Goal: Task Accomplishment & Management: Use online tool/utility

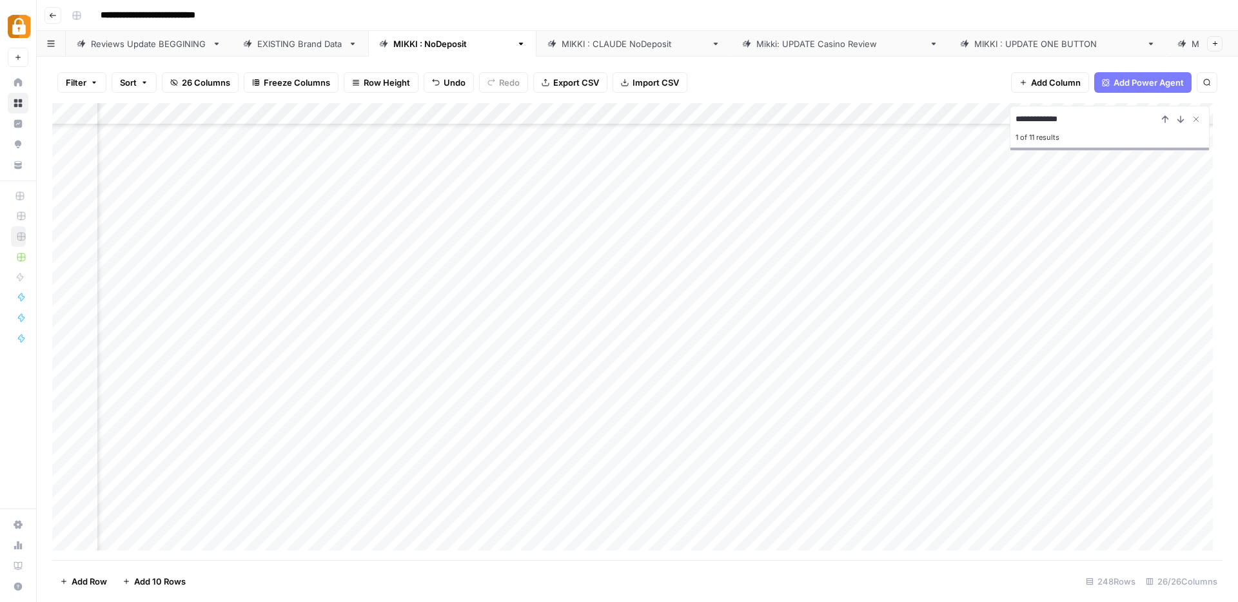
scroll to position [3979, 469]
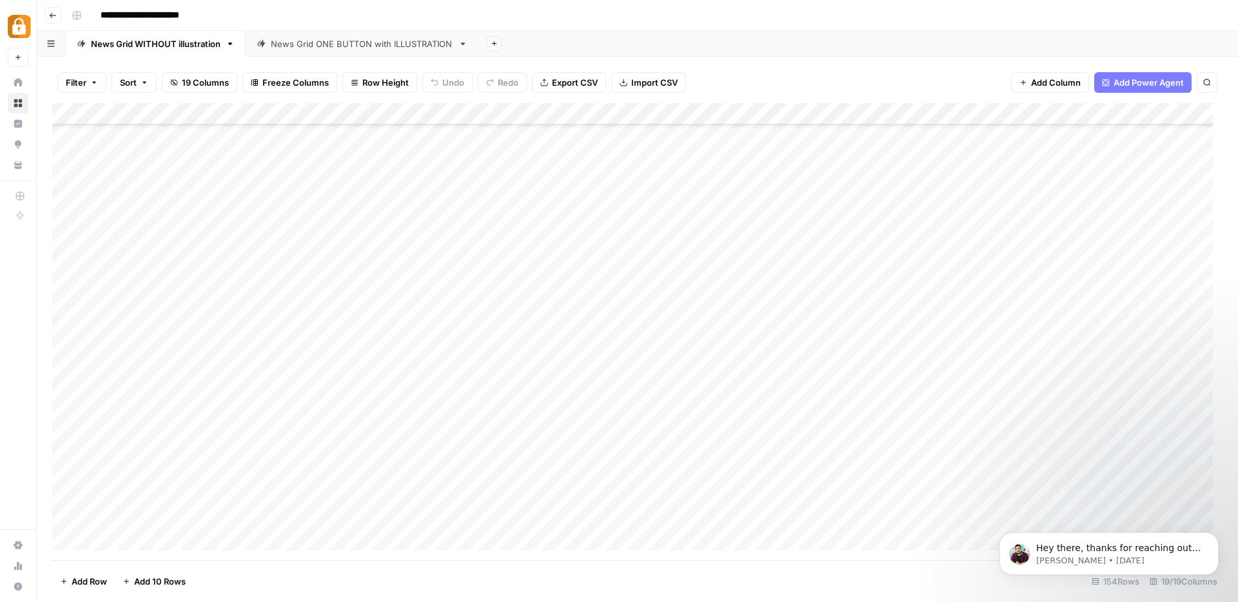
scroll to position [2946, 0]
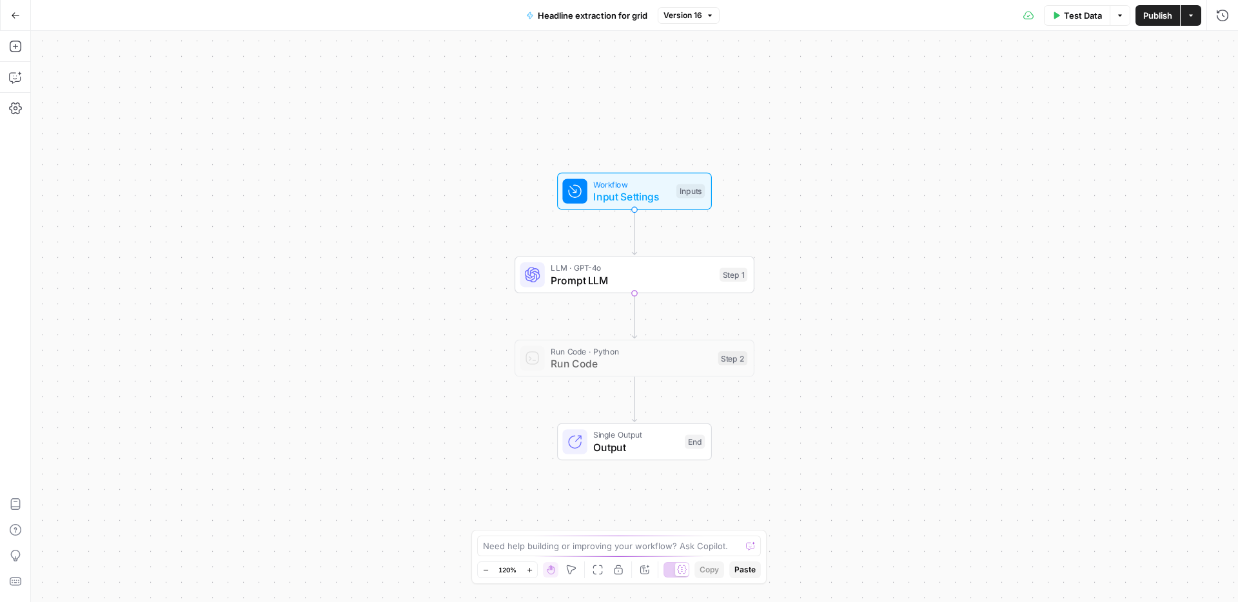
click at [17, 17] on icon "button" at bounding box center [15, 15] width 9 height 9
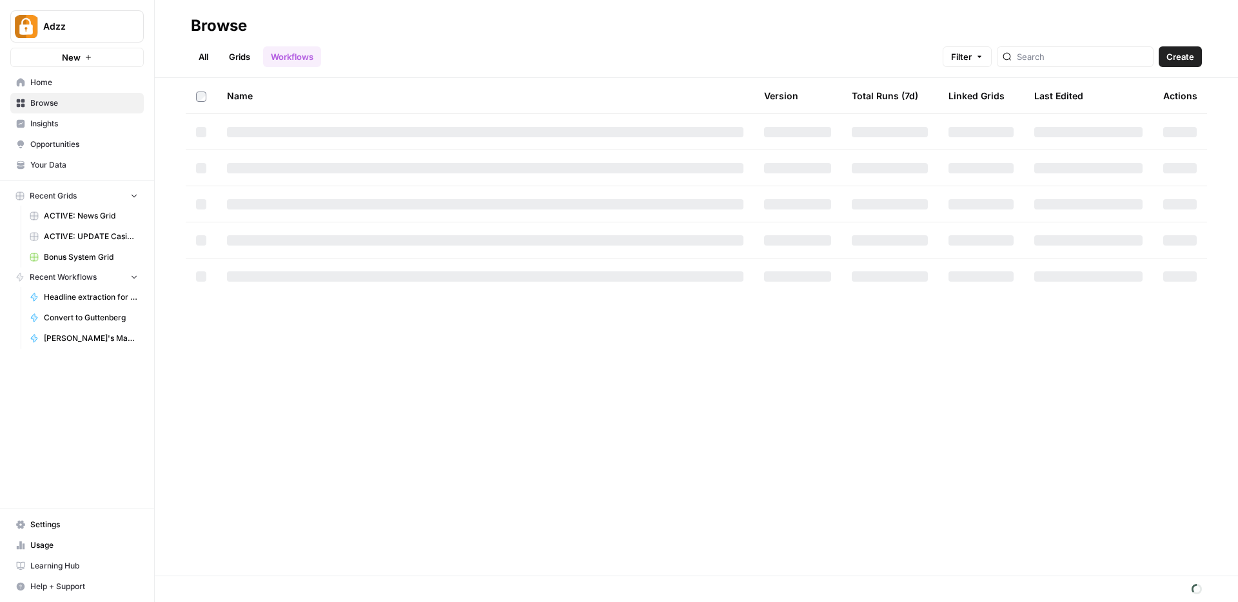
click at [55, 104] on span "Browse" at bounding box center [84, 103] width 108 height 12
click at [56, 102] on span "Browse" at bounding box center [84, 103] width 108 height 12
click at [46, 105] on span "Browse" at bounding box center [84, 103] width 108 height 12
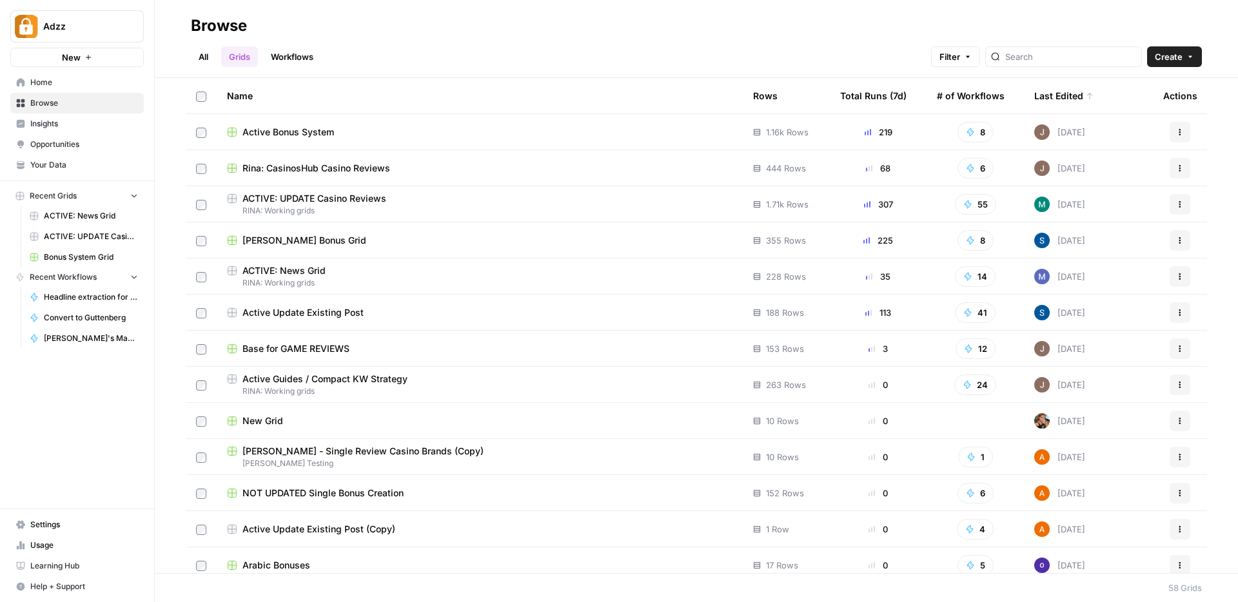
click at [396, 197] on div "ACTIVE: UPDATE Casino Reviews" at bounding box center [480, 198] width 506 height 13
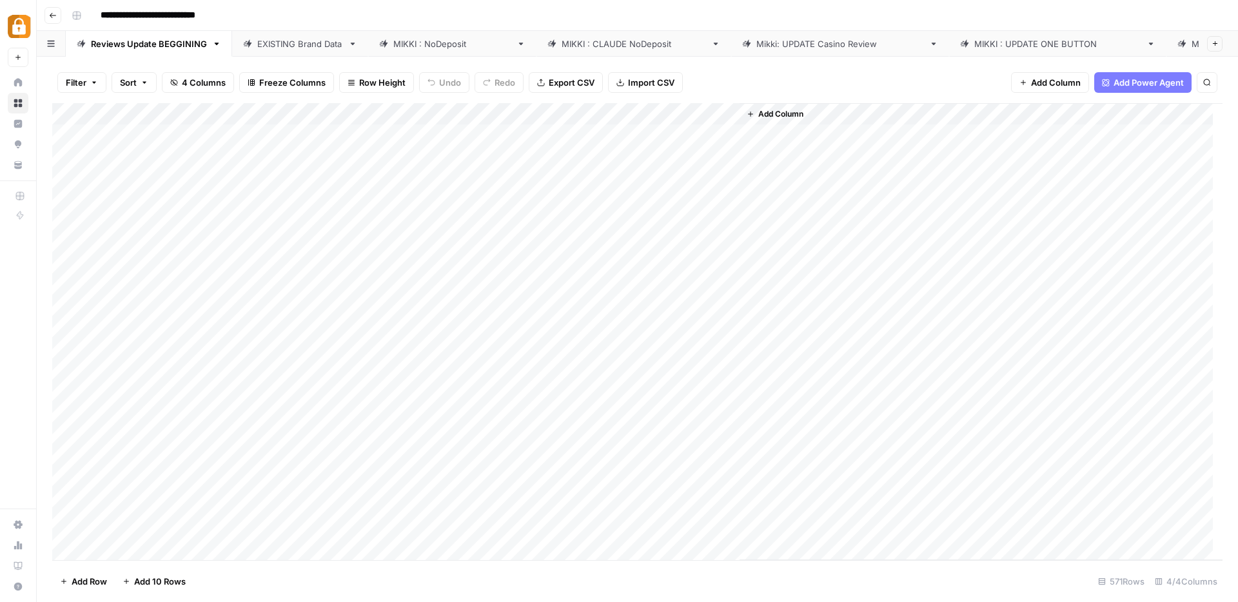
click at [974, 43] on div "MIKKI : UPDATE ONE BUTTON" at bounding box center [1057, 43] width 167 height 13
click at [234, 132] on div "Add Column" at bounding box center [637, 331] width 1170 height 457
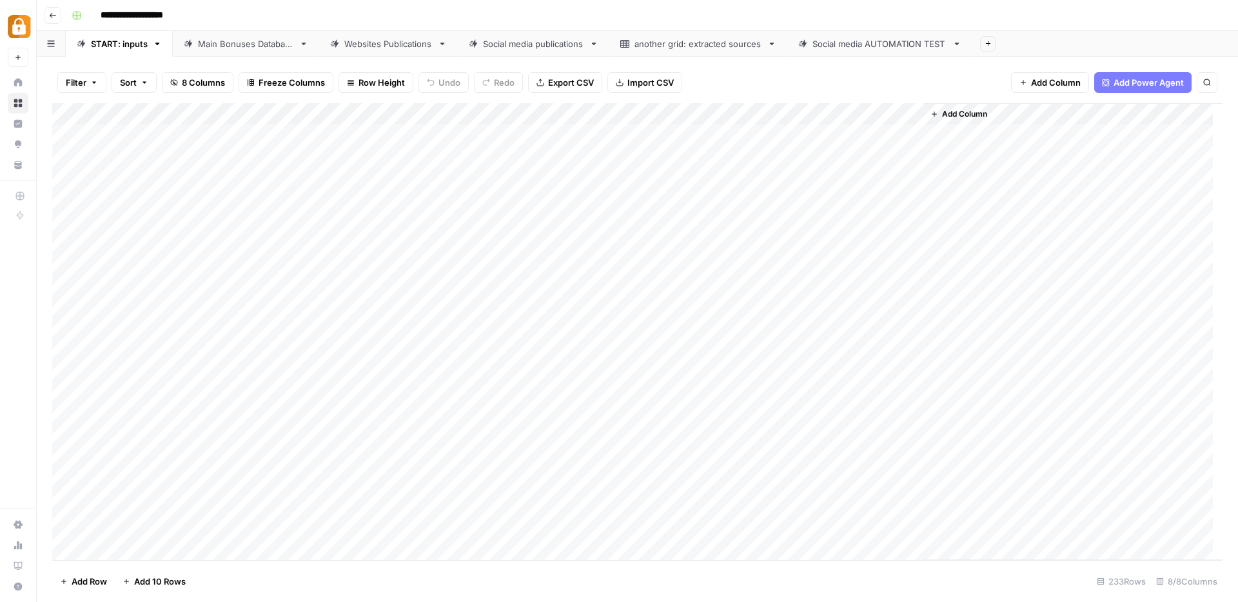
click at [382, 50] on link "Websites Publications" at bounding box center [388, 44] width 139 height 26
click at [785, 115] on div "Add Column" at bounding box center [637, 331] width 1170 height 457
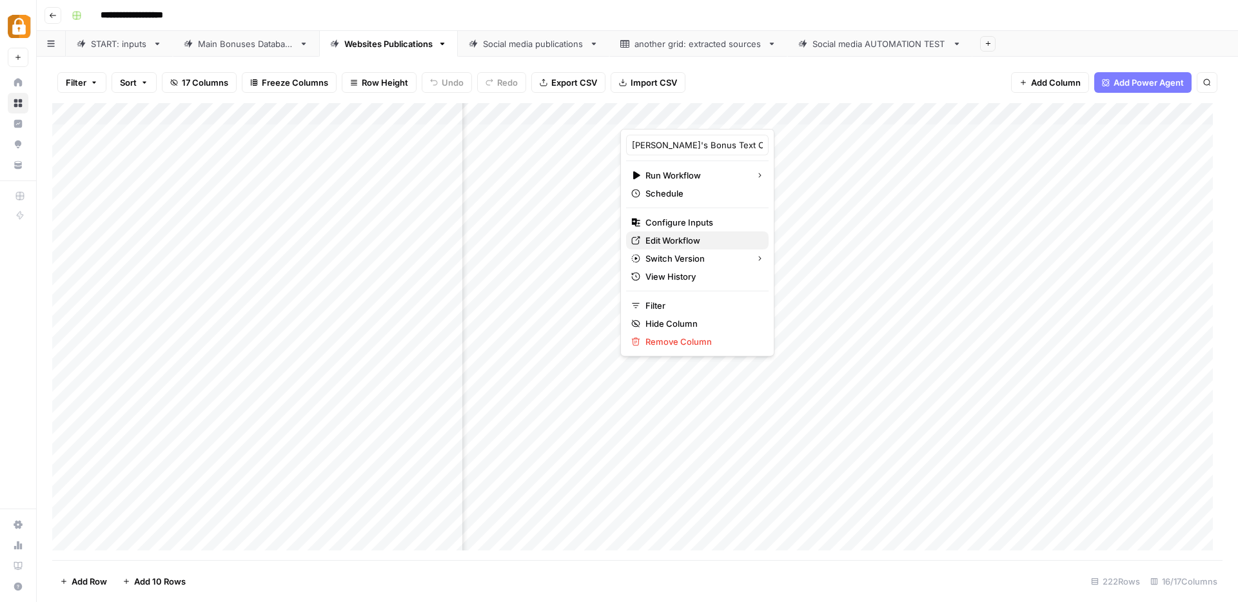
click at [673, 240] on span "Edit Workflow" at bounding box center [701, 240] width 113 height 13
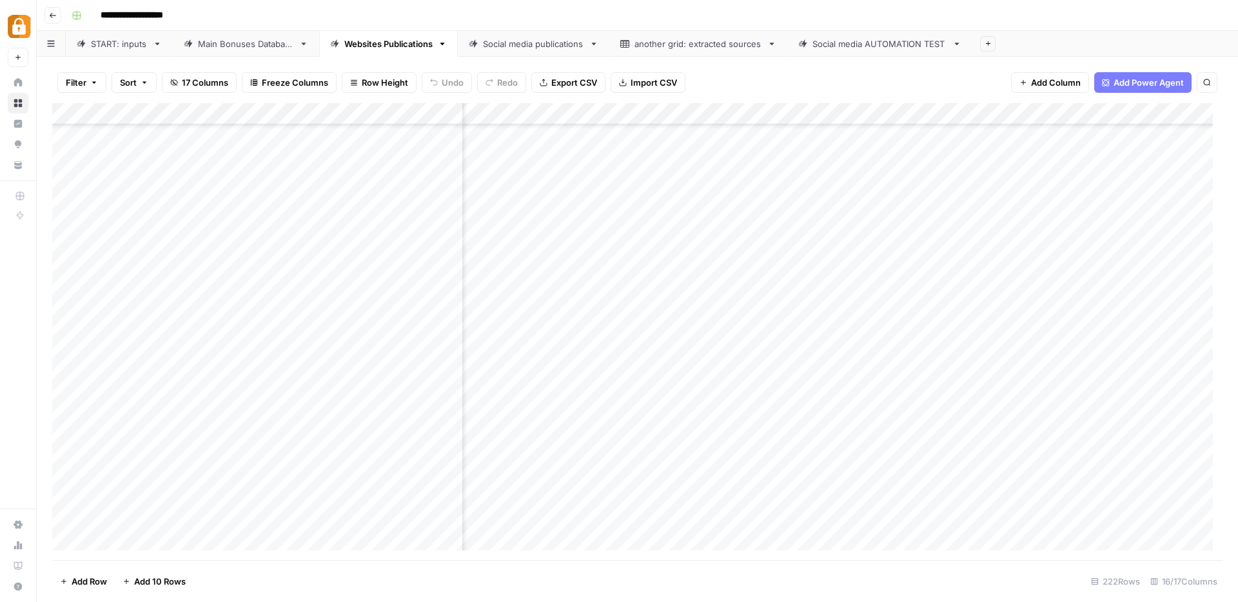
scroll to position [4462, 386]
click at [897, 494] on div "Add Column" at bounding box center [637, 331] width 1170 height 457
click at [862, 314] on div "Add Column" at bounding box center [637, 331] width 1170 height 457
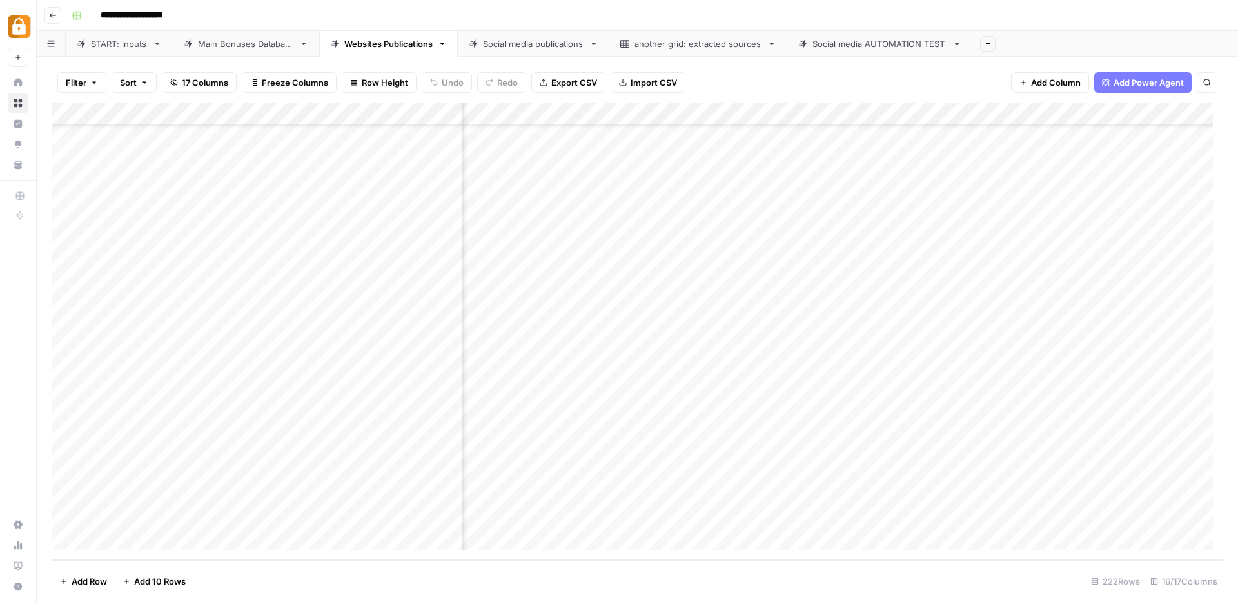
click at [860, 344] on div "Add Column" at bounding box center [637, 331] width 1170 height 457
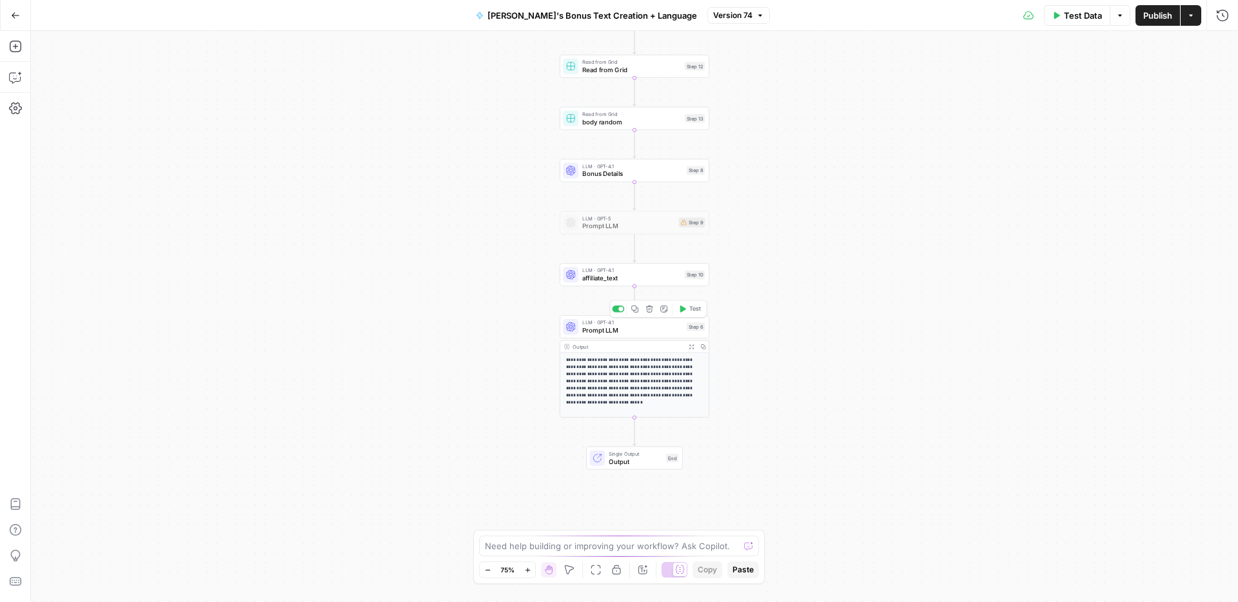
click at [643, 329] on span "Prompt LLM" at bounding box center [632, 331] width 101 height 10
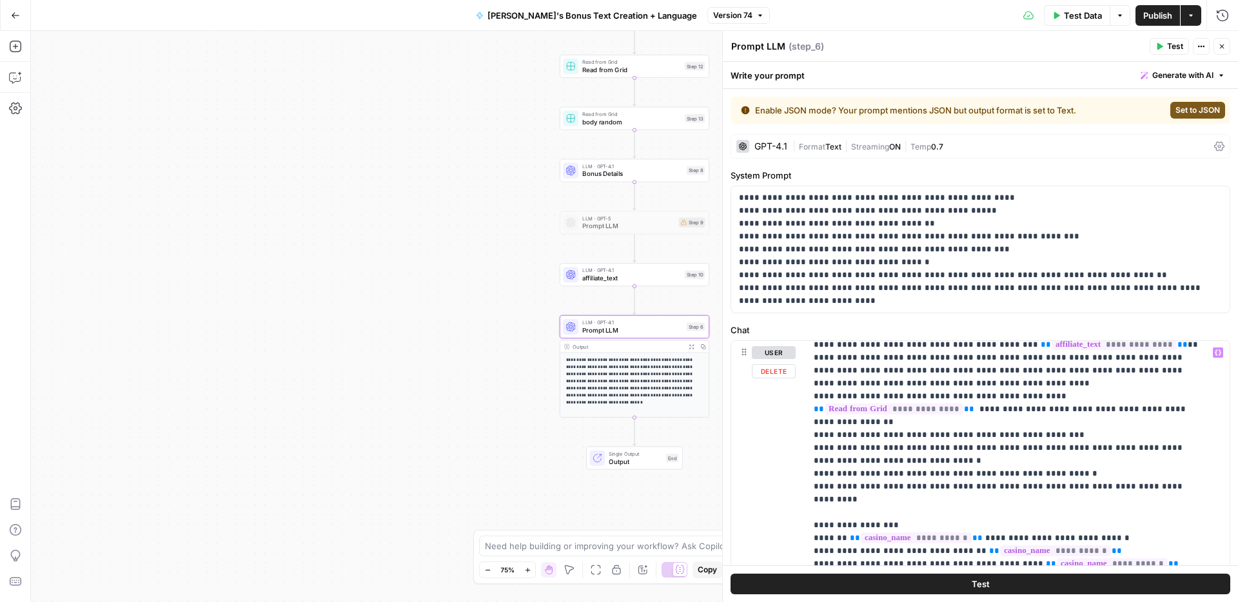
scroll to position [620, 0]
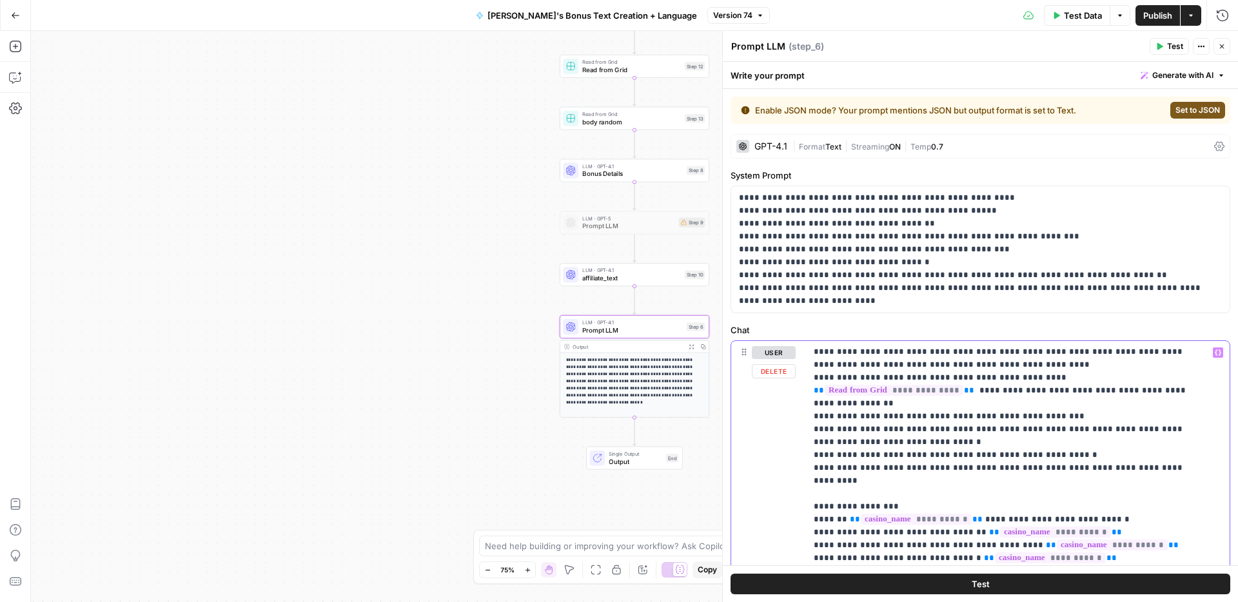
drag, startPoint x: 898, startPoint y: 393, endPoint x: 845, endPoint y: 392, distance: 53.5
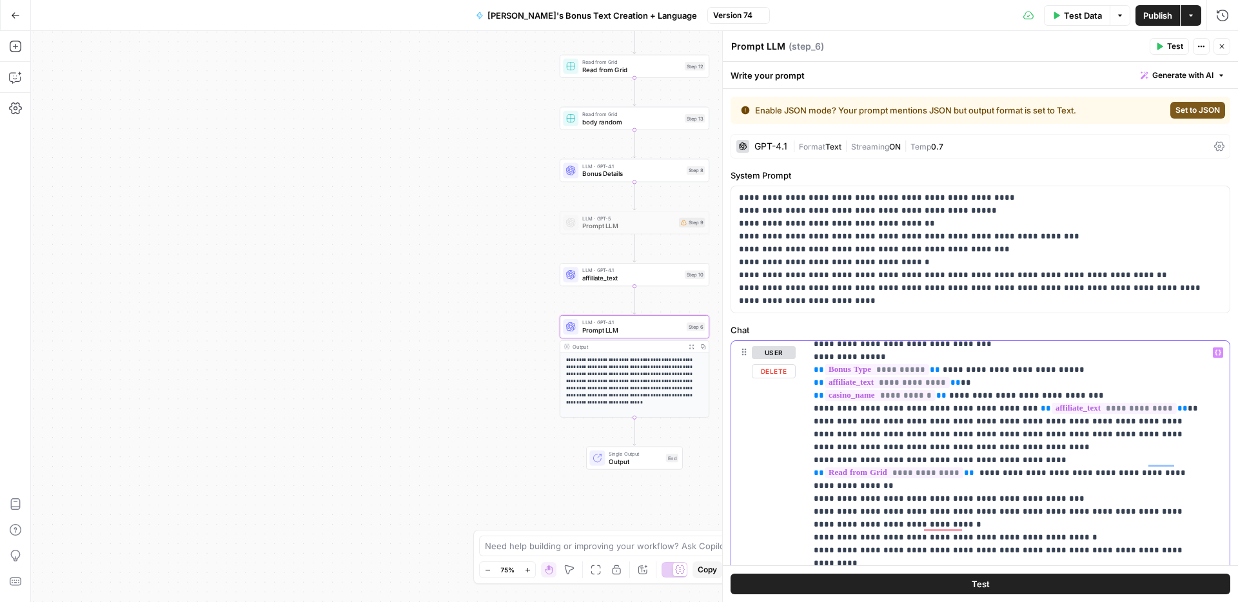
scroll to position [0, 0]
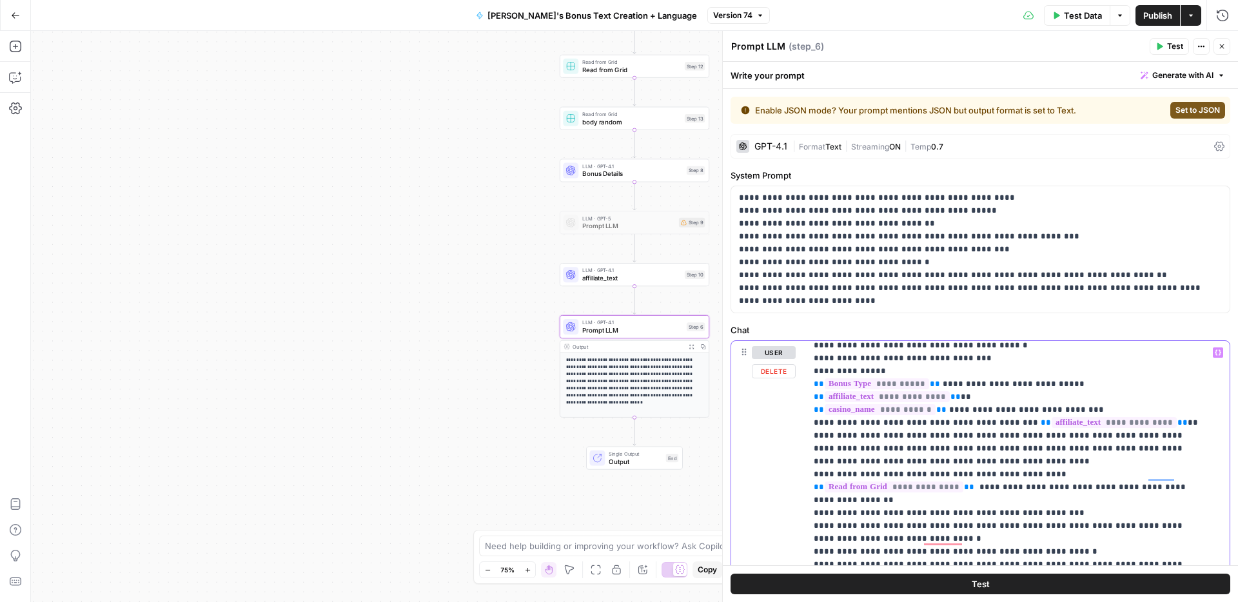
click at [1143, 14] on span "Publish" at bounding box center [1157, 15] width 29 height 13
click at [1158, 17] on span "Publish" at bounding box center [1157, 15] width 29 height 13
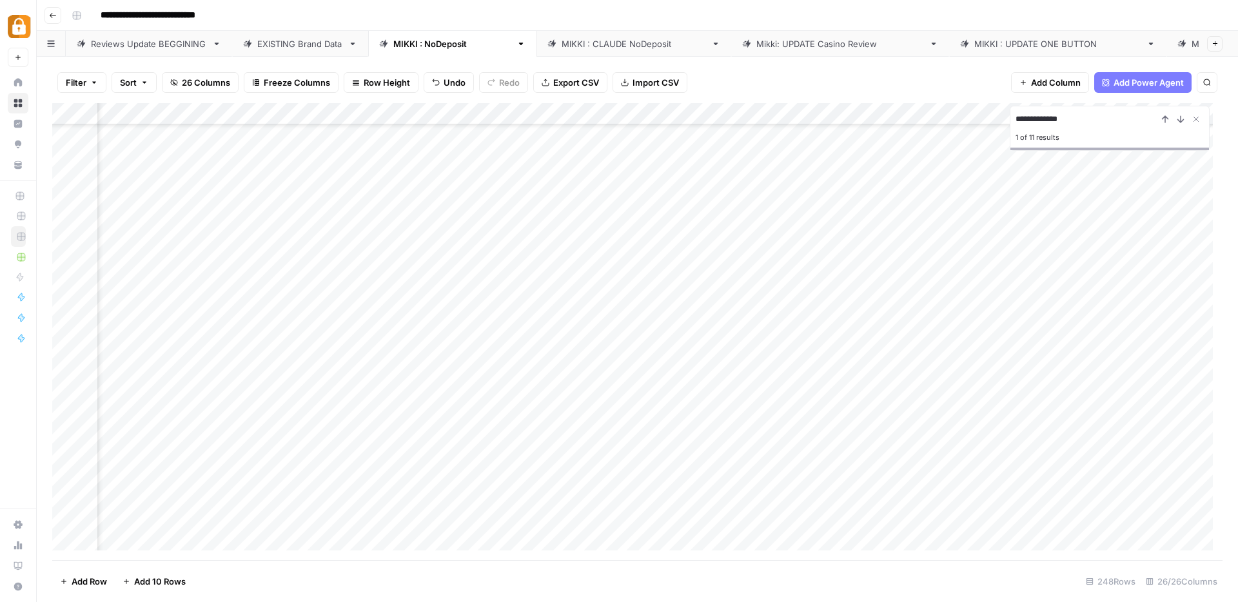
scroll to position [3979, 469]
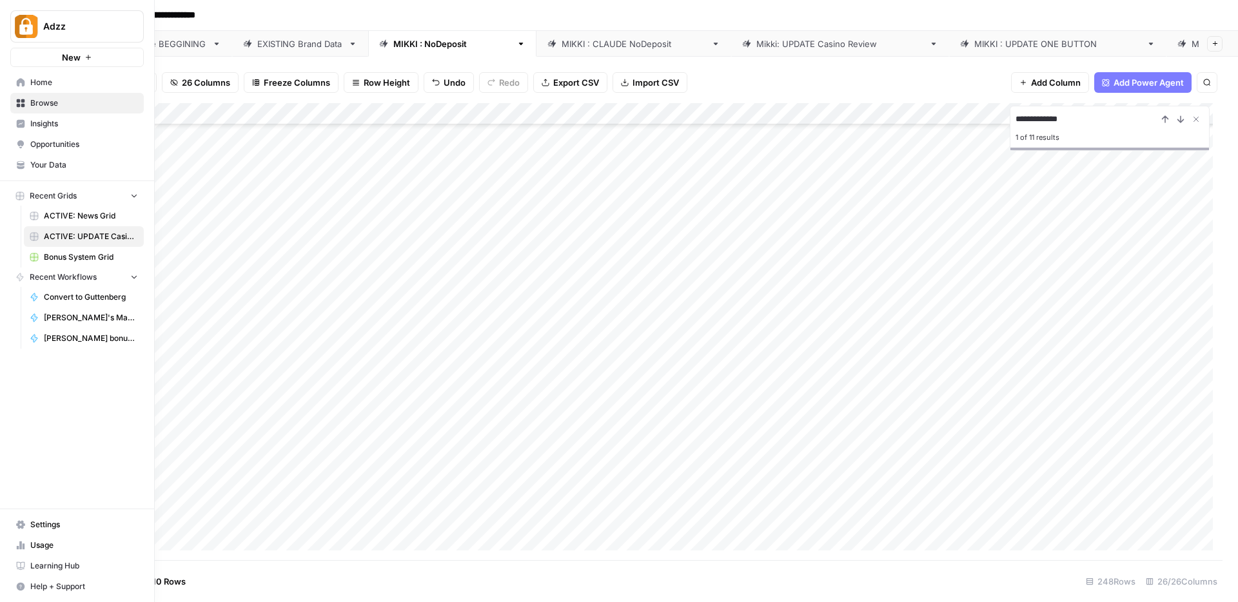
click at [42, 104] on span "Browse" at bounding box center [84, 103] width 108 height 12
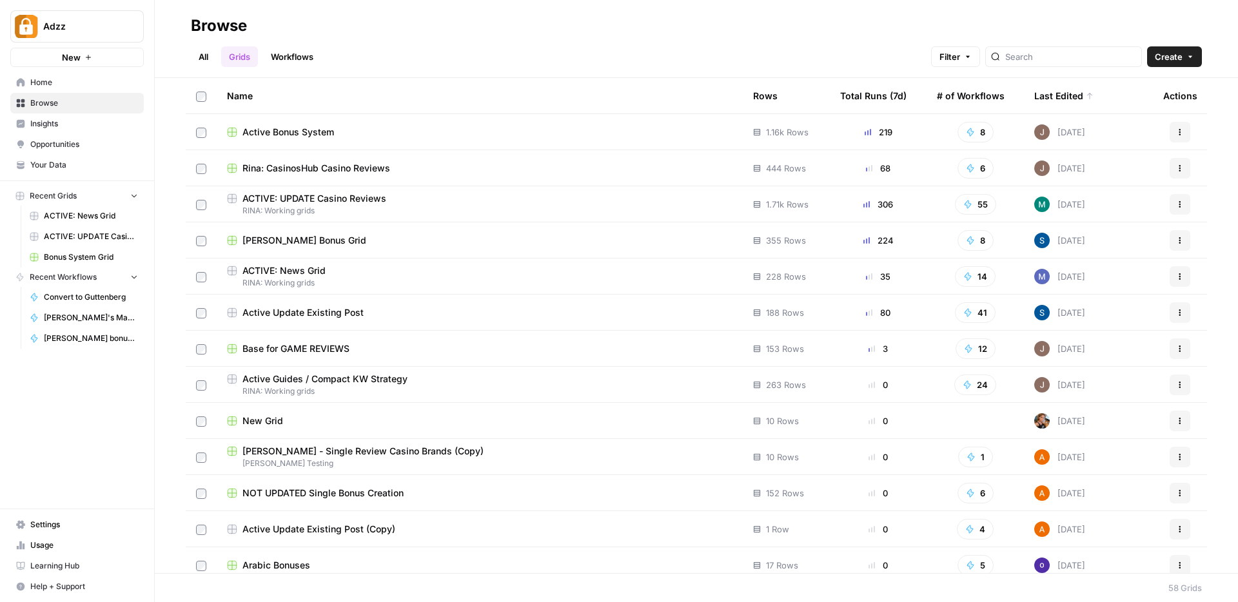
click at [308, 349] on span "Base for GAME REVIEWS" at bounding box center [295, 348] width 107 height 13
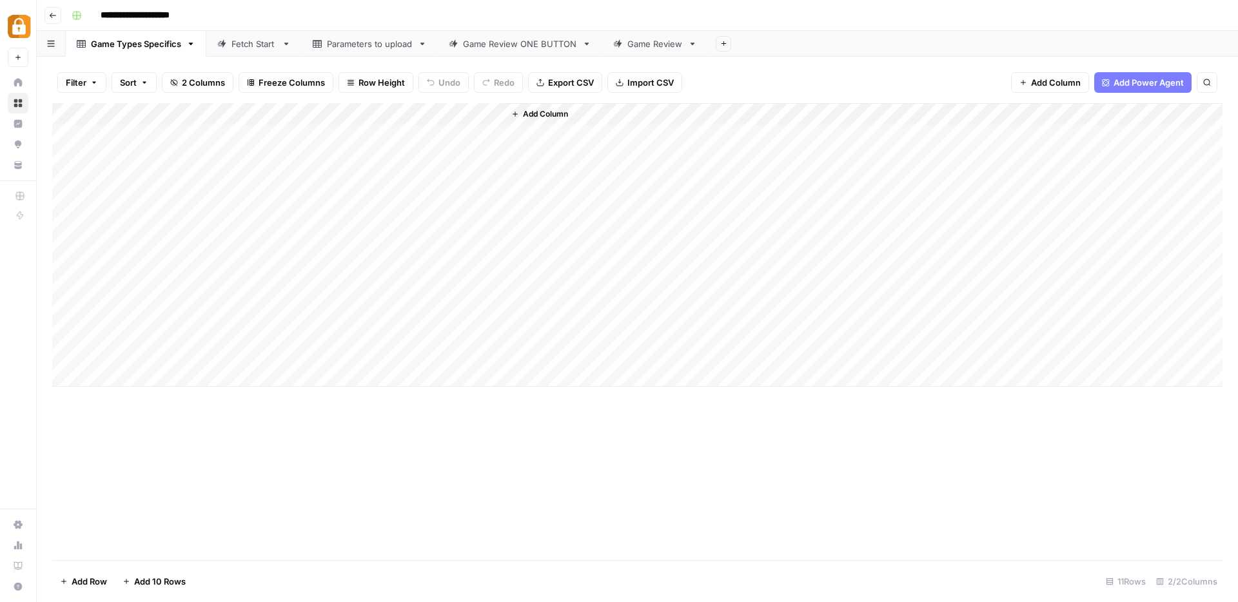
click at [519, 44] on div "Game Review ONE BUTTON" at bounding box center [520, 43] width 114 height 13
click at [583, 181] on div "Add Column" at bounding box center [637, 331] width 1170 height 457
click at [878, 115] on div "Add Column" at bounding box center [637, 331] width 1170 height 457
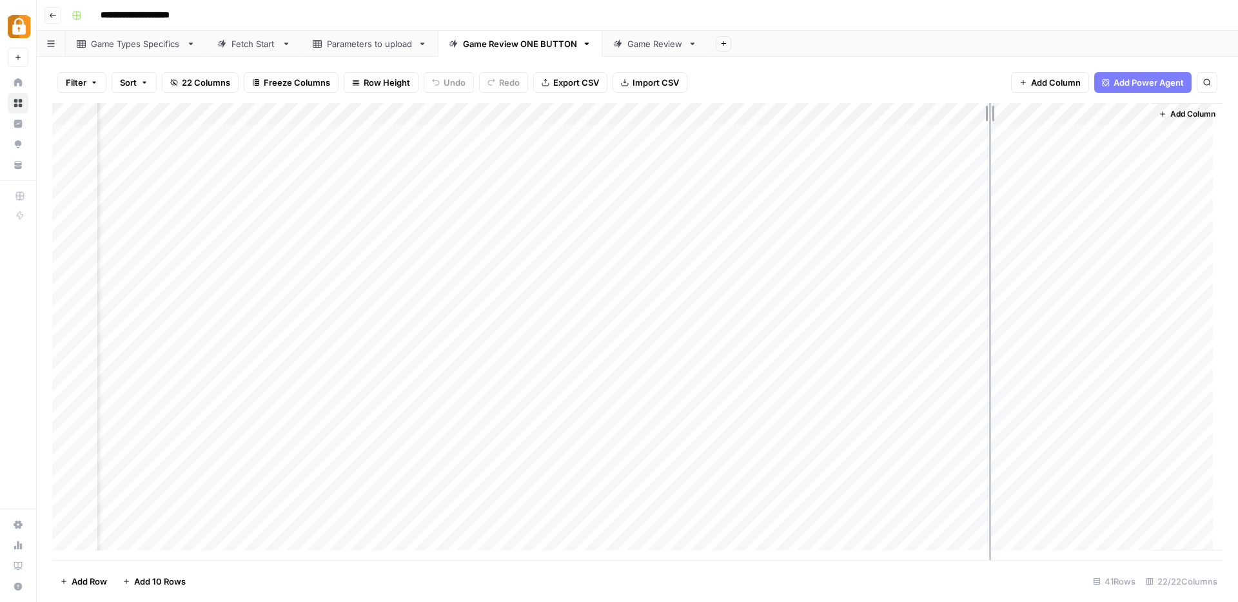
drag, startPoint x: 909, startPoint y: 106, endPoint x: 989, endPoint y: 109, distance: 80.0
click at [989, 109] on div "Add Column" at bounding box center [637, 331] width 1170 height 457
click at [1182, 177] on div "Add Column" at bounding box center [637, 331] width 1170 height 457
click at [711, 181] on div "Add Column" at bounding box center [637, 331] width 1170 height 457
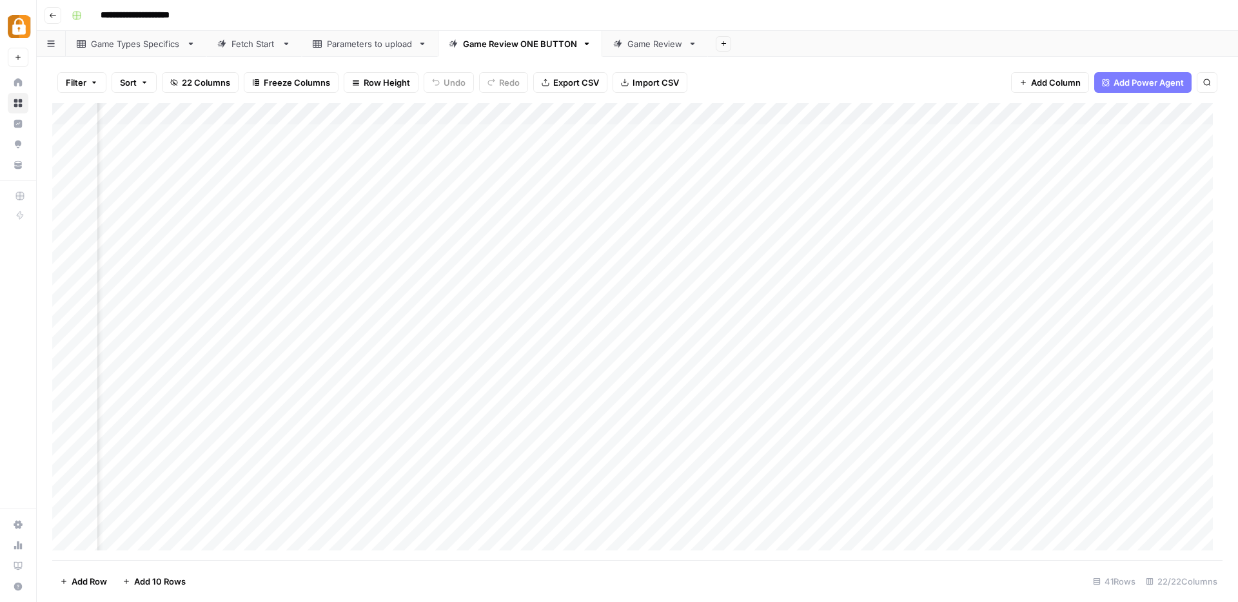
click at [711, 181] on div "Add Column" at bounding box center [637, 331] width 1170 height 457
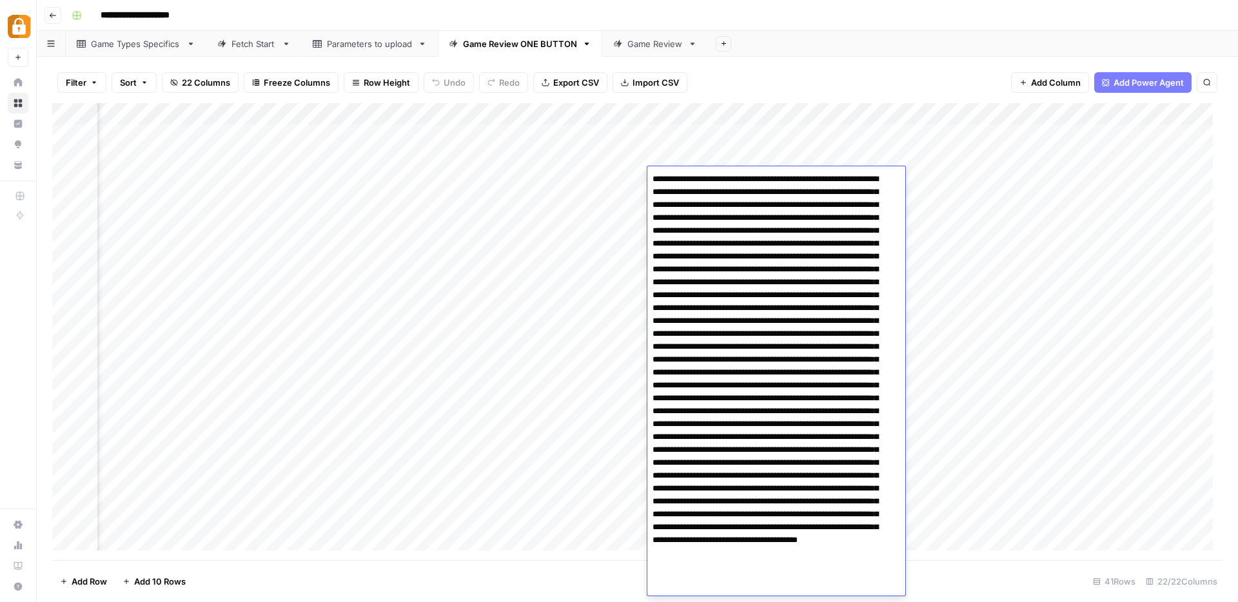
scroll to position [44, 0]
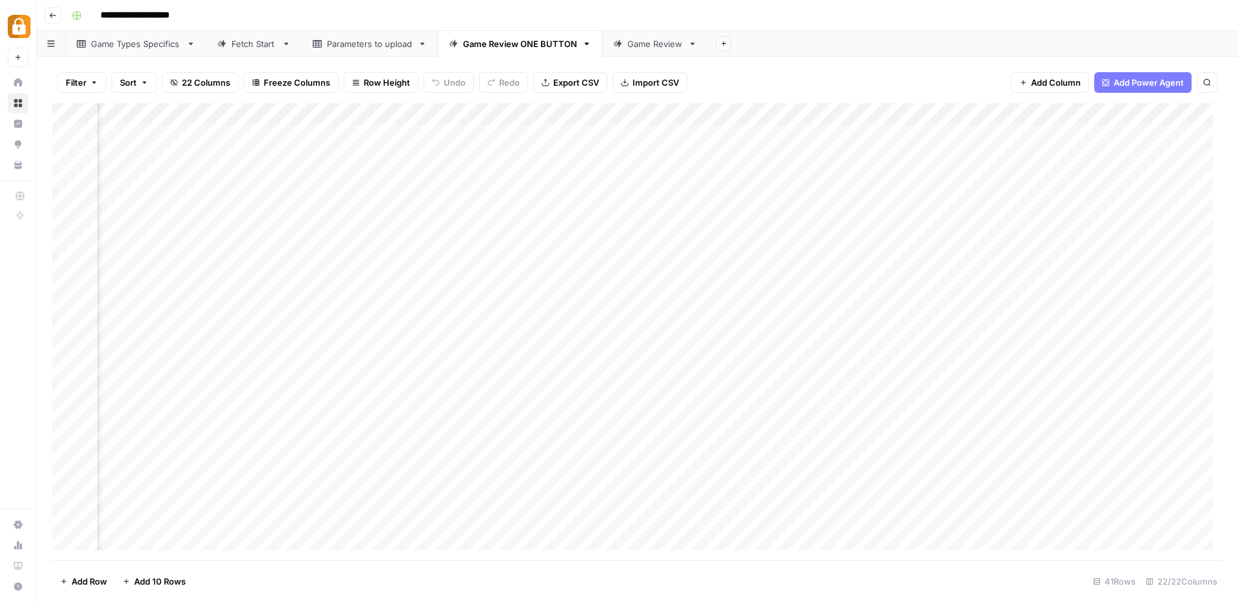
click at [956, 176] on div "Add Column" at bounding box center [637, 331] width 1170 height 457
click at [972, 181] on div "Add Column" at bounding box center [637, 331] width 1170 height 457
drag, startPoint x: 969, startPoint y: 204, endPoint x: 1019, endPoint y: 215, distance: 50.8
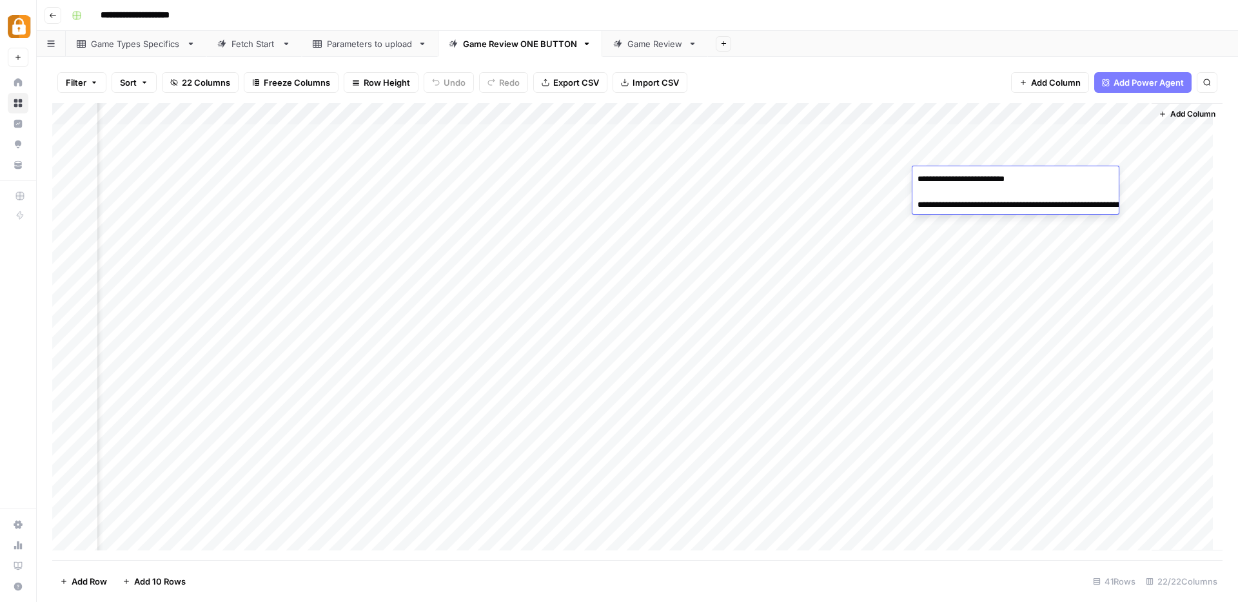
click at [1019, 215] on textarea "**********" at bounding box center [1041, 198] width 258 height 57
click at [354, 52] on link "Parameters to upload" at bounding box center [370, 44] width 136 height 26
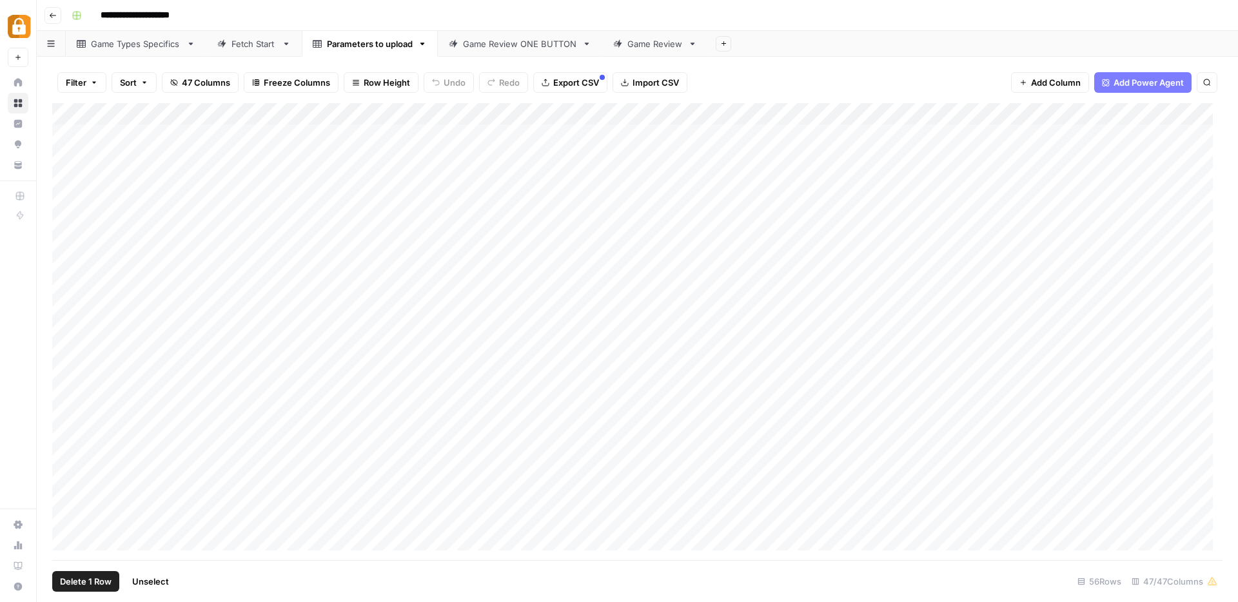
click at [66, 244] on div "Add Column" at bounding box center [637, 331] width 1170 height 457
click at [986, 246] on div "Add Column" at bounding box center [637, 331] width 1170 height 457
click at [990, 244] on div "Add Column" at bounding box center [637, 331] width 1170 height 457
type textarea "***"
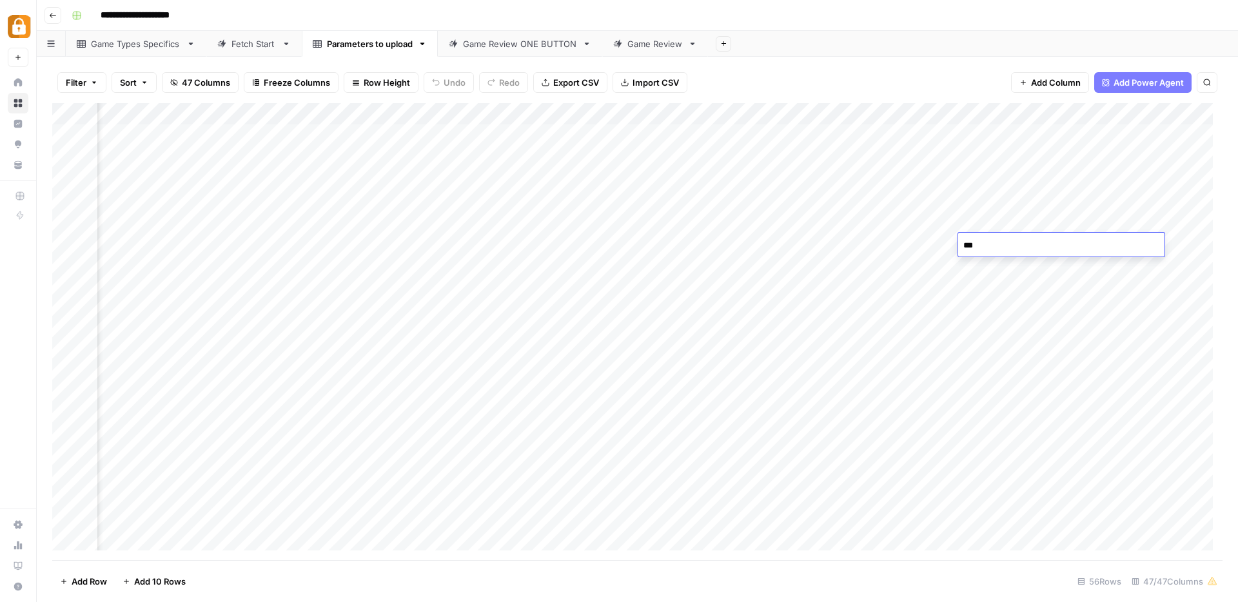
click at [865, 253] on div "Add Column" at bounding box center [637, 331] width 1170 height 457
click at [1119, 242] on div "Add Column" at bounding box center [637, 331] width 1170 height 457
type textarea "***"
click at [977, 241] on div "Add Column" at bounding box center [637, 331] width 1170 height 457
click at [1106, 241] on div "Add Column" at bounding box center [637, 331] width 1170 height 457
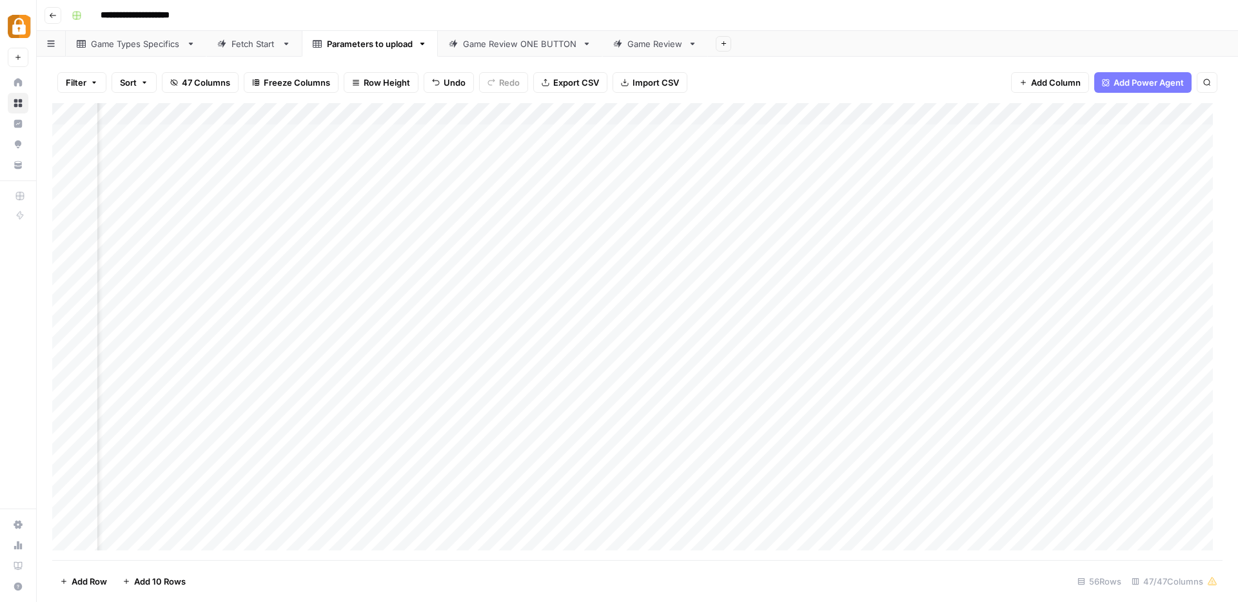
scroll to position [0, 3735]
click at [1009, 241] on div "Add Column" at bounding box center [637, 331] width 1170 height 457
type textarea "***"
click at [1036, 277] on div "Add Column" at bounding box center [637, 331] width 1170 height 457
click at [1049, 252] on div "Add Column" at bounding box center [637, 331] width 1170 height 457
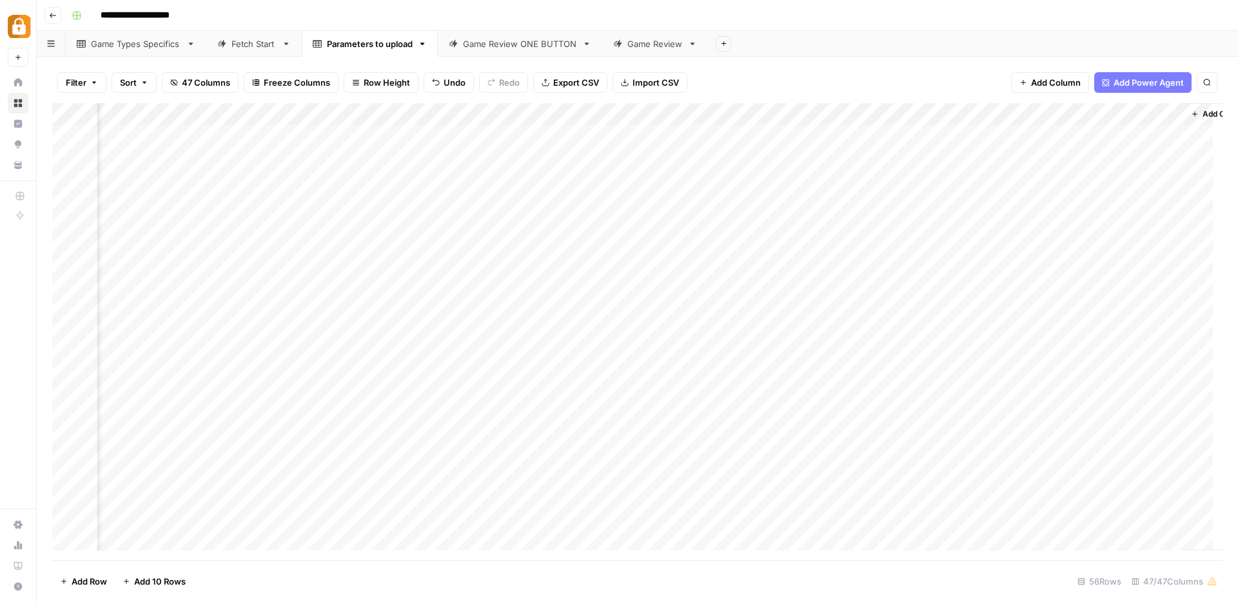
scroll to position [0, 4502]
click at [502, 52] on link "Game Review ONE BUTTON" at bounding box center [520, 44] width 164 height 26
click at [66, 178] on div "Add Column" at bounding box center [637, 331] width 1170 height 457
click at [317, 116] on div "Add Column" at bounding box center [637, 331] width 1170 height 457
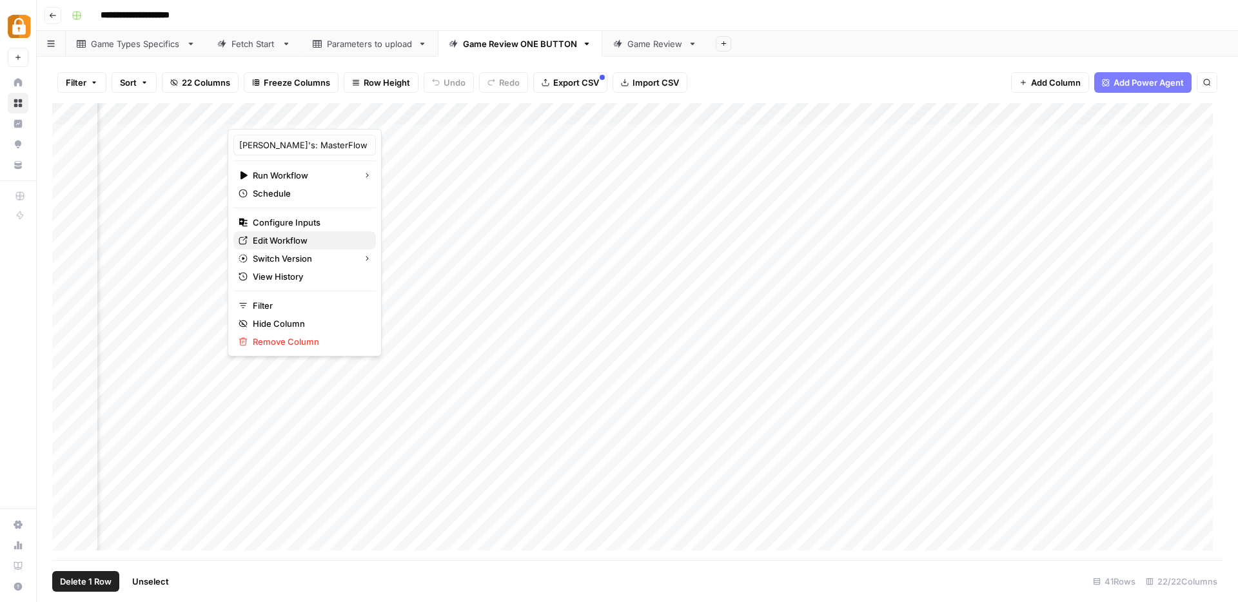
click at [293, 239] on span "Edit Workflow" at bounding box center [309, 240] width 113 height 13
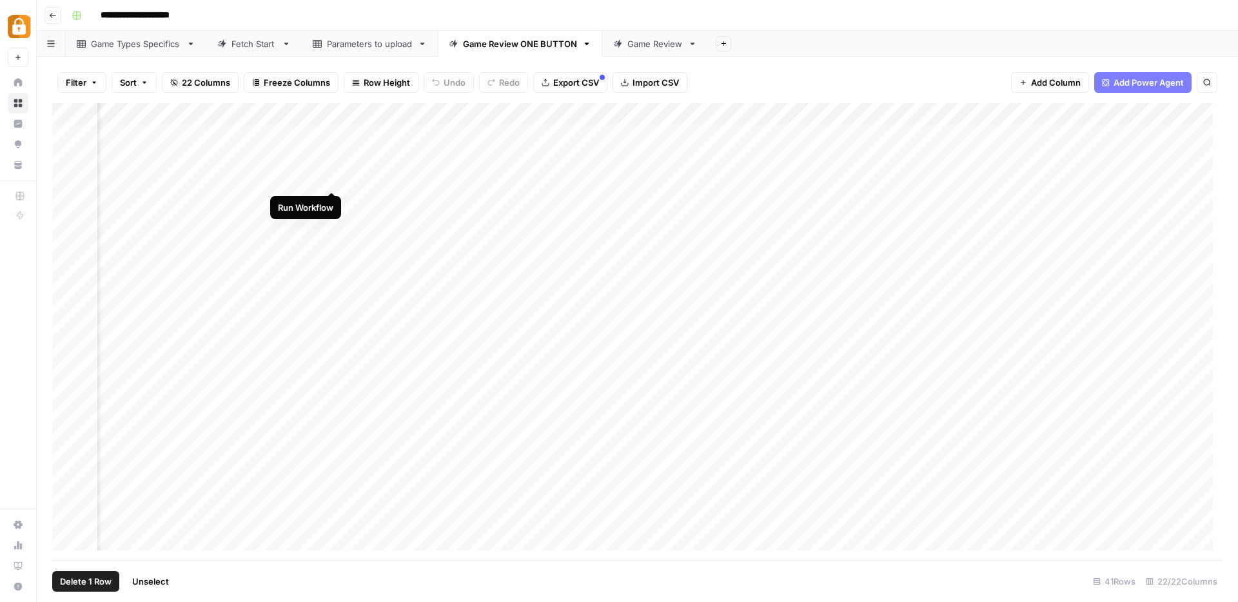
click at [331, 179] on div "Add Column" at bounding box center [637, 331] width 1170 height 457
click at [613, 197] on div "Add Column" at bounding box center [637, 331] width 1170 height 457
click at [809, 179] on div "Add Column" at bounding box center [637, 331] width 1170 height 457
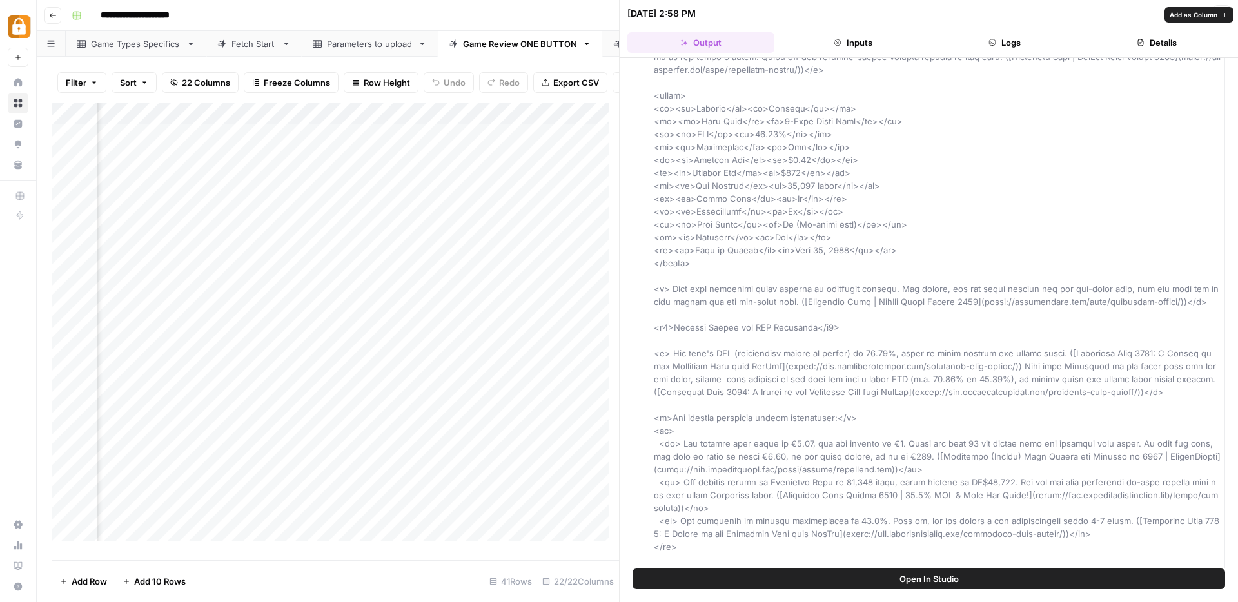
scroll to position [1264, 0]
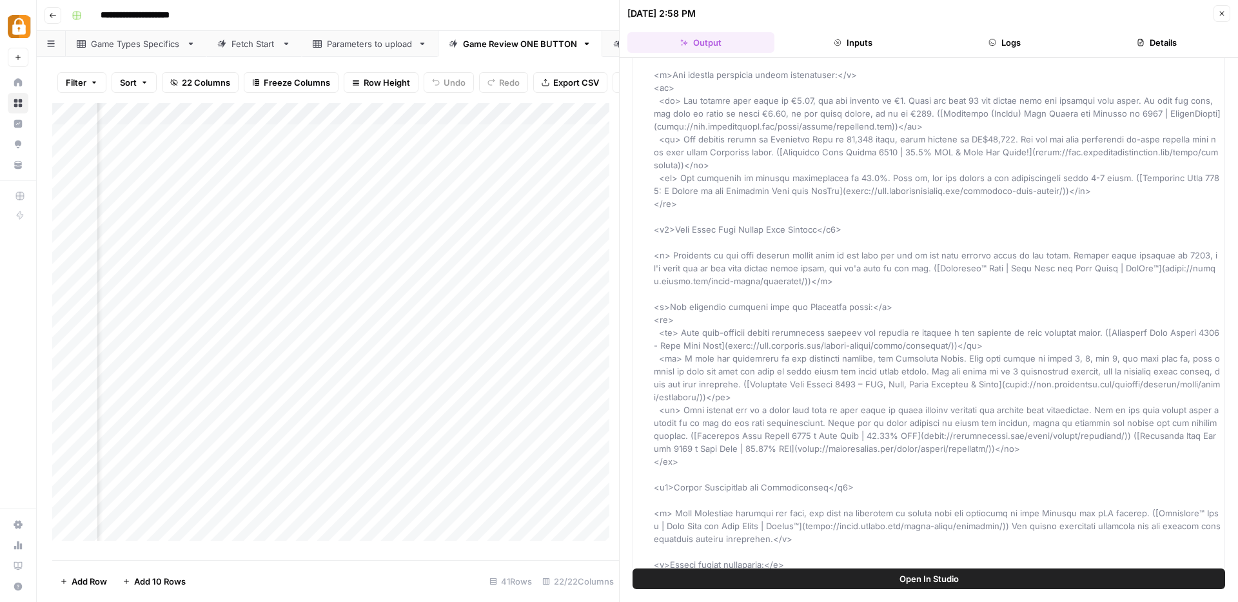
click at [1003, 43] on button "Logs" at bounding box center [1005, 42] width 147 height 21
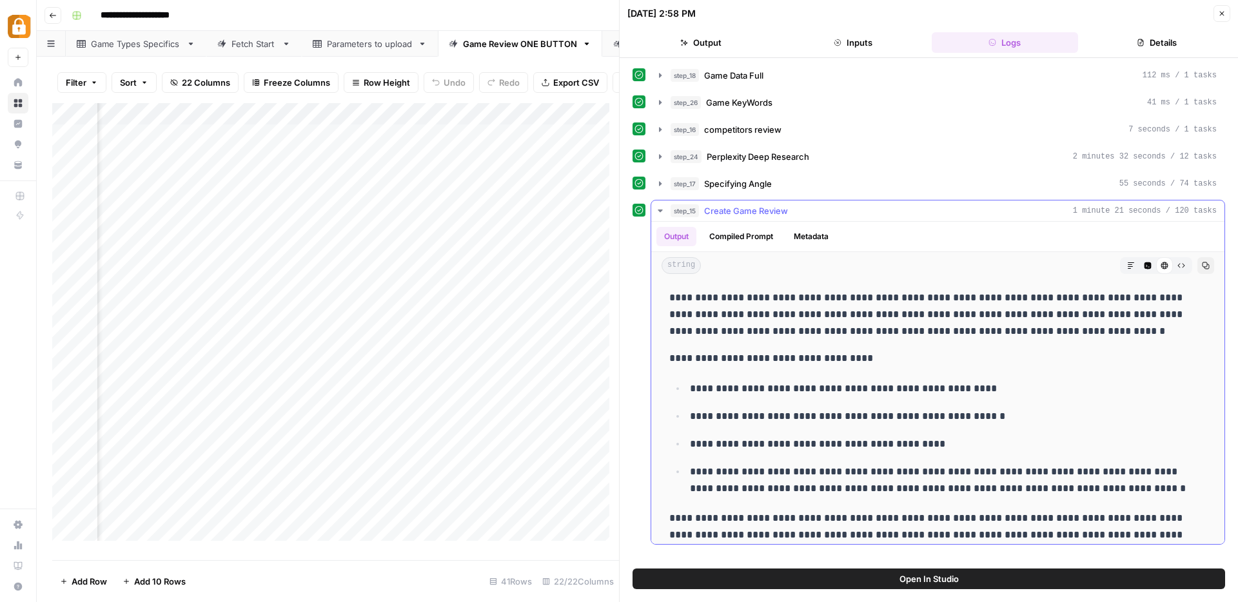
scroll to position [0, 0]
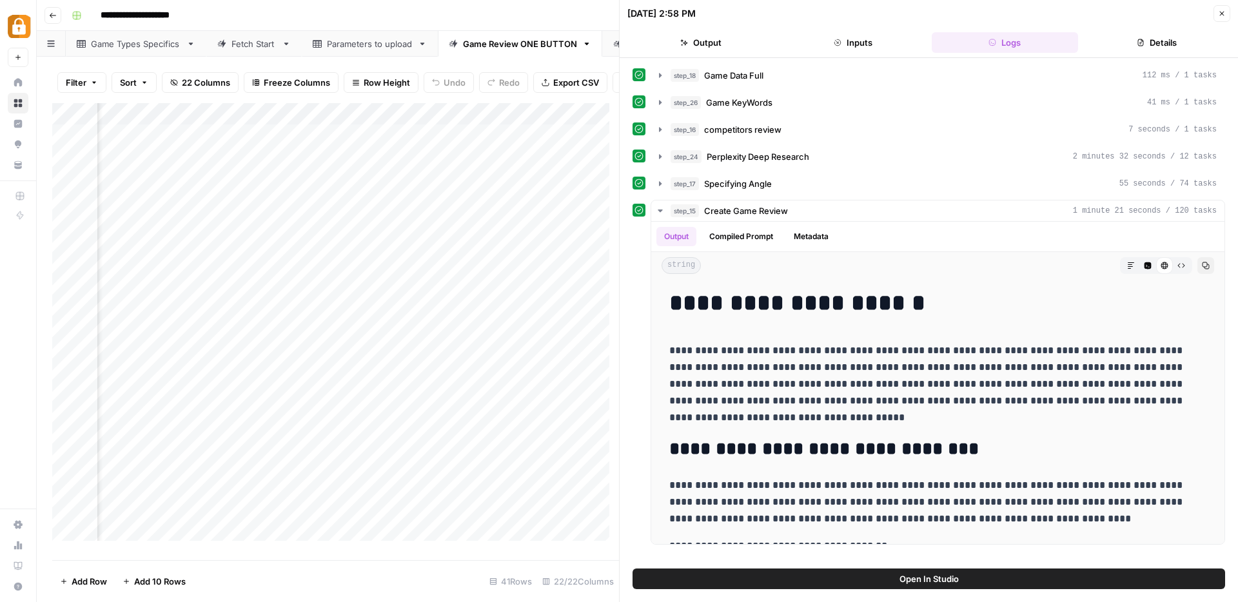
click at [1228, 14] on button "Close" at bounding box center [1221, 13] width 17 height 17
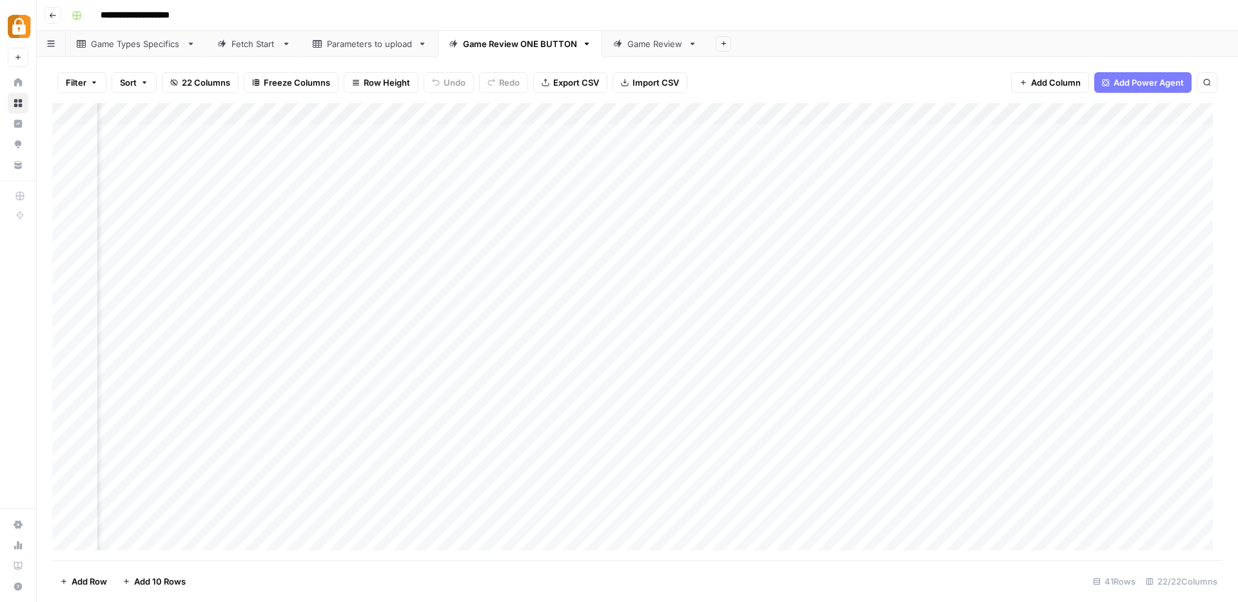
scroll to position [0, 431]
click at [910, 179] on div "Add Column" at bounding box center [637, 331] width 1170 height 457
click at [1009, 179] on div "Add Column" at bounding box center [637, 331] width 1170 height 457
click at [901, 175] on div "Add Column" at bounding box center [637, 331] width 1170 height 457
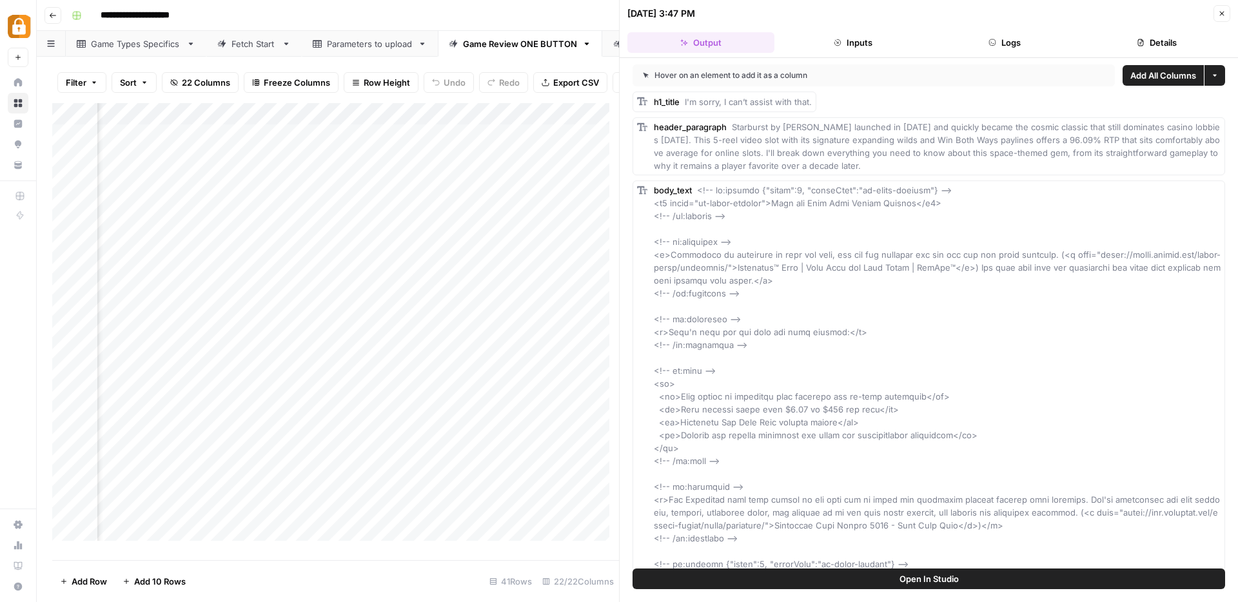
click at [1222, 14] on icon "button" at bounding box center [1222, 14] width 5 height 5
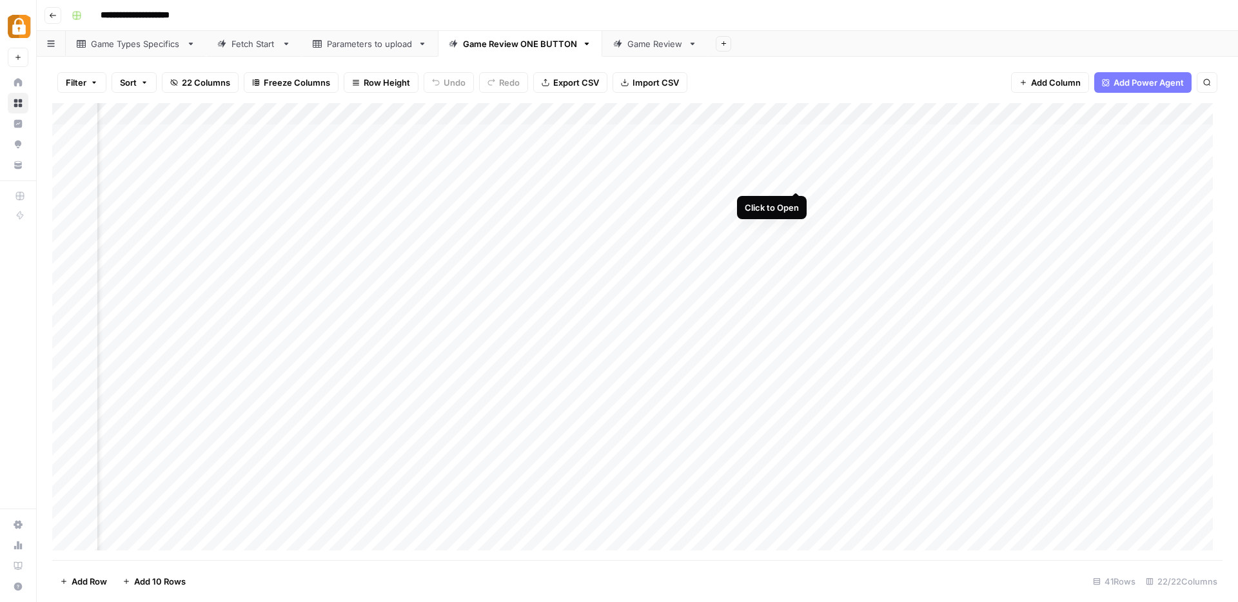
click at [793, 177] on div "Add Column" at bounding box center [637, 331] width 1170 height 457
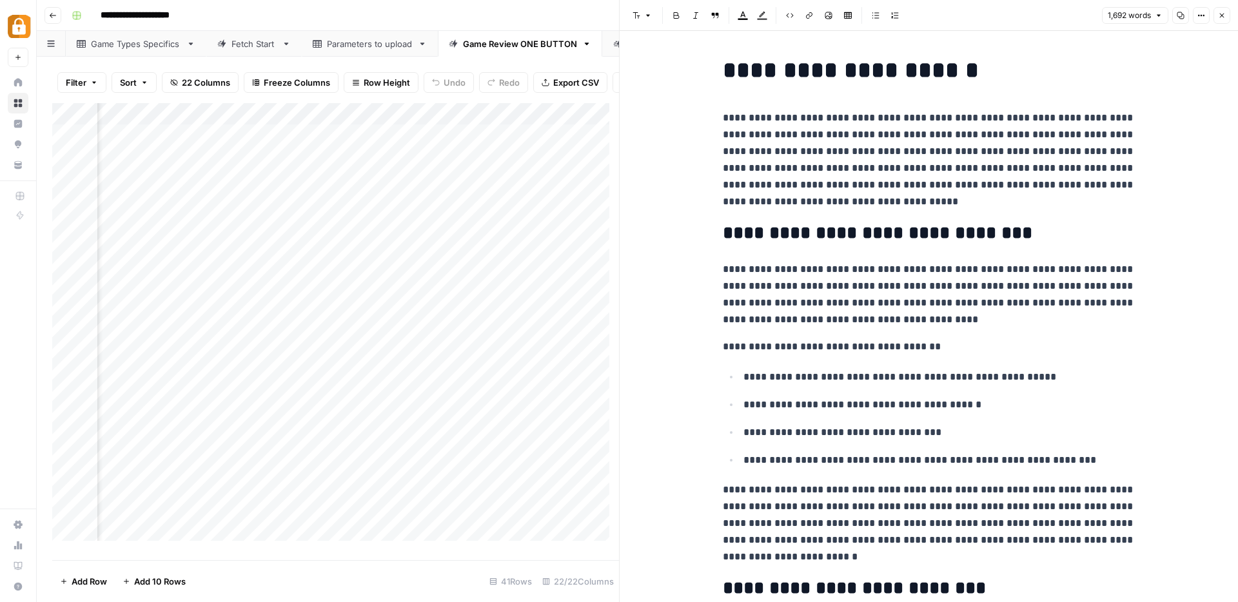
click at [1219, 14] on icon "button" at bounding box center [1222, 16] width 8 height 8
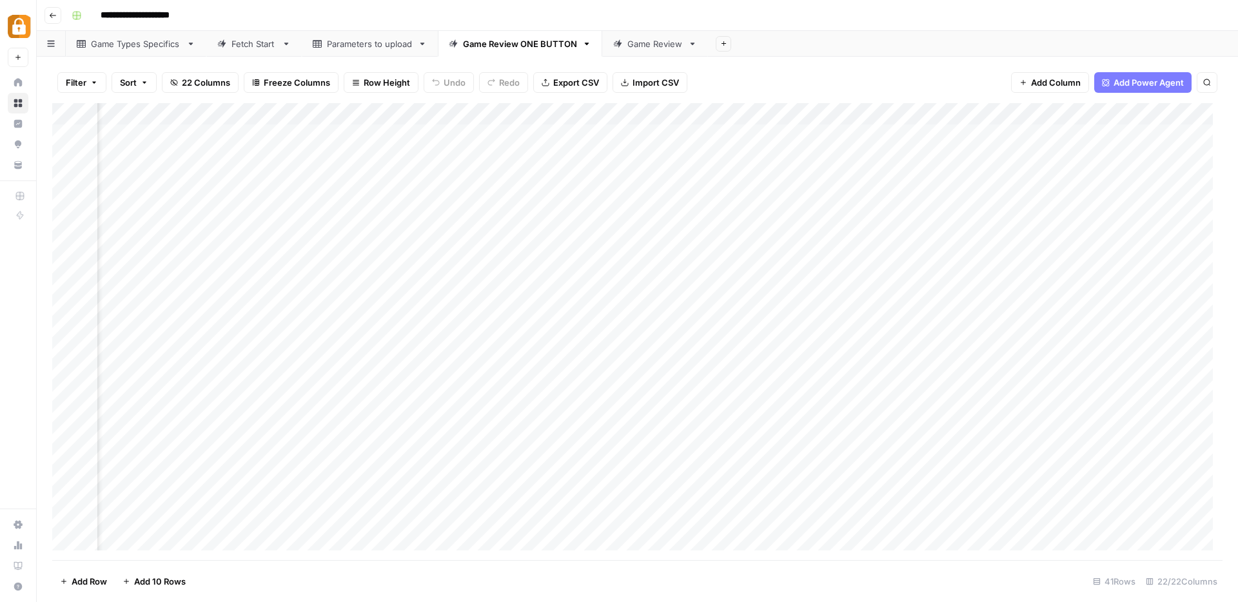
scroll to position [0, 696]
click at [632, 177] on div "Add Column" at bounding box center [637, 331] width 1170 height 457
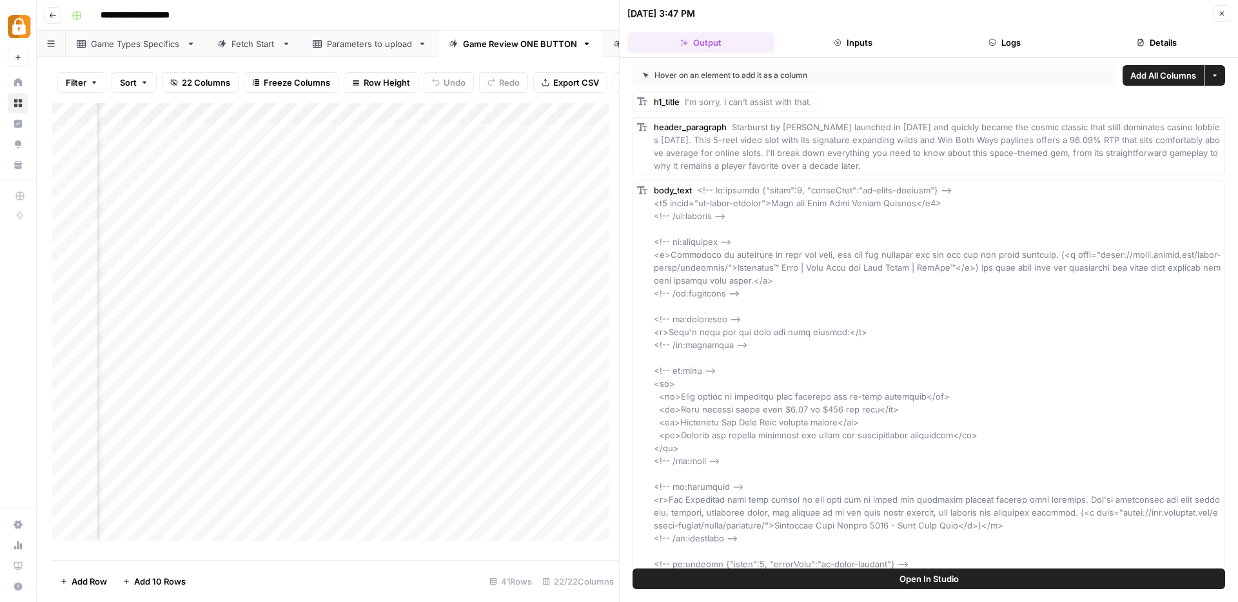
click at [1154, 76] on span "Add All Columns" at bounding box center [1163, 75] width 66 height 13
click at [1224, 15] on icon "button" at bounding box center [1222, 14] width 8 height 8
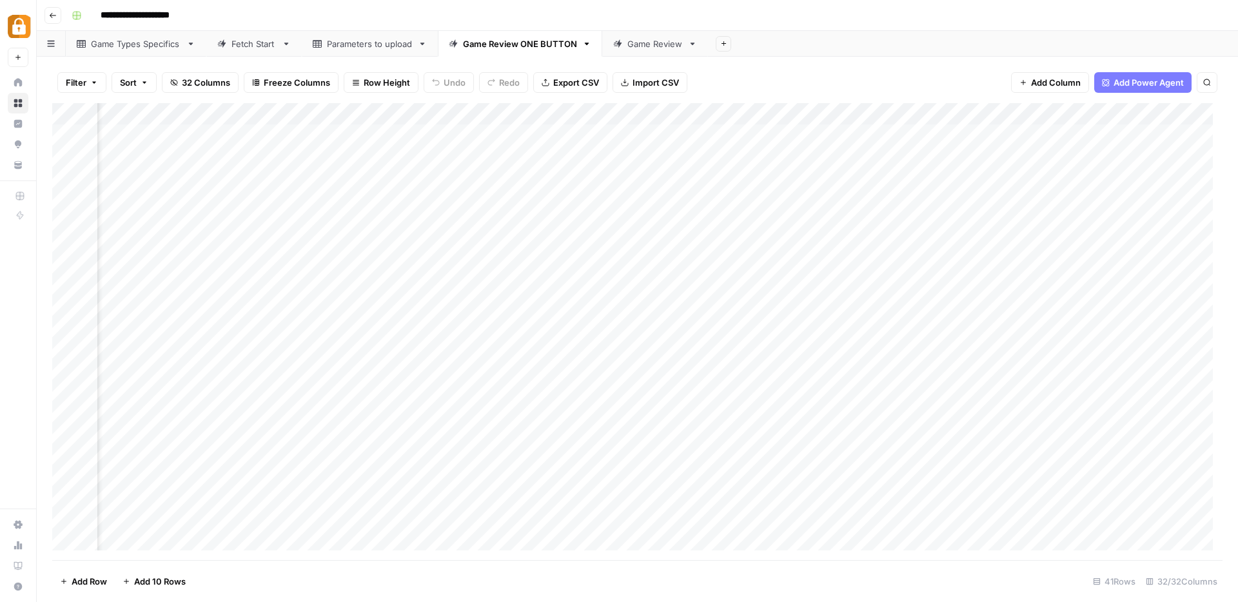
scroll to position [0, 1818]
click at [801, 118] on div "Add Column" at bounding box center [637, 331] width 1170 height 457
click at [751, 243] on span "Remove Column" at bounding box center [779, 240] width 113 height 13
click at [575, 156] on span "Delete" at bounding box center [573, 156] width 28 height 13
click at [805, 115] on div "Add Column" at bounding box center [637, 331] width 1170 height 457
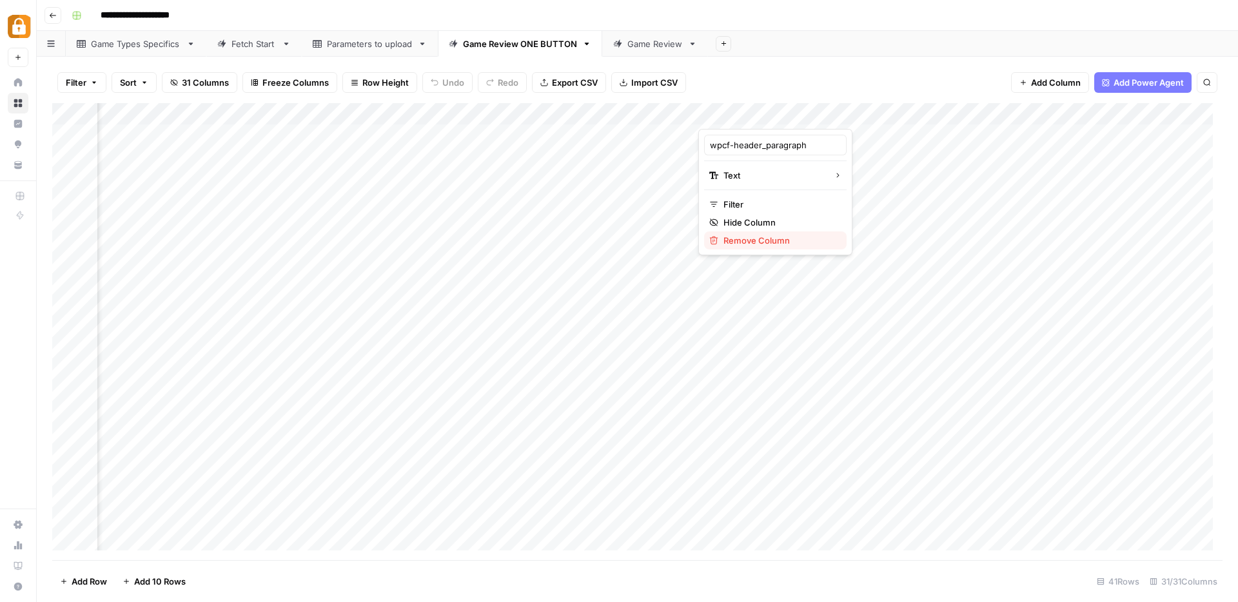
click at [752, 242] on span "Remove Column" at bounding box center [779, 240] width 113 height 13
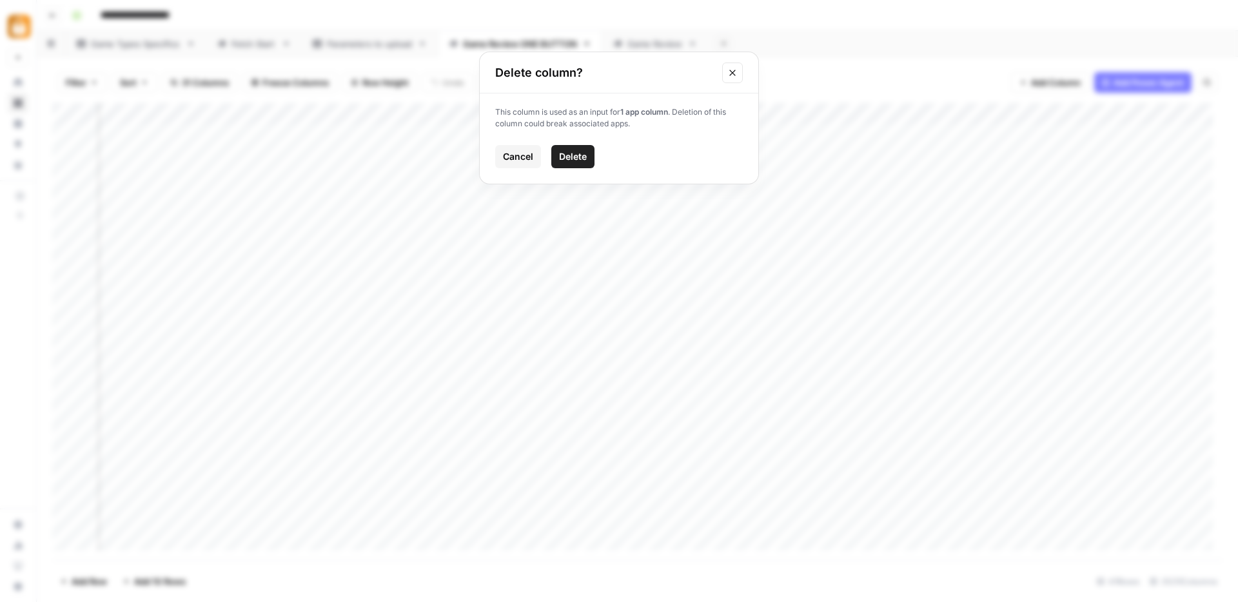
click at [575, 162] on span "Delete" at bounding box center [573, 156] width 28 height 13
click at [803, 113] on div "Add Column" at bounding box center [637, 331] width 1170 height 457
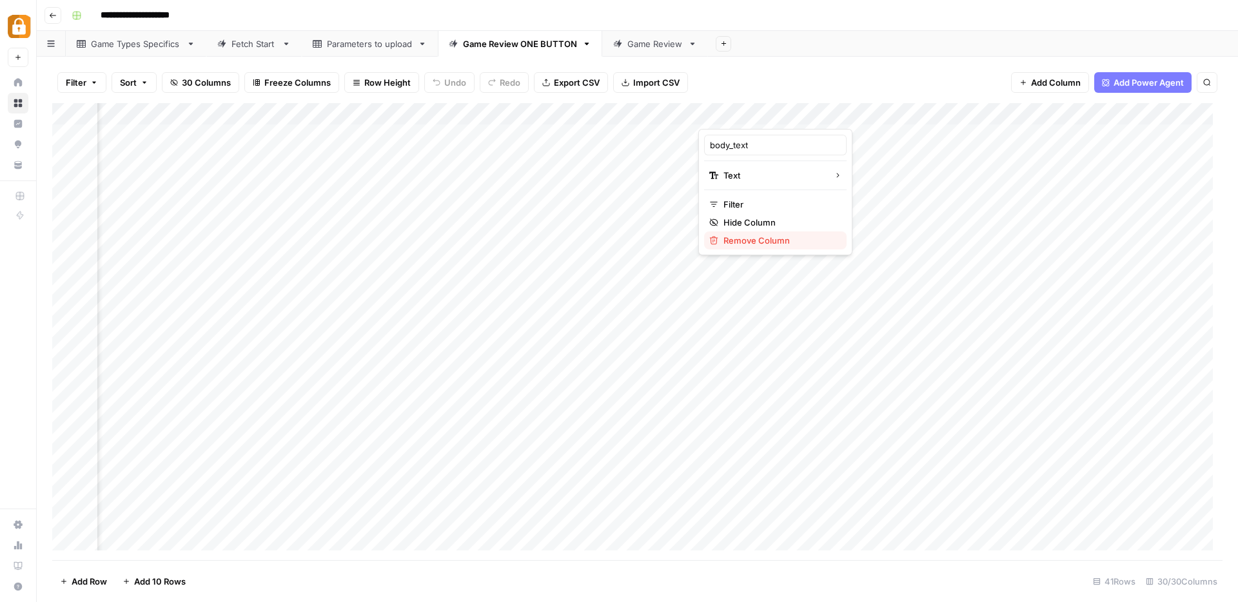
click at [753, 239] on span "Remove Column" at bounding box center [779, 240] width 113 height 13
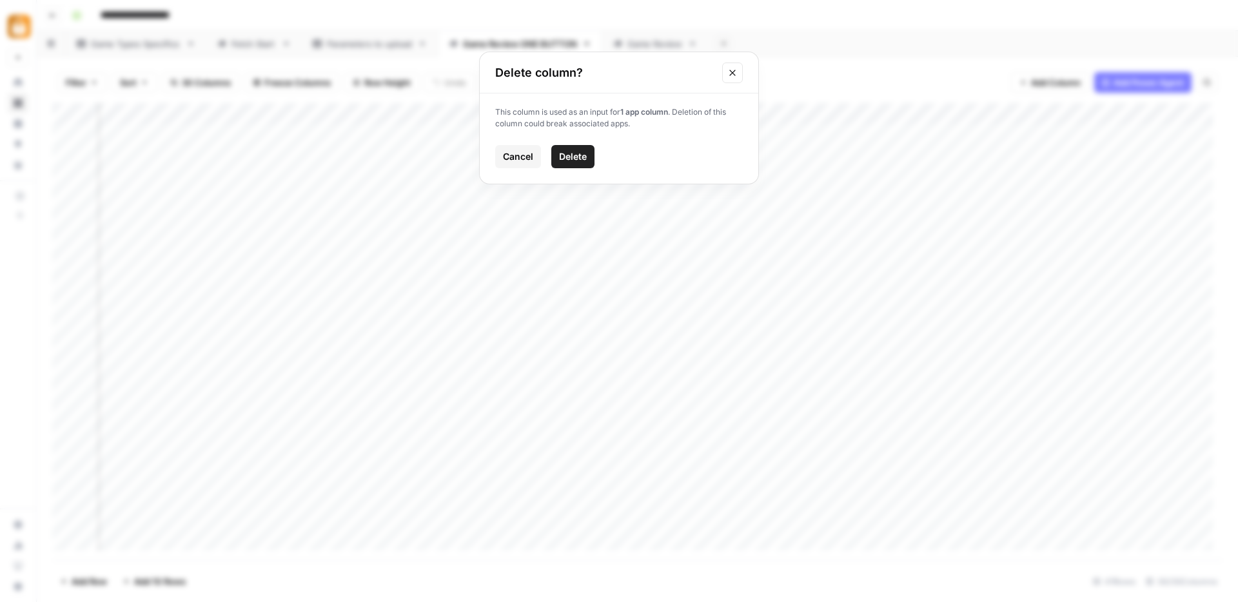
click at [577, 157] on span "Delete" at bounding box center [573, 156] width 28 height 13
click at [803, 119] on div "Add Column" at bounding box center [637, 331] width 1170 height 457
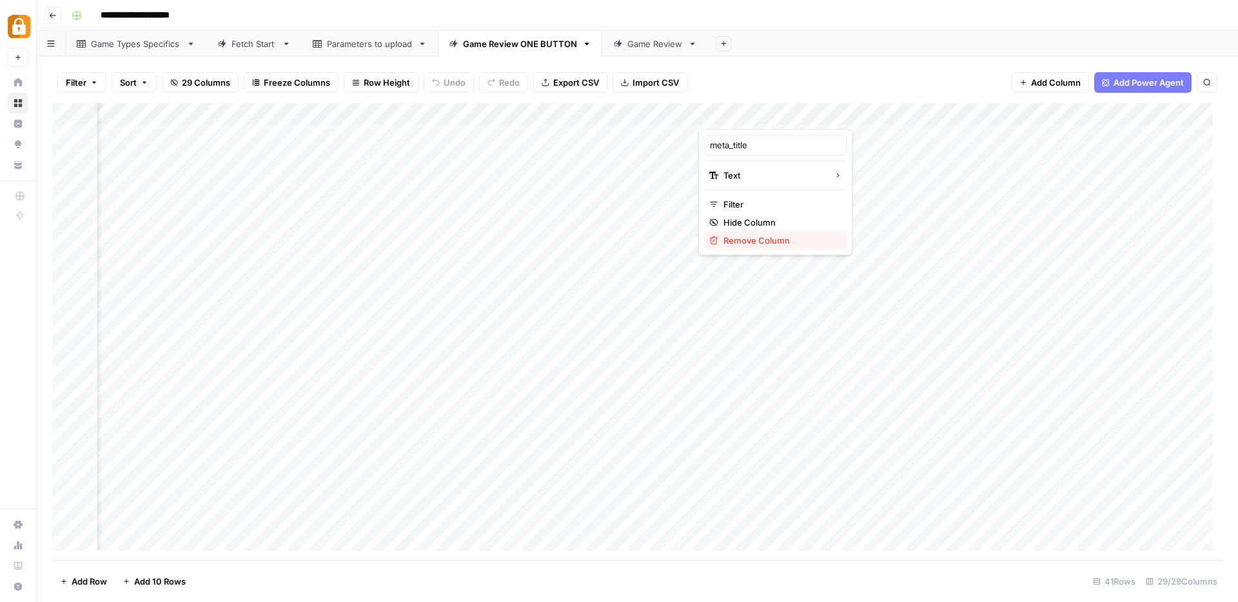
click at [754, 242] on span "Remove Column" at bounding box center [779, 240] width 113 height 13
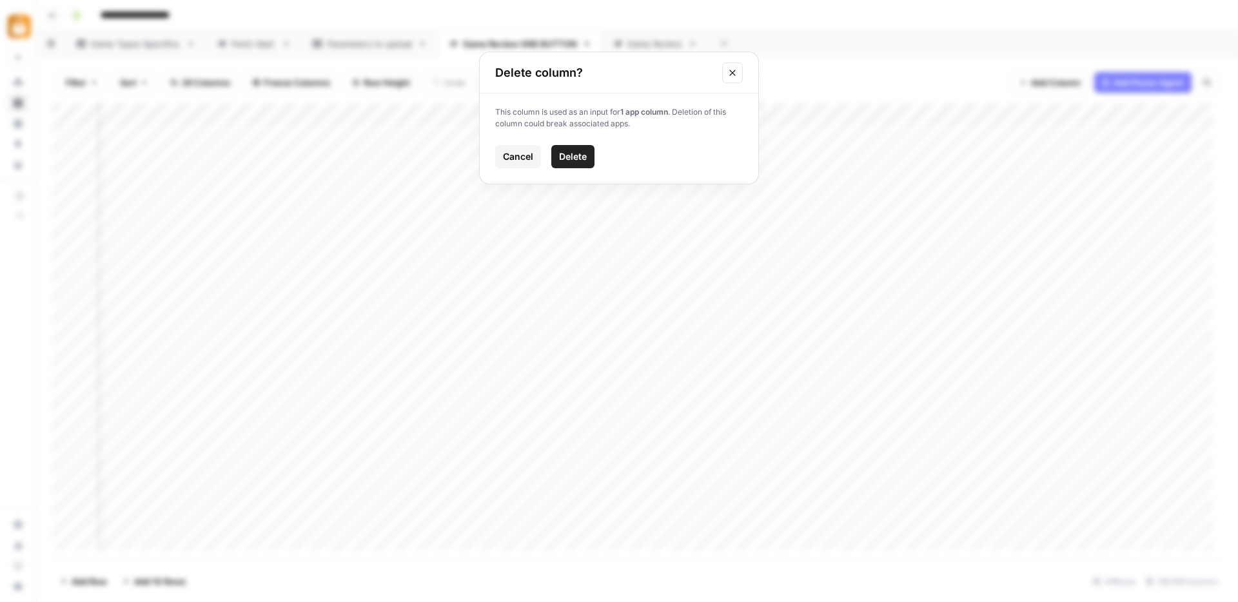
click at [580, 161] on span "Delete" at bounding box center [573, 156] width 28 height 13
click at [803, 115] on div "Add Column" at bounding box center [637, 331] width 1170 height 457
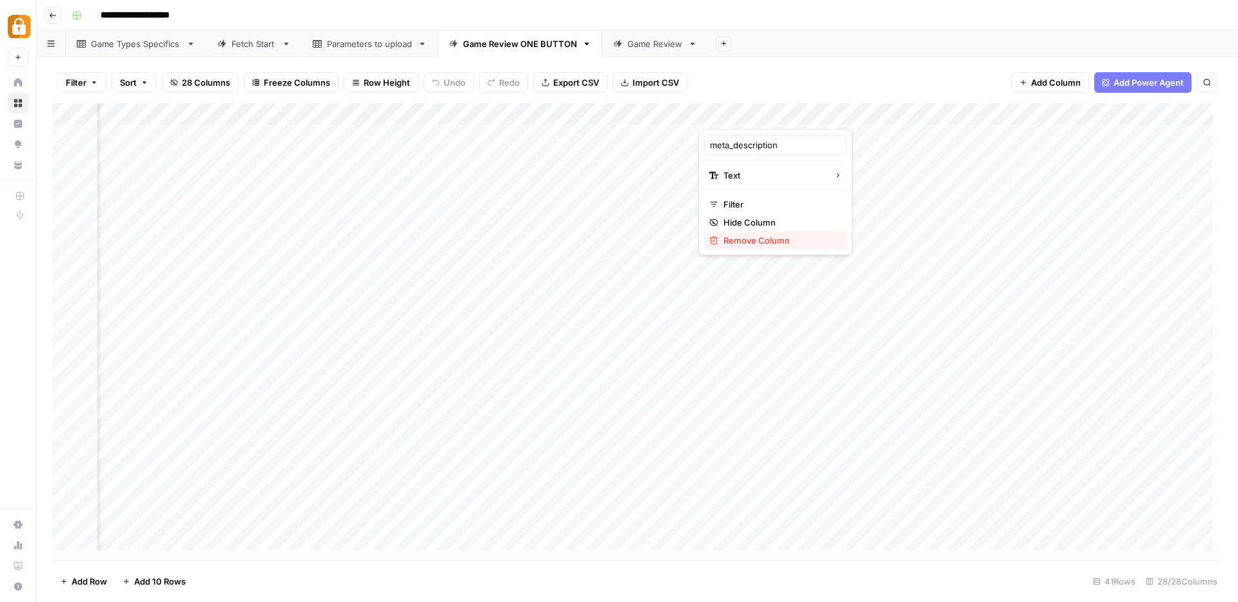
click at [757, 241] on span "Remove Column" at bounding box center [779, 240] width 113 height 13
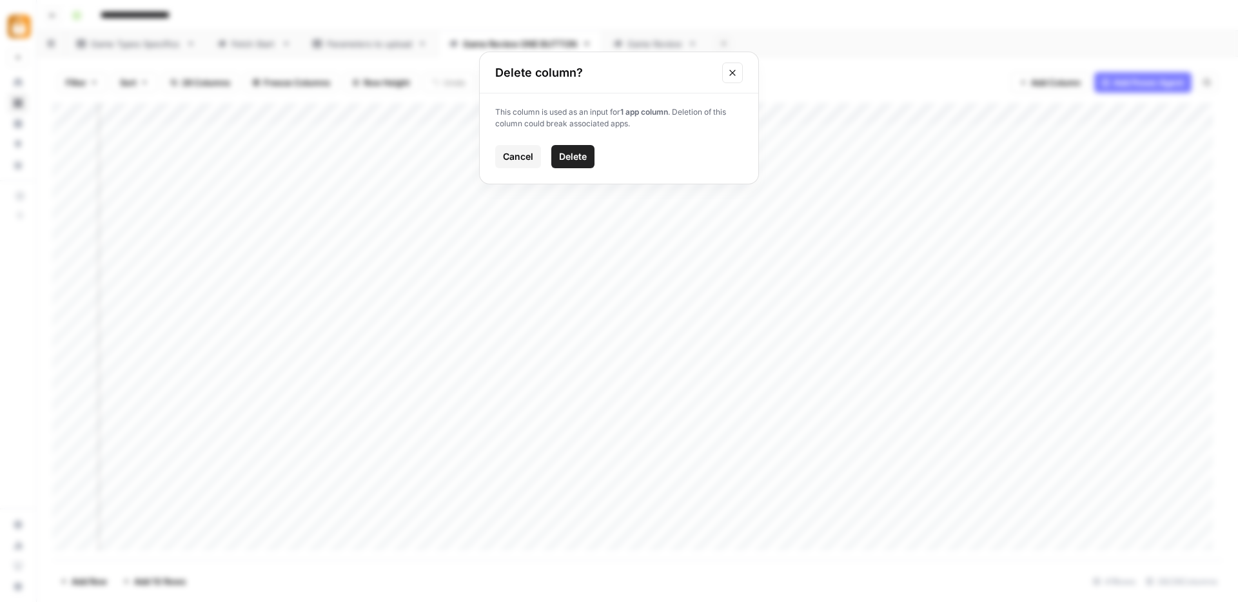
click at [589, 151] on button "Delete" at bounding box center [572, 156] width 43 height 23
click at [803, 112] on div "Add Column" at bounding box center [637, 331] width 1170 height 457
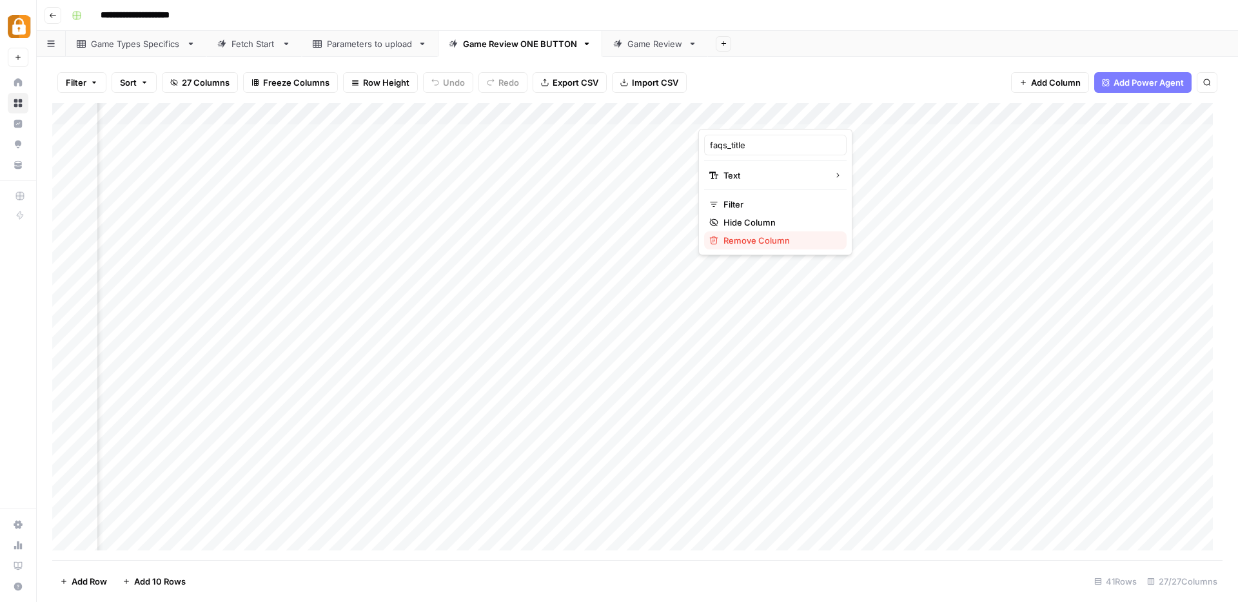
click at [736, 247] on button "Remove Column" at bounding box center [775, 240] width 142 height 18
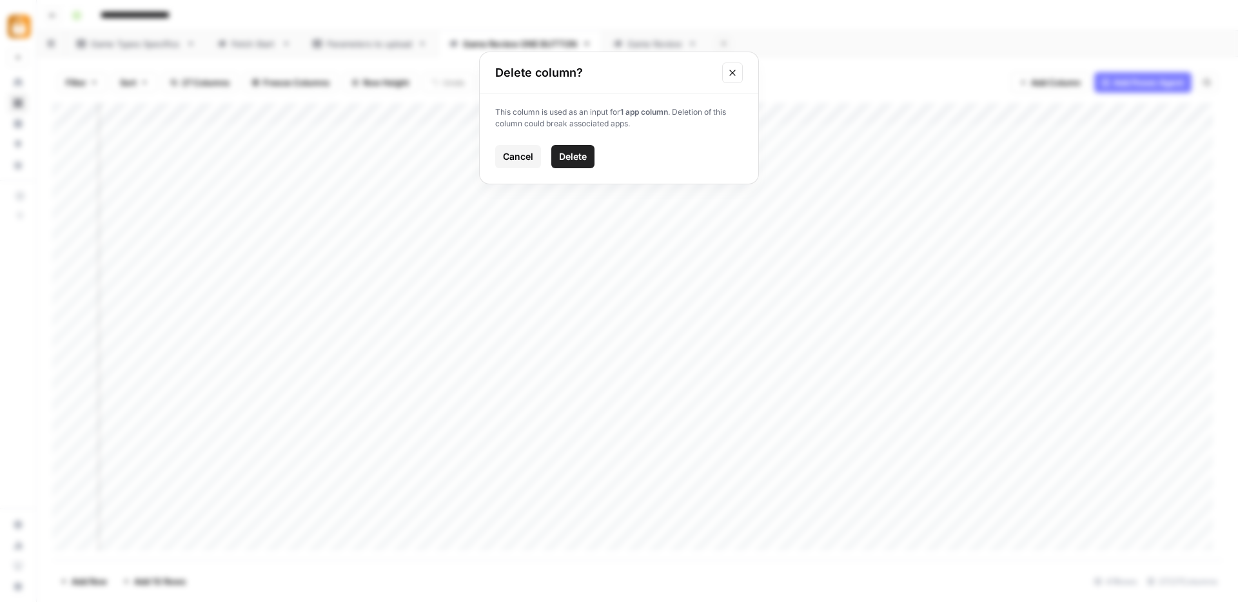
click at [574, 152] on span "Delete" at bounding box center [573, 156] width 28 height 13
click at [805, 115] on div "Add Column" at bounding box center [637, 331] width 1170 height 457
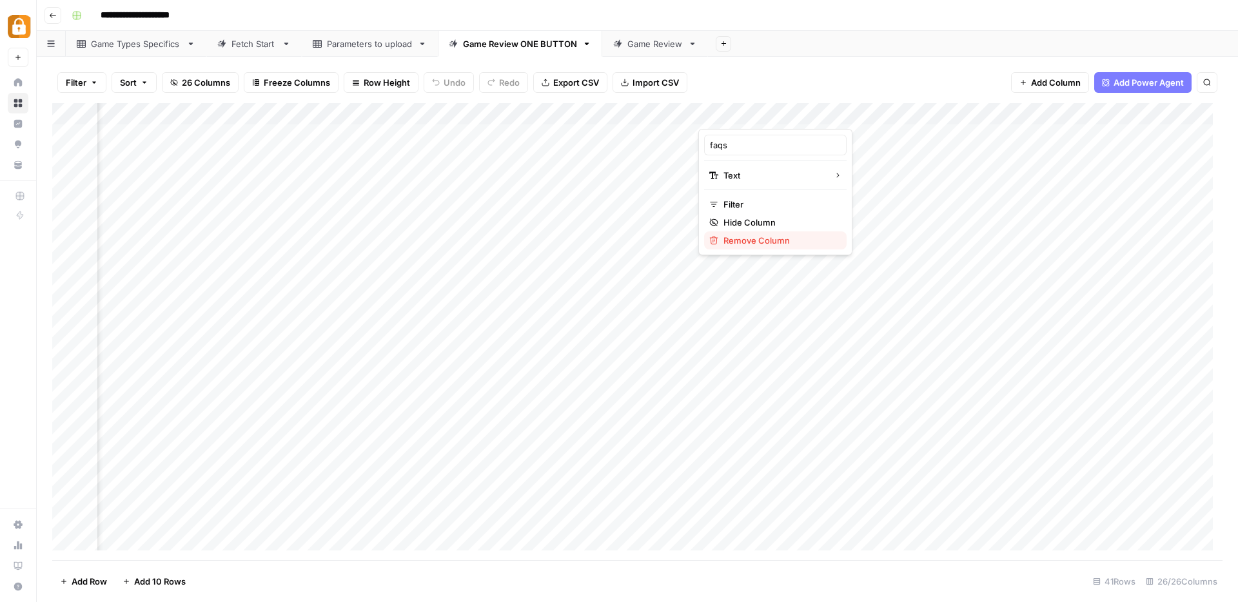
click at [742, 241] on span "Remove Column" at bounding box center [779, 240] width 113 height 13
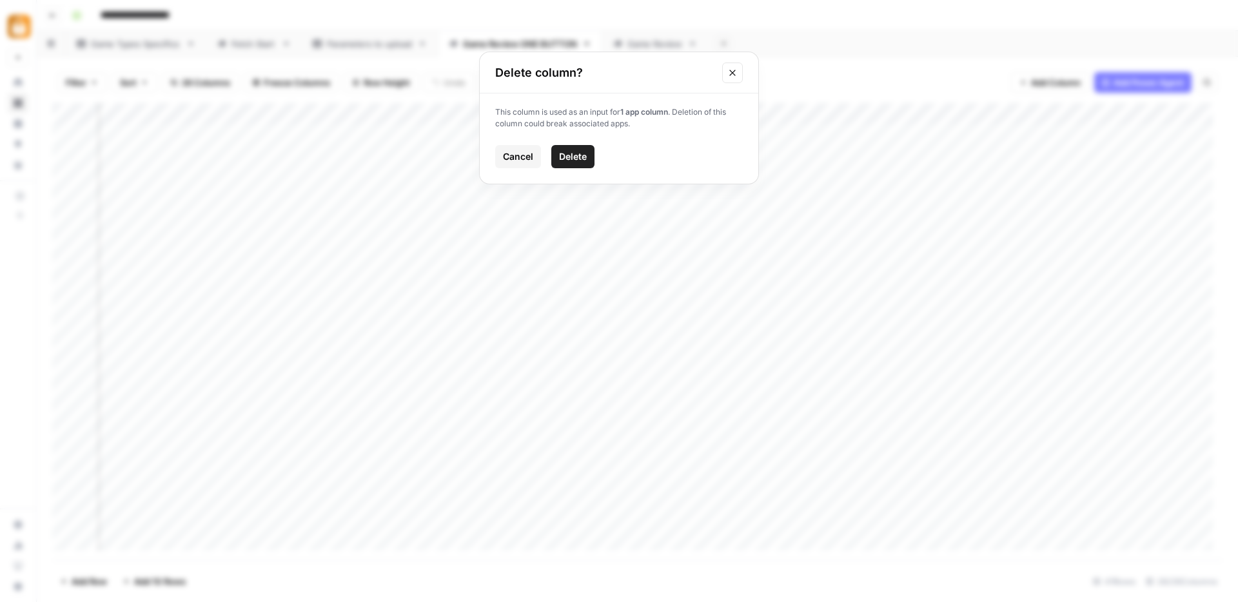
click at [585, 167] on button "Delete" at bounding box center [572, 156] width 43 height 23
click at [803, 113] on div "Add Column" at bounding box center [637, 331] width 1170 height 457
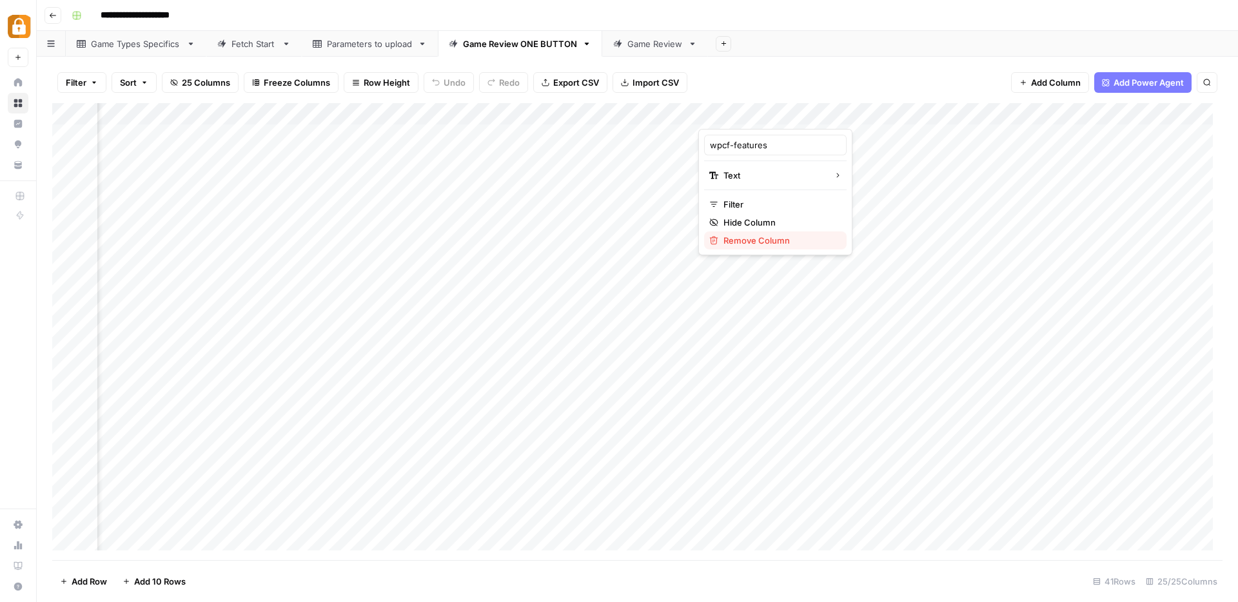
click at [752, 241] on span "Remove Column" at bounding box center [779, 240] width 113 height 13
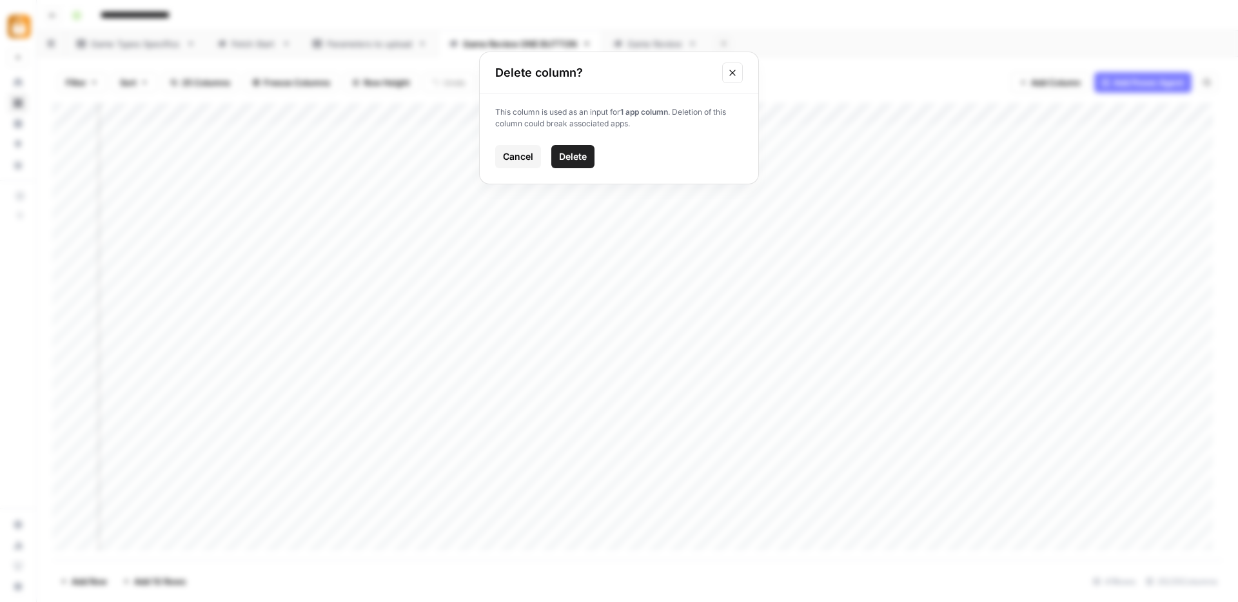
click at [580, 159] on span "Delete" at bounding box center [573, 156] width 28 height 13
click at [310, 114] on div "Add Column" at bounding box center [637, 331] width 1170 height 457
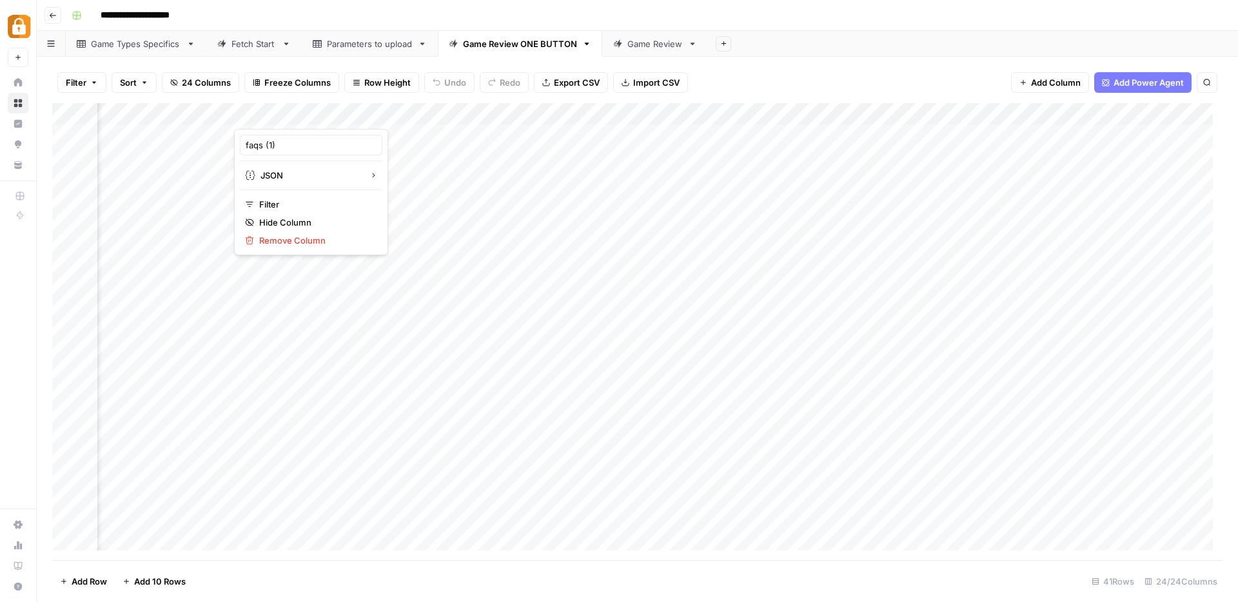
click at [310, 114] on div at bounding box center [292, 116] width 117 height 26
click at [288, 143] on input "faqs (1)" at bounding box center [311, 145] width 131 height 13
type input "faqs"
click at [183, 108] on div "Add Column" at bounding box center [637, 331] width 1170 height 457
click at [183, 108] on div at bounding box center [176, 116] width 117 height 26
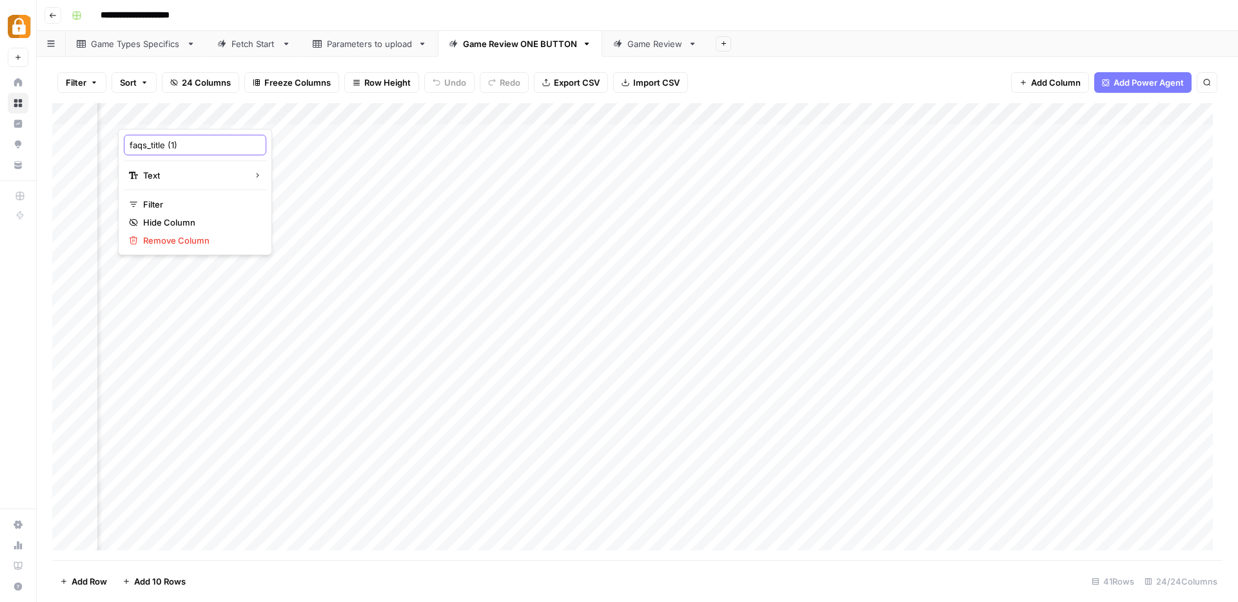
click at [194, 141] on input "faqs_title (1)" at bounding box center [195, 145] width 131 height 13
type input "faqs_title"
click at [399, 110] on div "Add Column" at bounding box center [637, 331] width 1170 height 457
click at [445, 140] on input "meta_description (1)" at bounding box center [429, 145] width 131 height 13
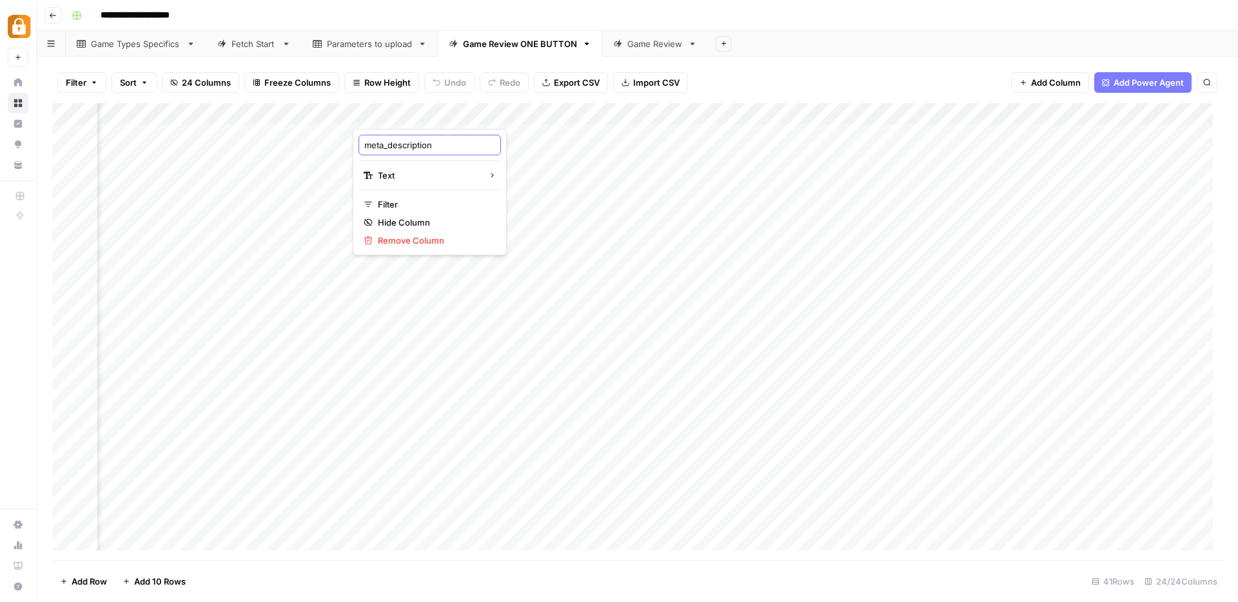
type input "meta_description"
click at [316, 112] on div "Add Column" at bounding box center [637, 331] width 1170 height 457
click at [316, 112] on div at bounding box center [295, 116] width 117 height 26
click at [322, 139] on input "meta_title (1)" at bounding box center [313, 145] width 131 height 13
type input "meta_title"
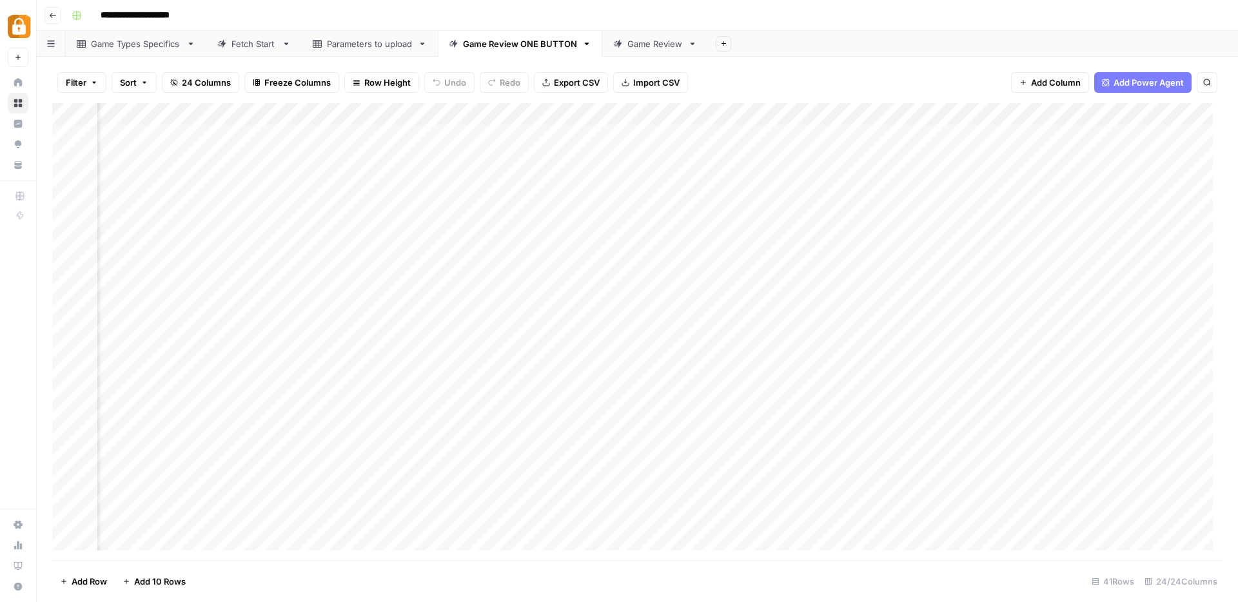
click at [189, 116] on div "Add Column" at bounding box center [637, 331] width 1170 height 457
click at [202, 148] on input "body_text (1)" at bounding box center [197, 145] width 131 height 13
type input "body_text"
click at [762, 116] on div "Add Column" at bounding box center [637, 331] width 1170 height 457
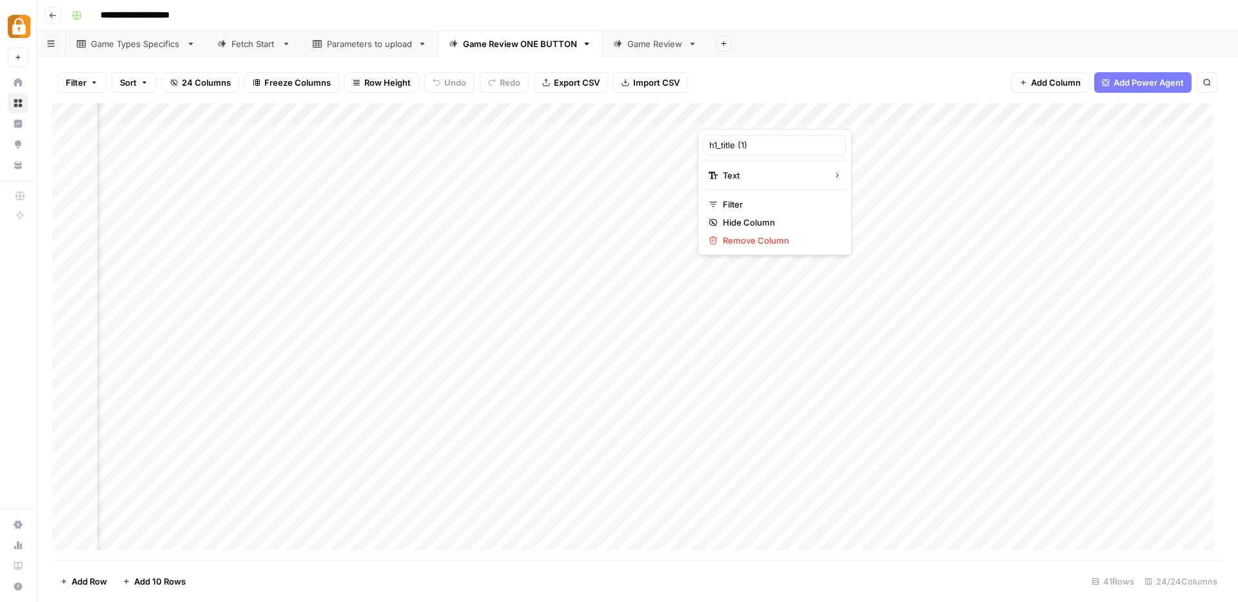
click at [762, 116] on div at bounding box center [756, 116] width 117 height 26
click at [766, 144] on input "h1_title (1)" at bounding box center [774, 145] width 131 height 13
type input "h1_title"
click at [685, 178] on div "Add Column" at bounding box center [637, 331] width 1170 height 457
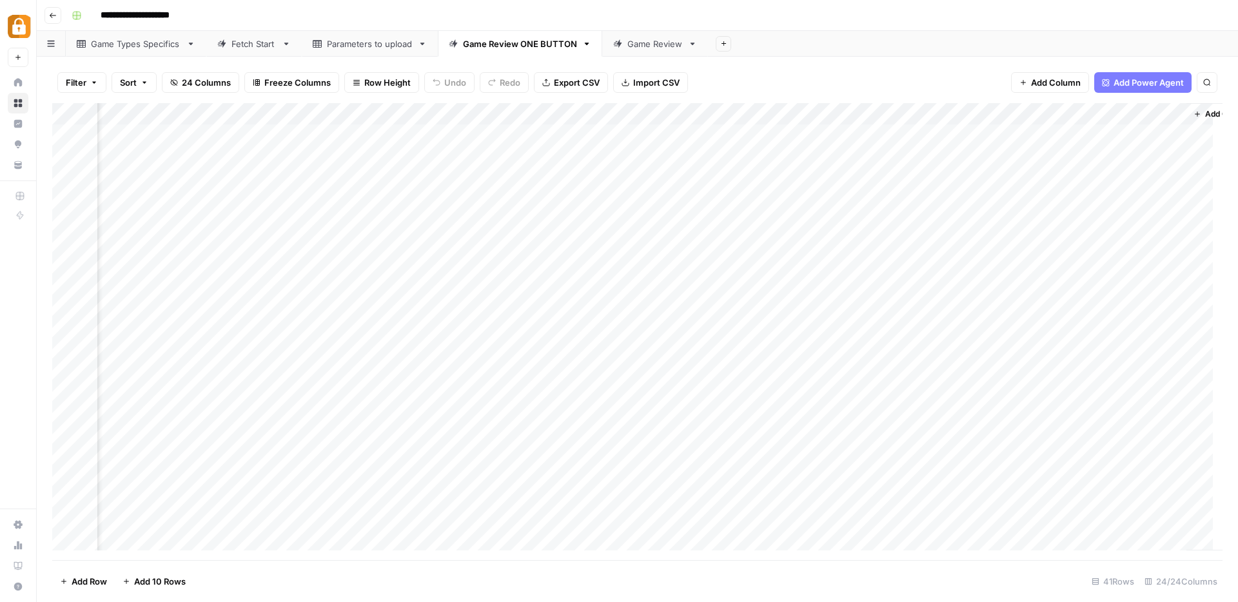
click at [928, 113] on div "Add Column" at bounding box center [637, 331] width 1170 height 457
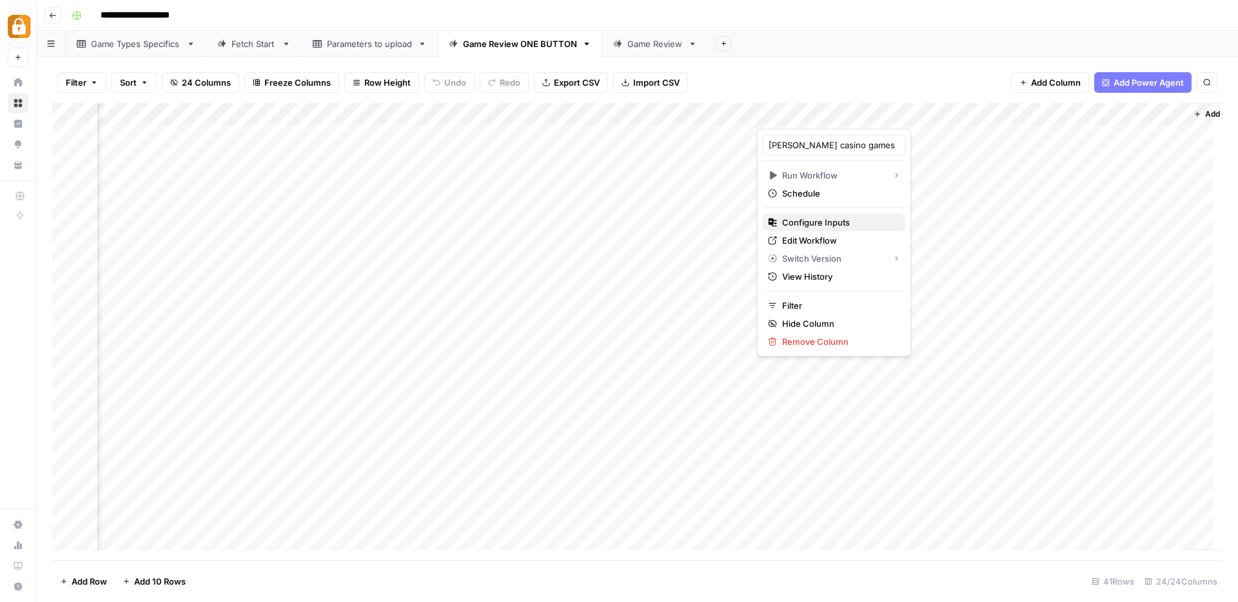
click at [816, 226] on span "Configure Inputs" at bounding box center [838, 222] width 113 height 13
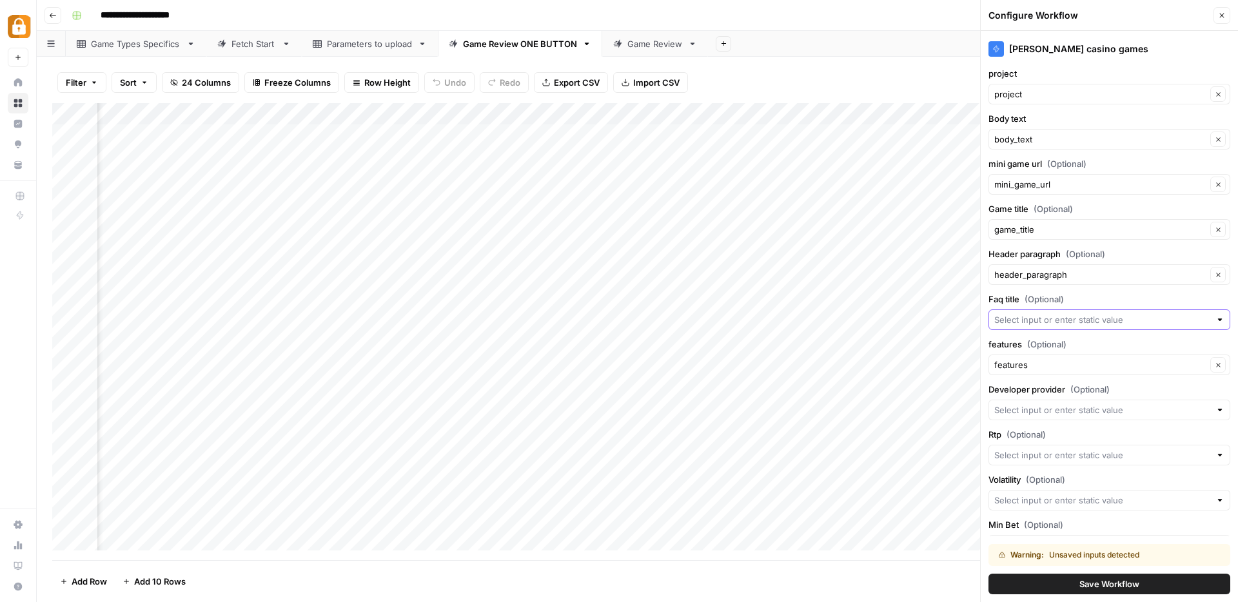
click at [1006, 320] on input "Faq title (Optional)" at bounding box center [1102, 319] width 216 height 13
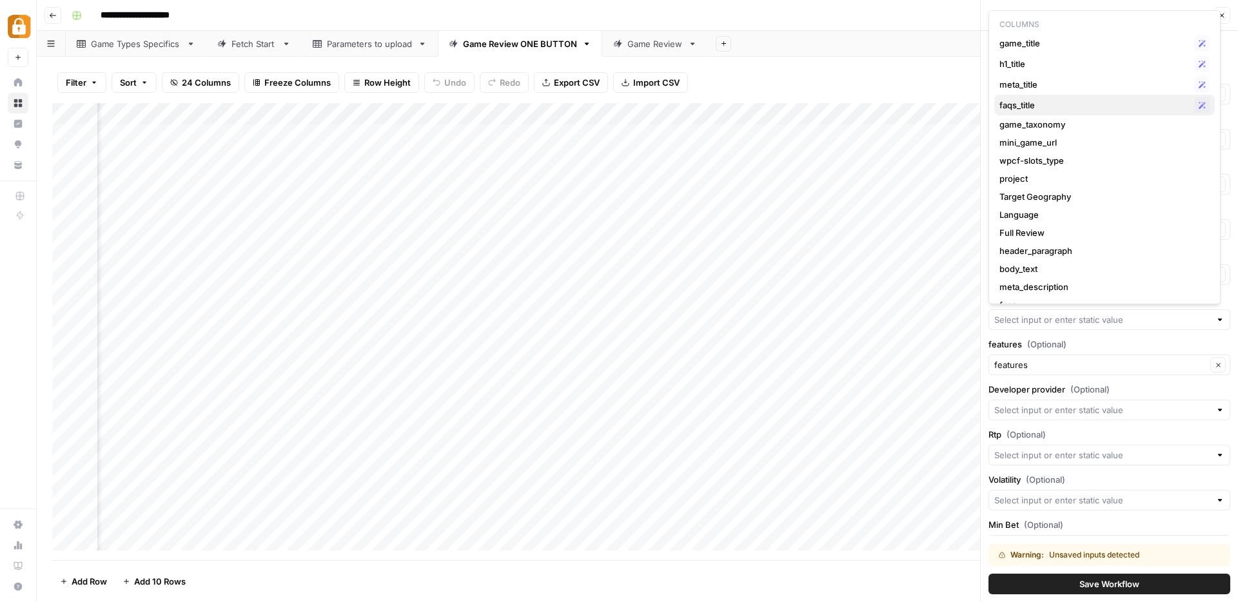
click at [1063, 102] on span "faqs_title" at bounding box center [1094, 105] width 190 height 13
type input "faqs_title"
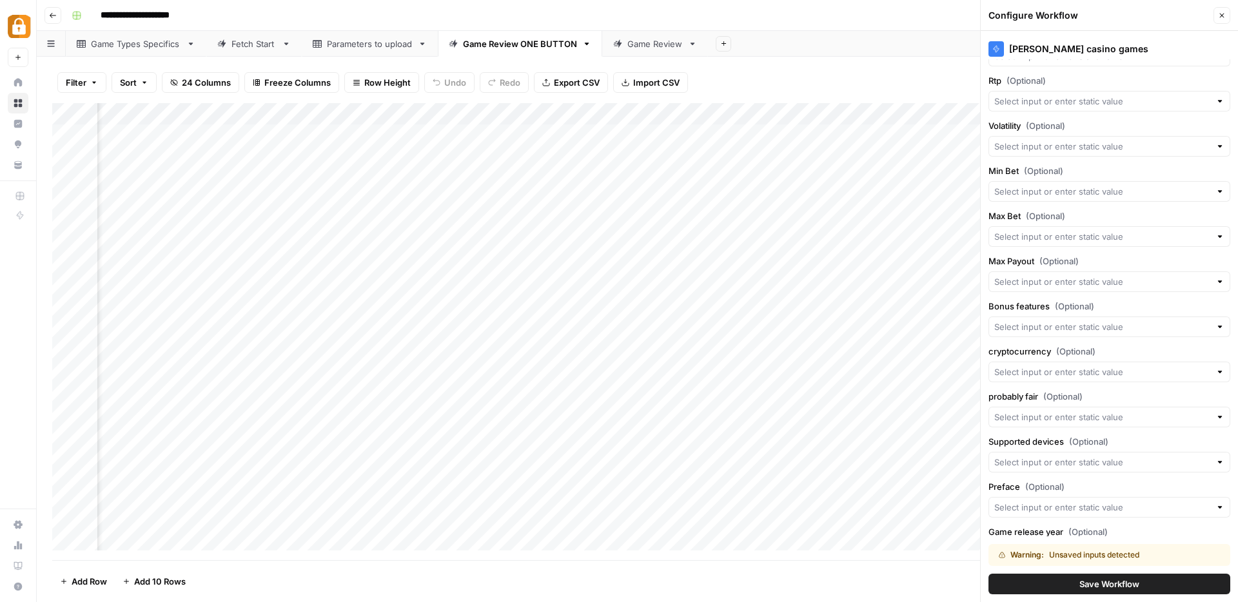
scroll to position [500, 0]
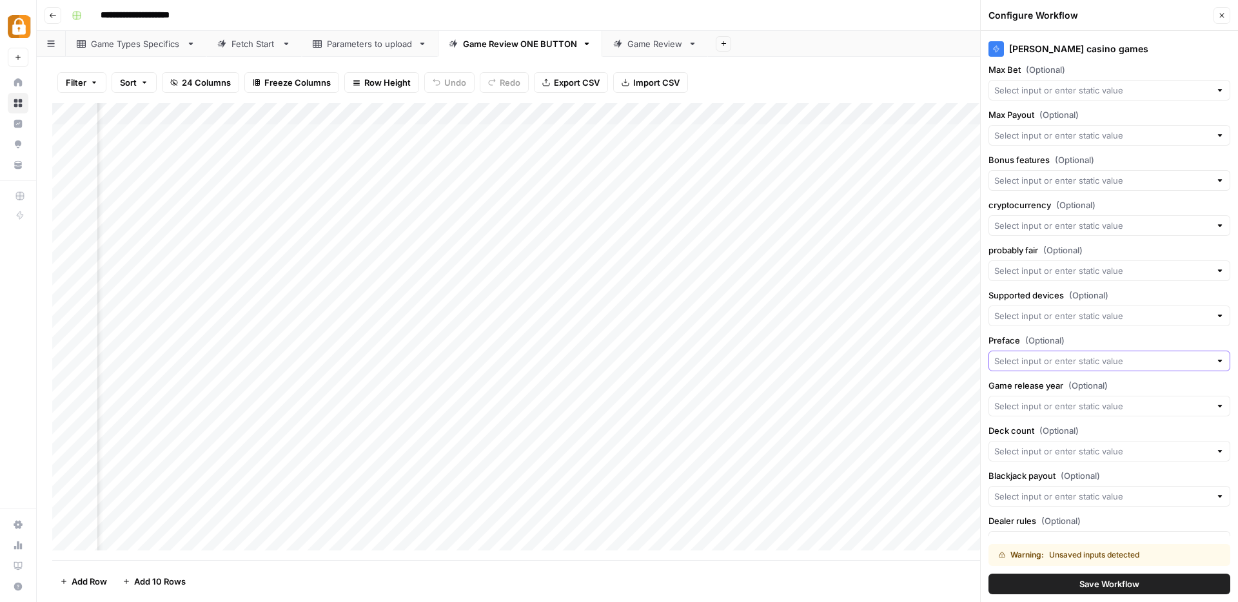
click at [1023, 360] on input "Preface (Optional)" at bounding box center [1102, 361] width 216 height 13
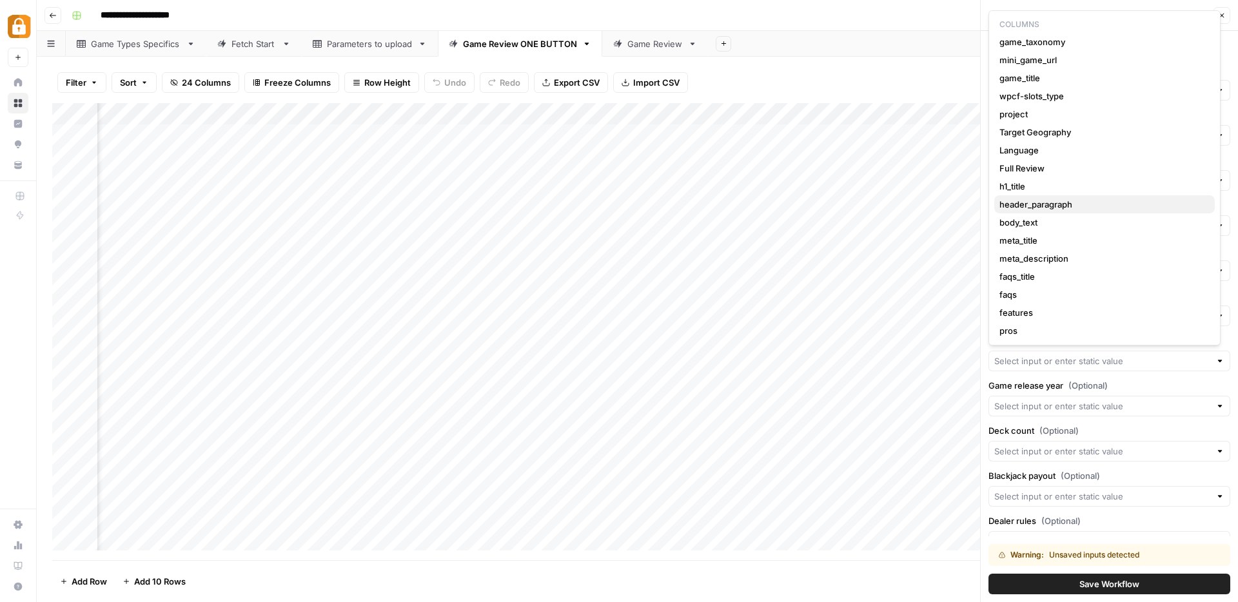
click at [1048, 206] on span "header_paragraph" at bounding box center [1101, 204] width 205 height 13
type input "header_paragraph"
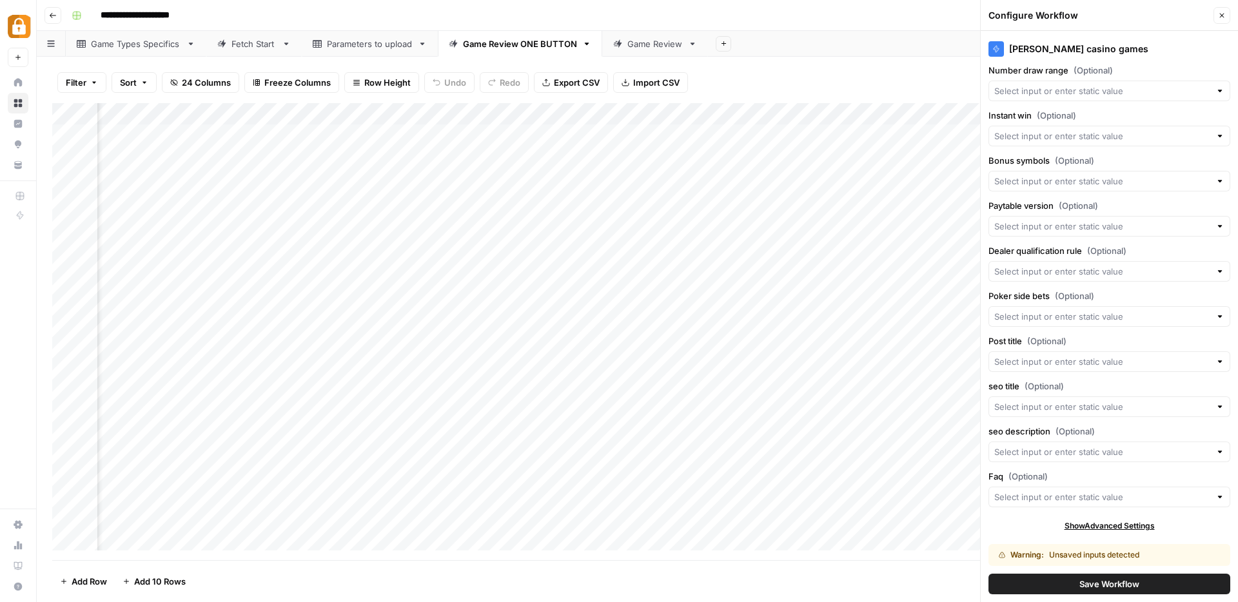
scroll to position [1313, 0]
click at [1019, 356] on input "Post title (Optional)" at bounding box center [1102, 361] width 216 height 13
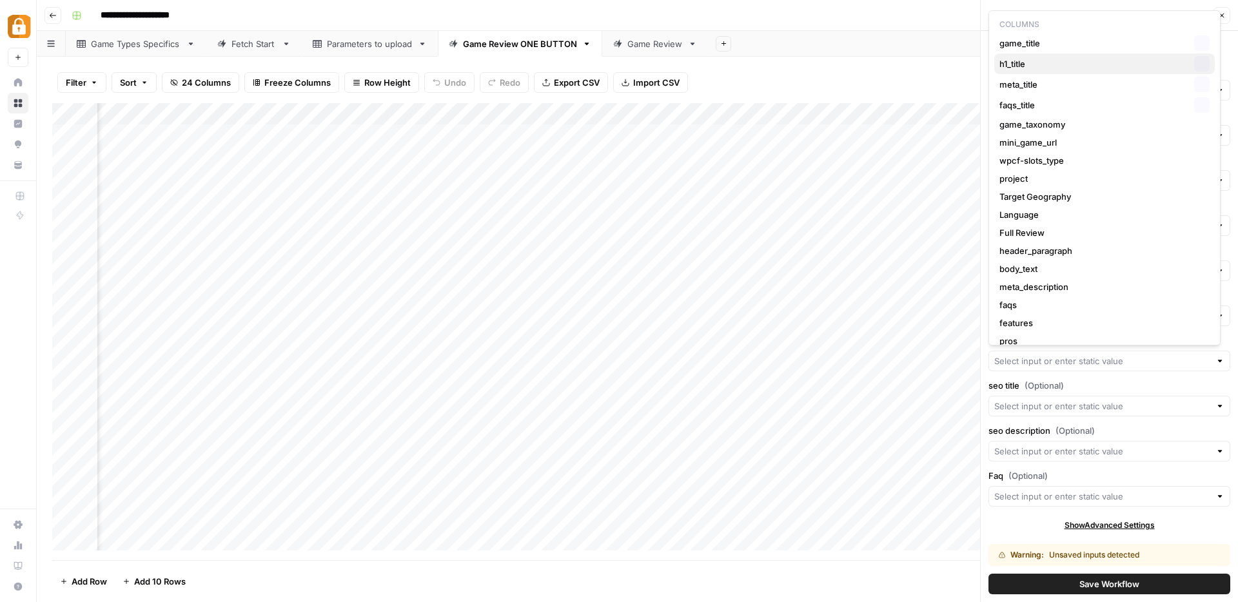
click at [1058, 60] on span "h1_title" at bounding box center [1094, 63] width 190 height 13
type input "h1_title"
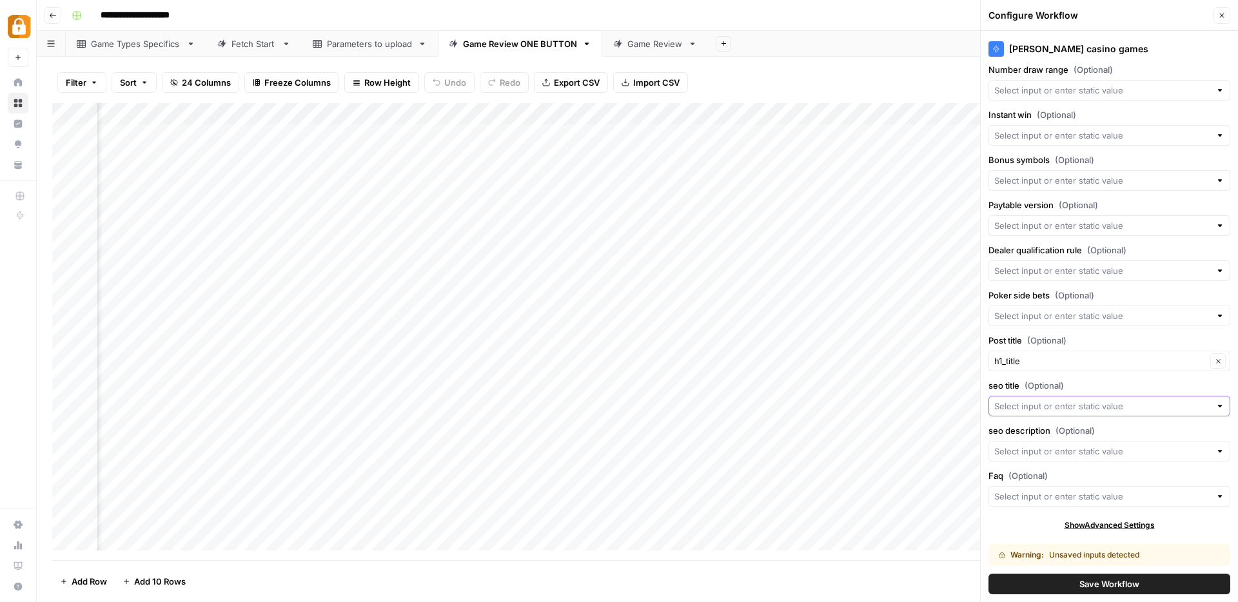
click at [1013, 409] on input "seo title (Optional)" at bounding box center [1102, 406] width 216 height 13
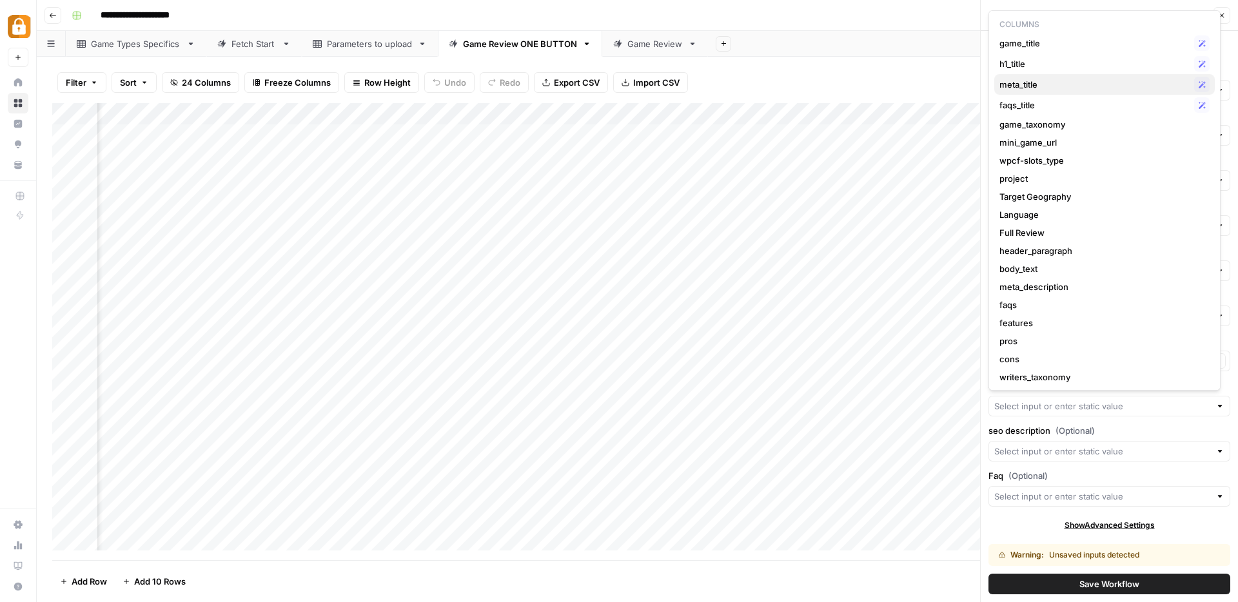
click at [1025, 84] on span "meta_title" at bounding box center [1094, 84] width 190 height 13
type input "meta_title"
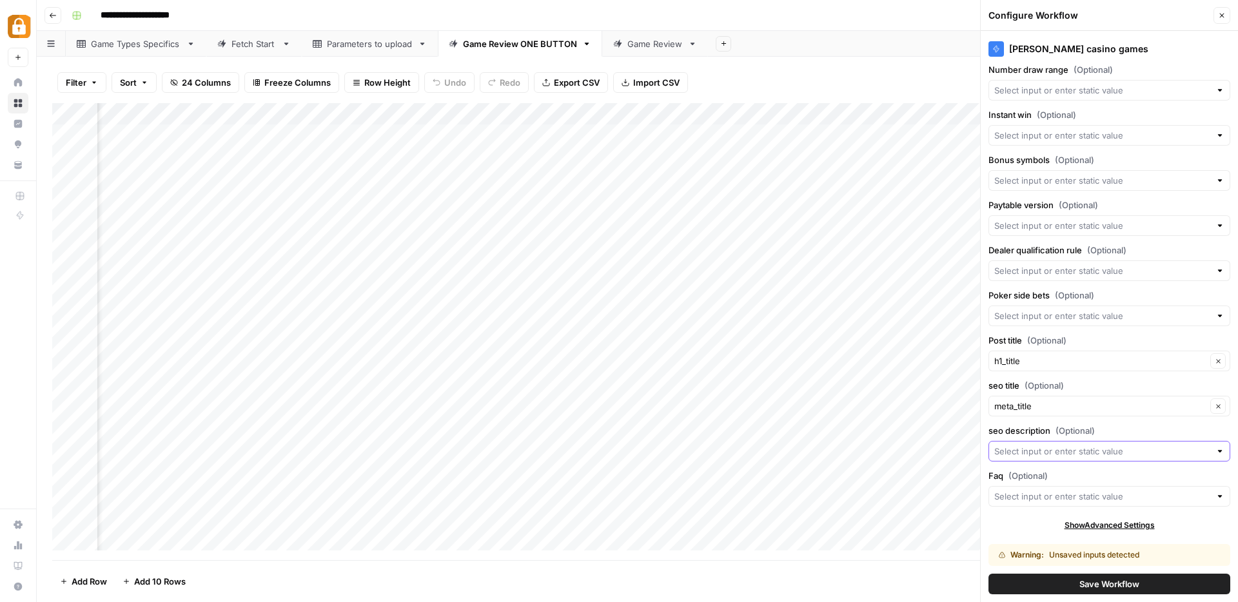
click at [1034, 453] on input "seo description (Optional)" at bounding box center [1102, 451] width 216 height 13
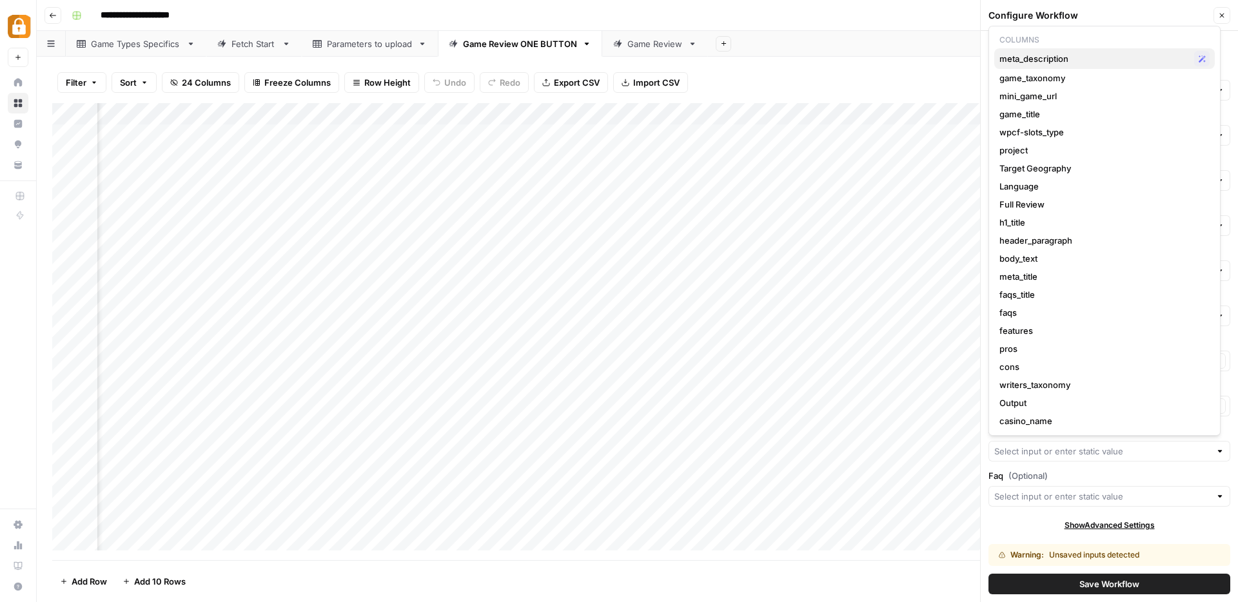
click at [1063, 58] on span "meta_description" at bounding box center [1094, 58] width 190 height 13
type input "meta_description"
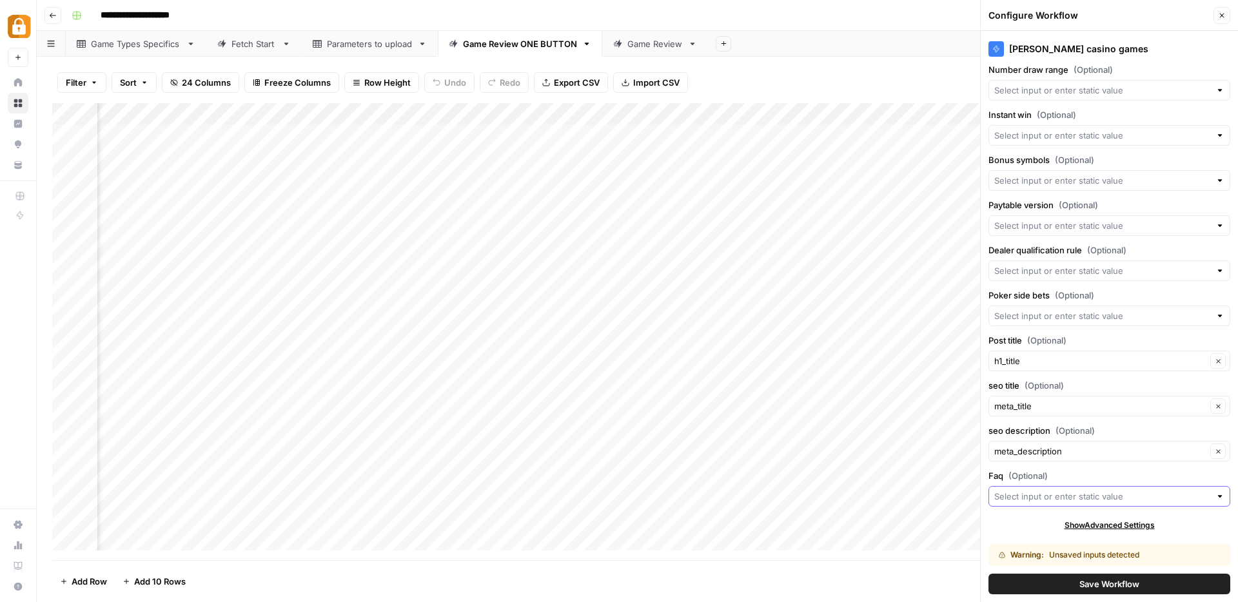
click at [1012, 497] on input "Faq (Optional)" at bounding box center [1102, 496] width 216 height 13
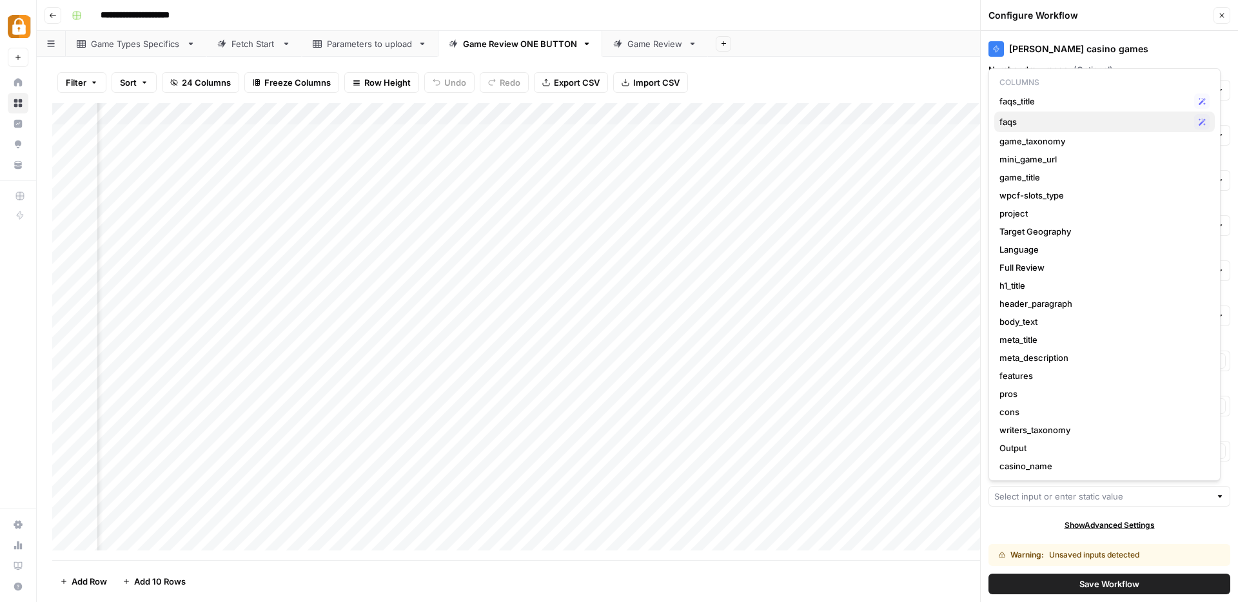
click at [1030, 123] on span "faqs" at bounding box center [1094, 121] width 190 height 13
type input "faqs"
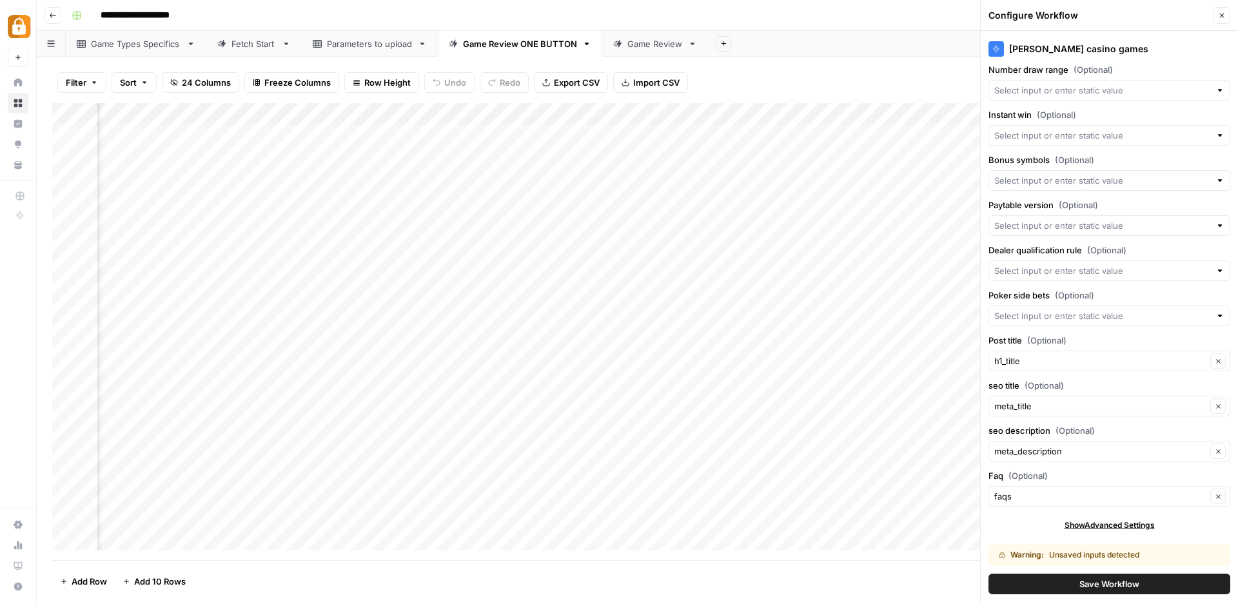
click at [1088, 583] on span "Save Workflow" at bounding box center [1109, 584] width 60 height 13
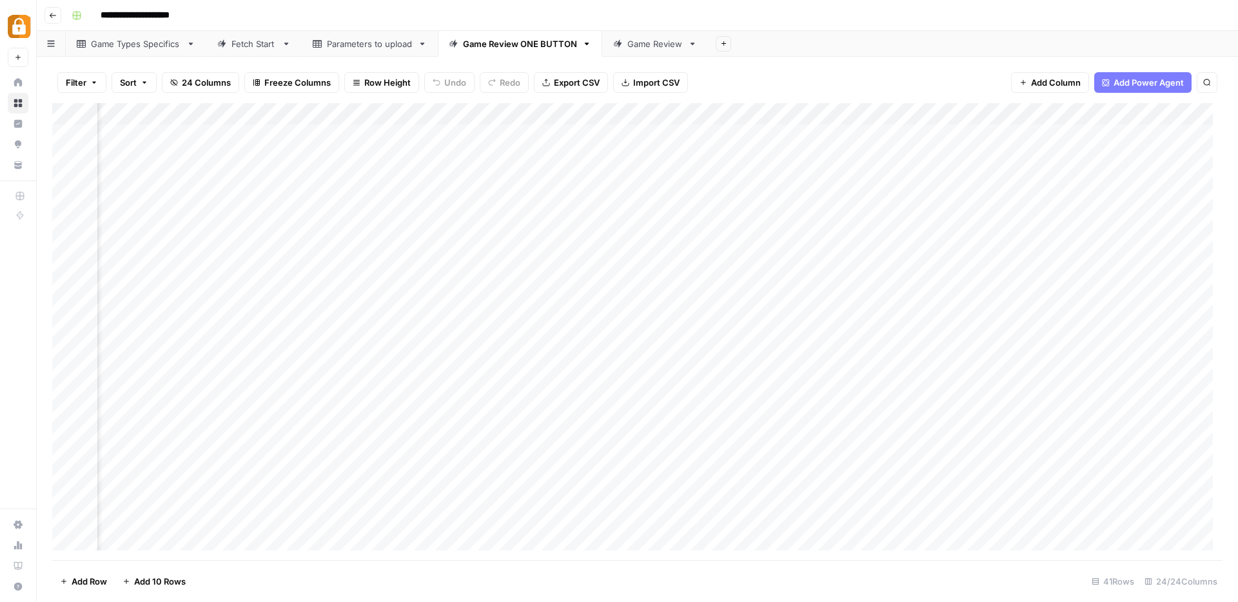
scroll to position [0, 1814]
click at [1005, 179] on div "Add Column" at bounding box center [637, 331] width 1170 height 457
click at [987, 177] on div "Add Column" at bounding box center [637, 331] width 1170 height 457
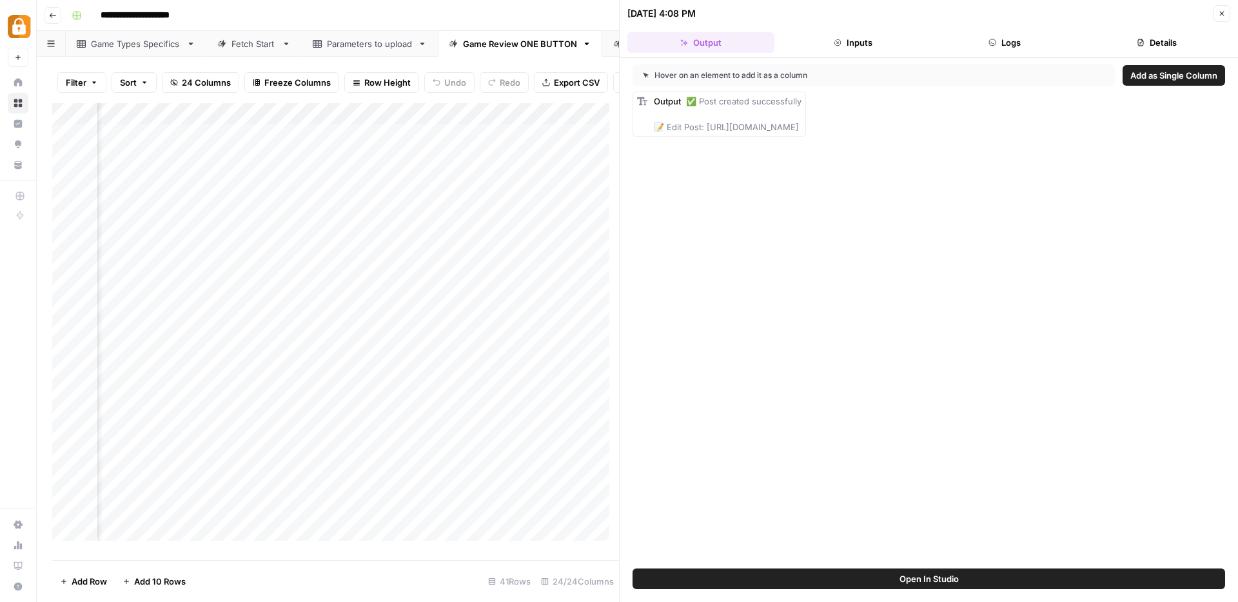
click at [750, 124] on span "✅ Post created successfully 📝 Edit Post: https://wp.nodeposit.org/wp-admin/post…" at bounding box center [728, 114] width 148 height 36
drag, startPoint x: 705, startPoint y: 125, endPoint x: 1004, endPoint y: 132, distance: 298.6
click at [1004, 132] on div "Output ✅ Post created successfully 📝 Edit Post: https://wp.nodeposit.org/wp-adm…" at bounding box center [929, 114] width 593 height 45
copy span "ttps://wp.nodeposit.org/wp-admin/post.php?post=60623&action=edit"
click at [992, 39] on icon "button" at bounding box center [992, 43] width 8 height 8
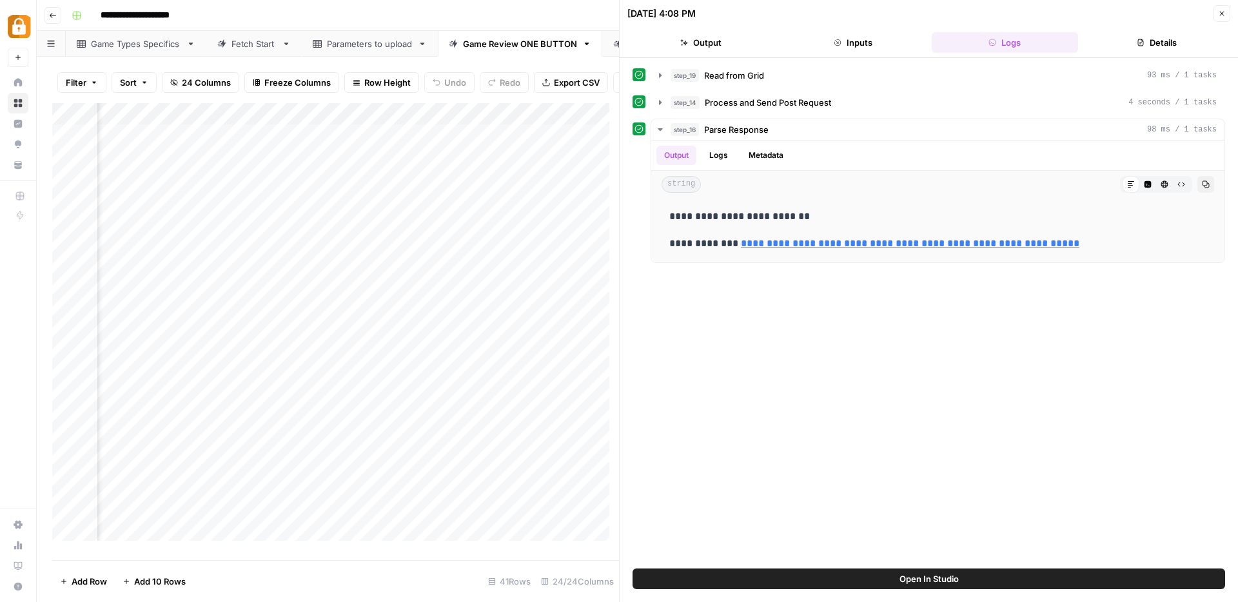
click at [691, 49] on button "Output" at bounding box center [700, 42] width 147 height 21
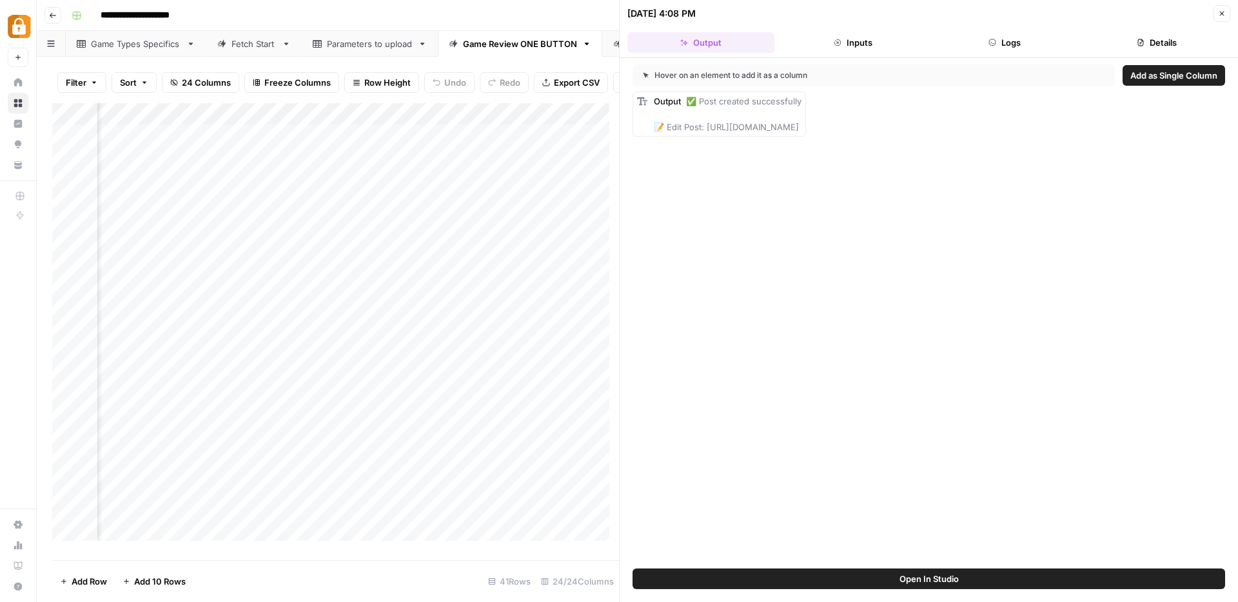
click at [1016, 47] on button "Logs" at bounding box center [1005, 42] width 147 height 21
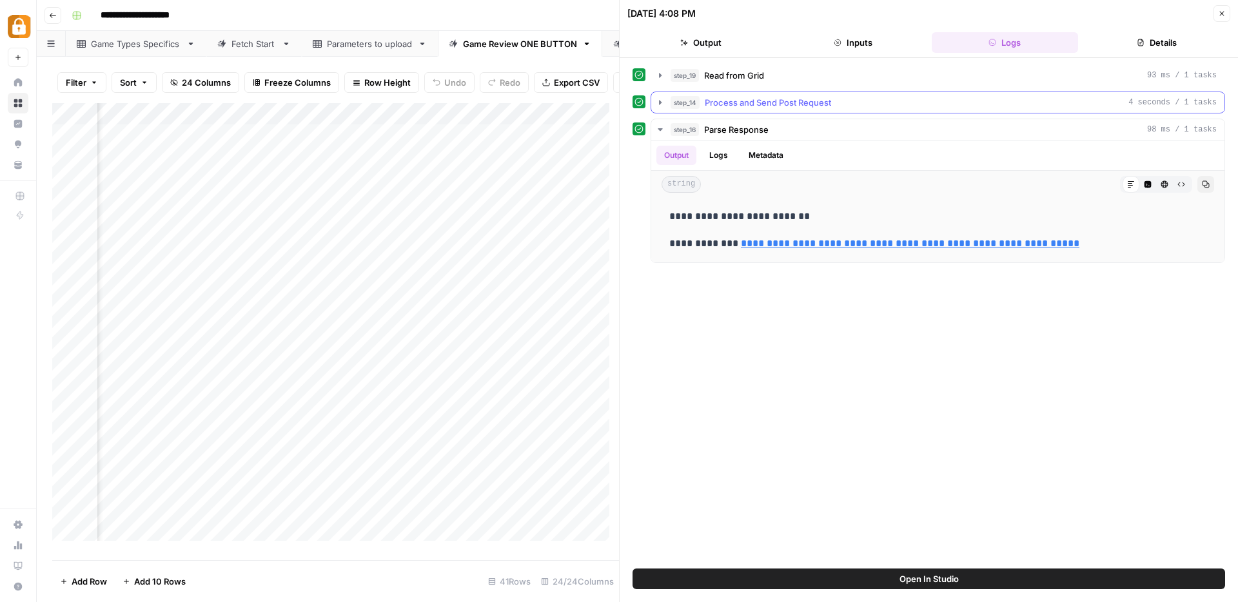
click at [662, 103] on icon "button" at bounding box center [660, 102] width 3 height 5
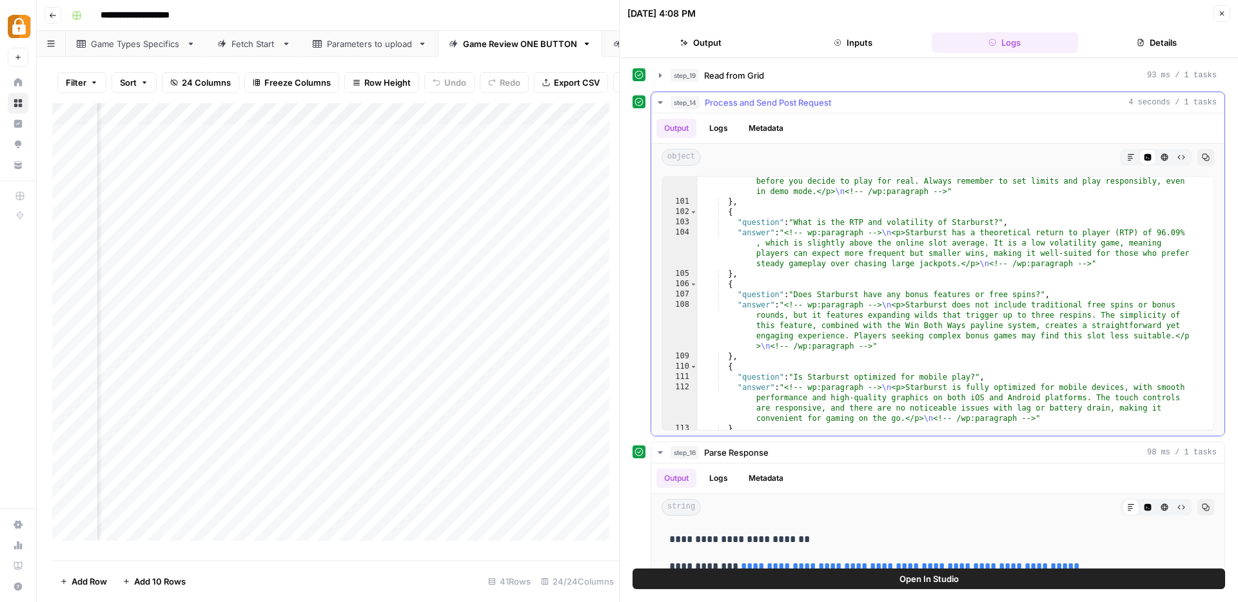
scroll to position [2951, 0]
click at [1227, 15] on button "Close" at bounding box center [1221, 13] width 17 height 17
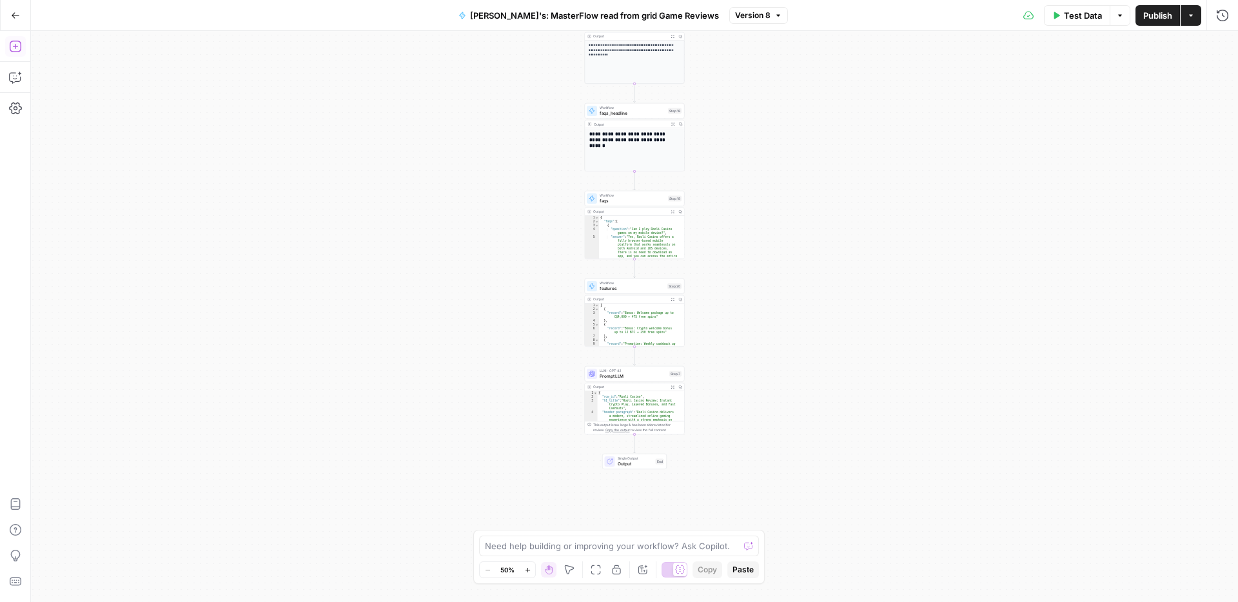
click at [14, 46] on icon "button" at bounding box center [15, 47] width 12 height 12
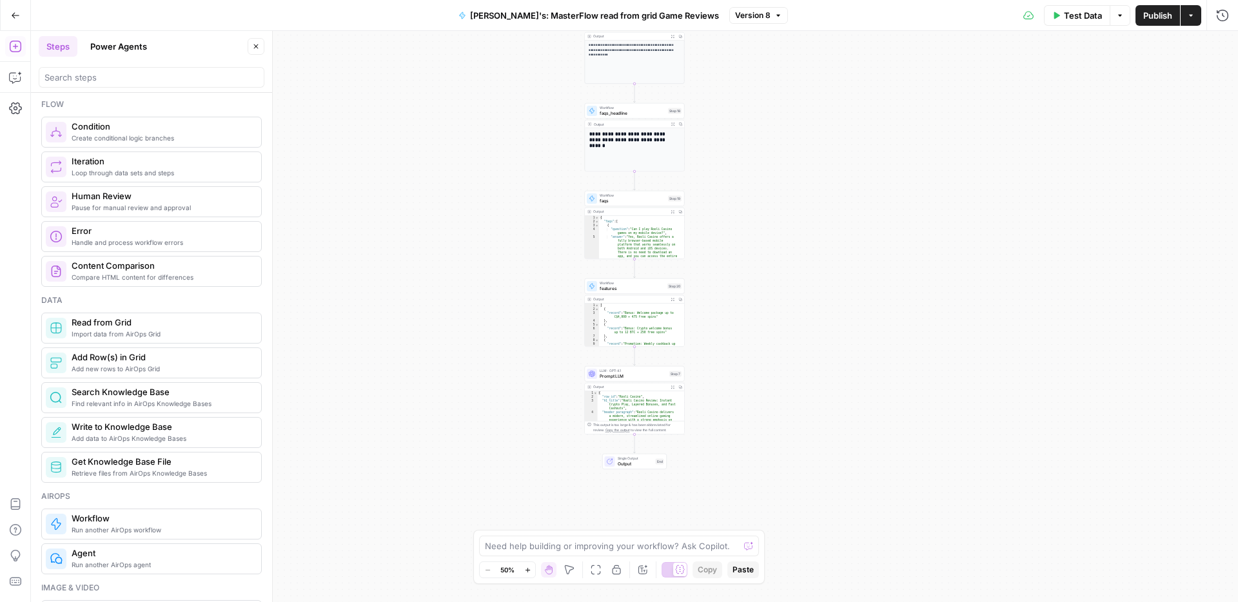
scroll to position [395, 0]
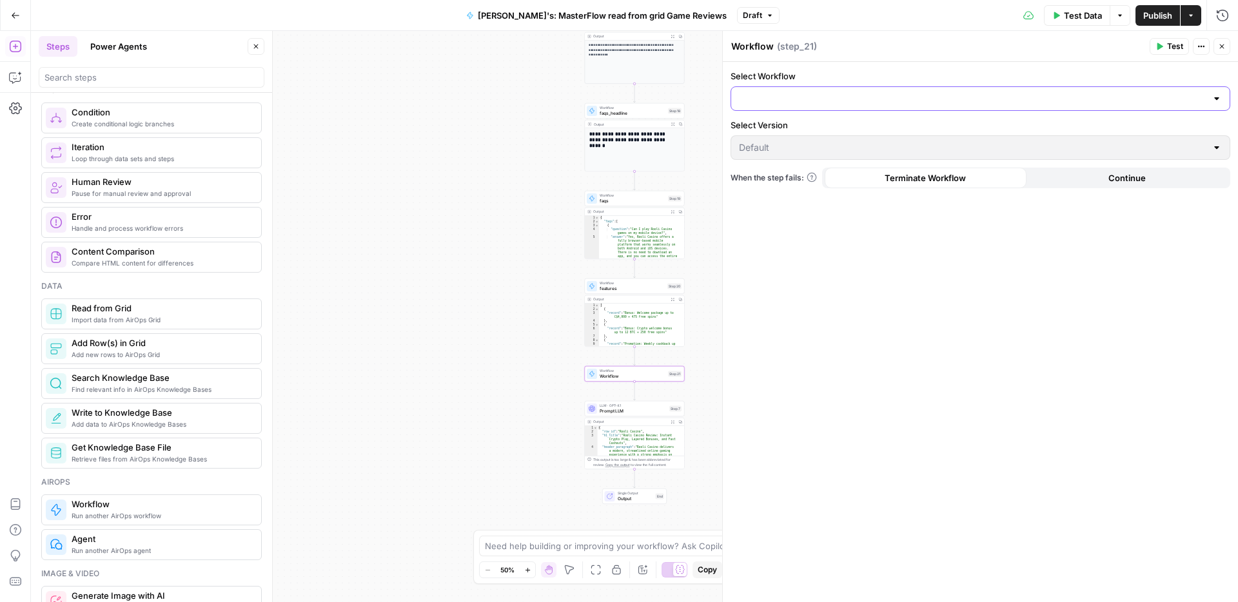
click at [772, 101] on input "Select Workflow" at bounding box center [972, 98] width 467 height 13
type input "pros"
click at [751, 133] on span "Pros" at bounding box center [977, 130] width 473 height 13
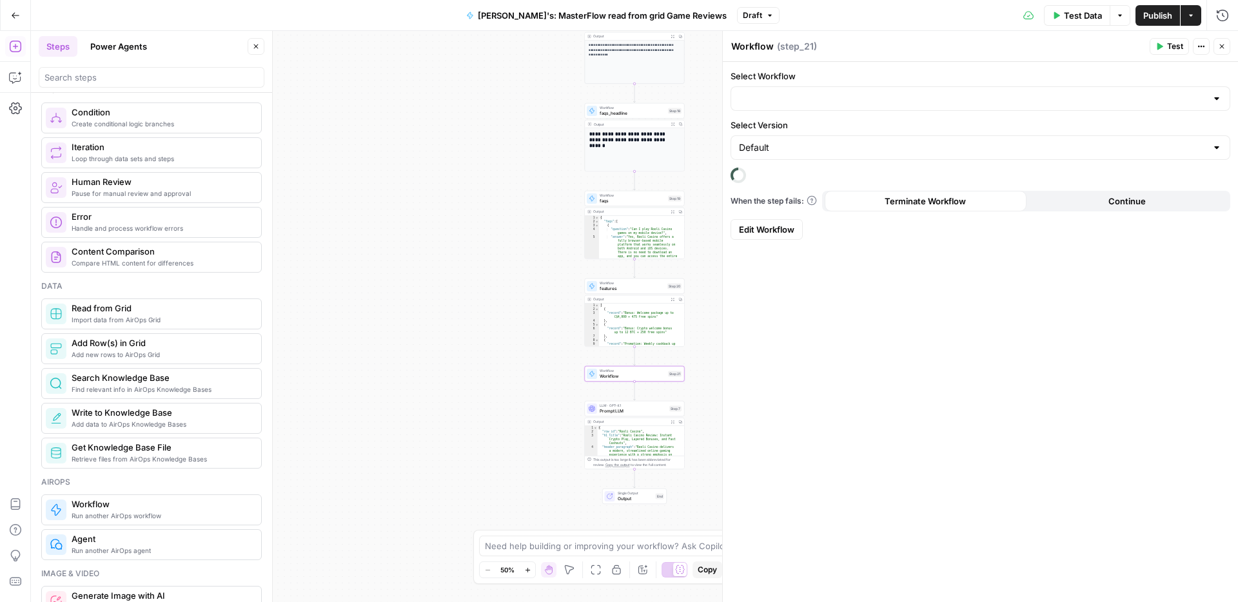
type input "Pros"
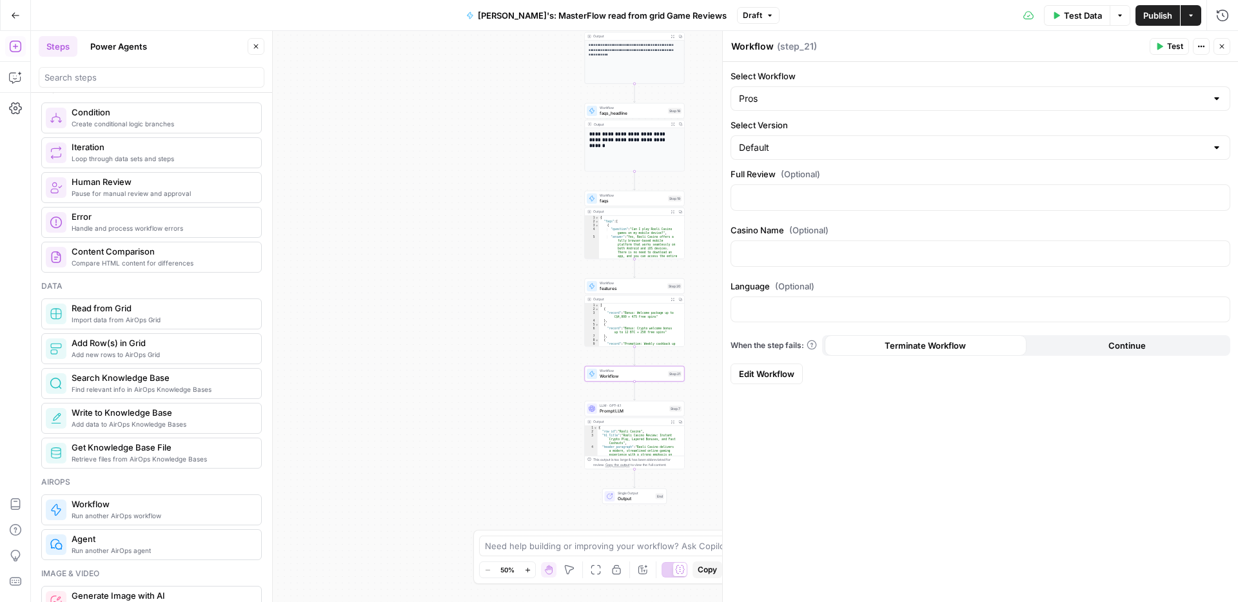
click at [1150, 19] on span "Publish" at bounding box center [1157, 15] width 29 height 13
drag, startPoint x: 771, startPoint y: 43, endPoint x: 714, endPoint y: 44, distance: 56.8
click at [714, 44] on body "Workflow published successfully Adzz New Home Browse Insights Opportunities You…" at bounding box center [619, 301] width 1238 height 602
type textarea "pros"
click at [849, 47] on div "pros pros ( step_21 )" at bounding box center [938, 46] width 415 height 14
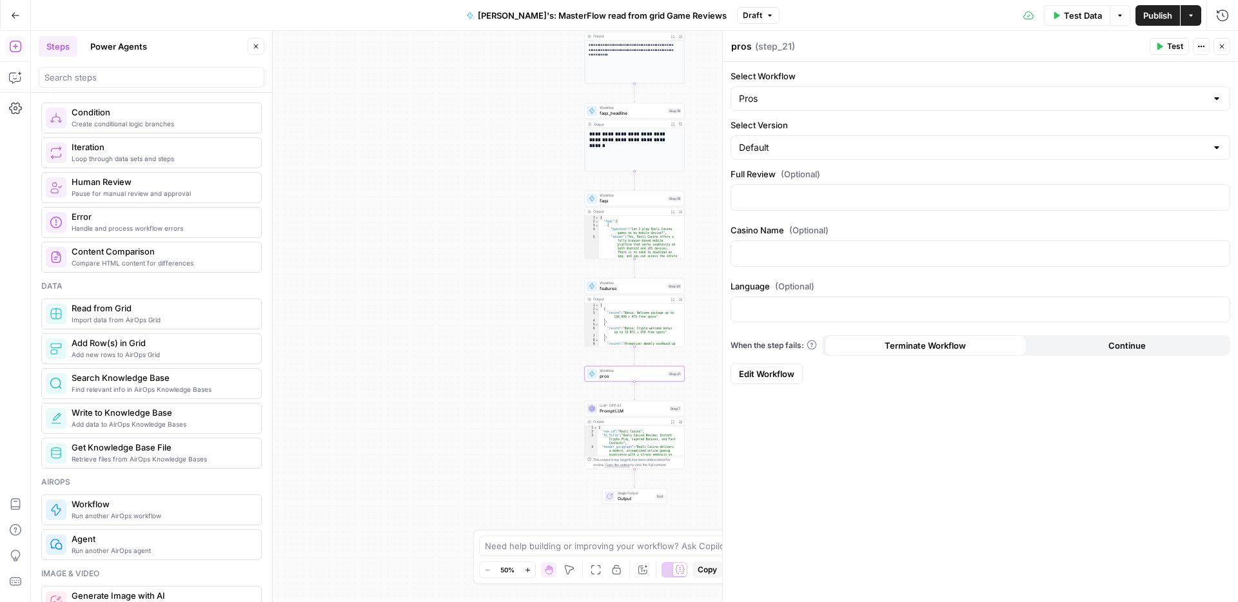
click at [1149, 16] on span "Publish" at bounding box center [1157, 15] width 29 height 13
click at [1228, 50] on div "Run History E" at bounding box center [1194, 43] width 75 height 23
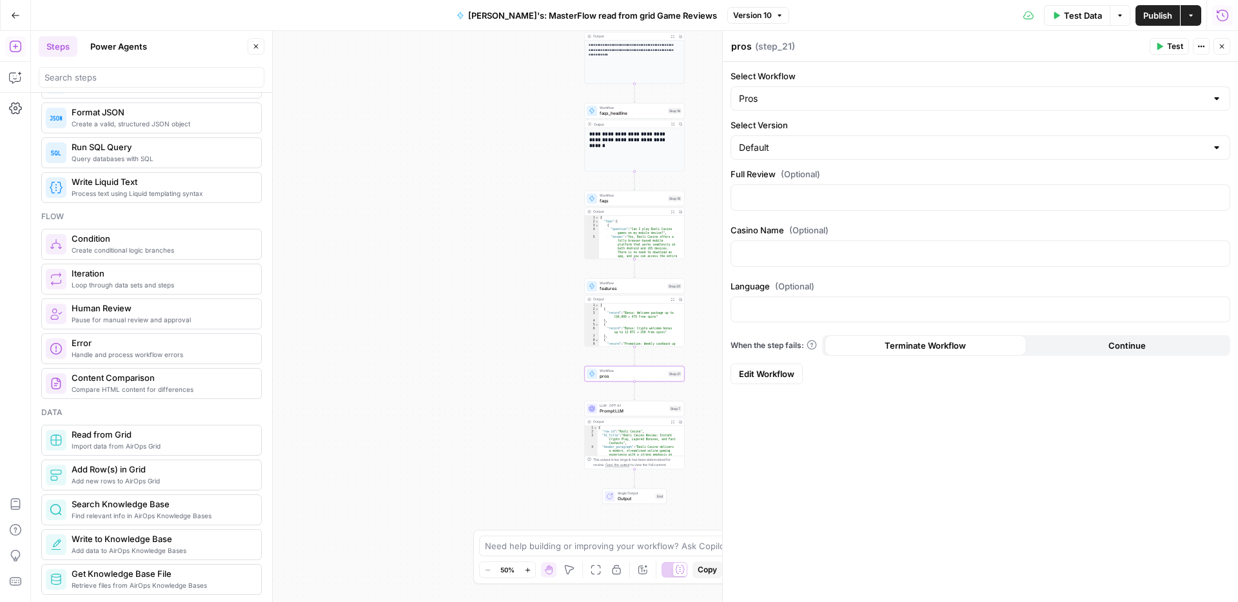
scroll to position [506, 0]
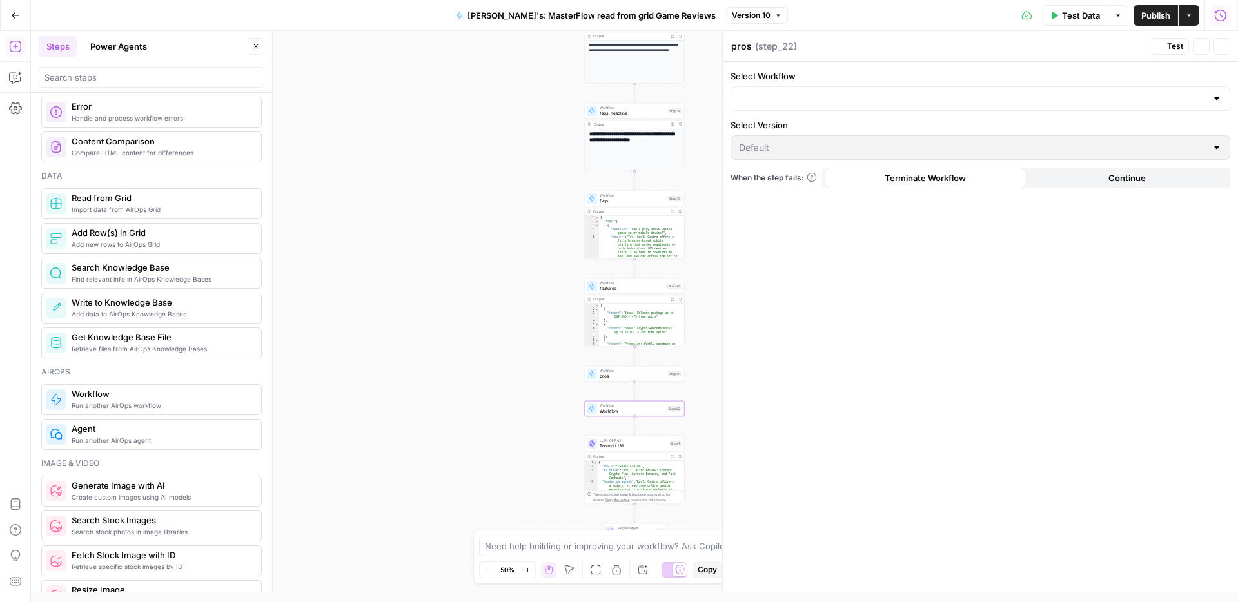
type textarea "Workflow"
click at [764, 94] on input "Select Workflow" at bounding box center [972, 98] width 467 height 13
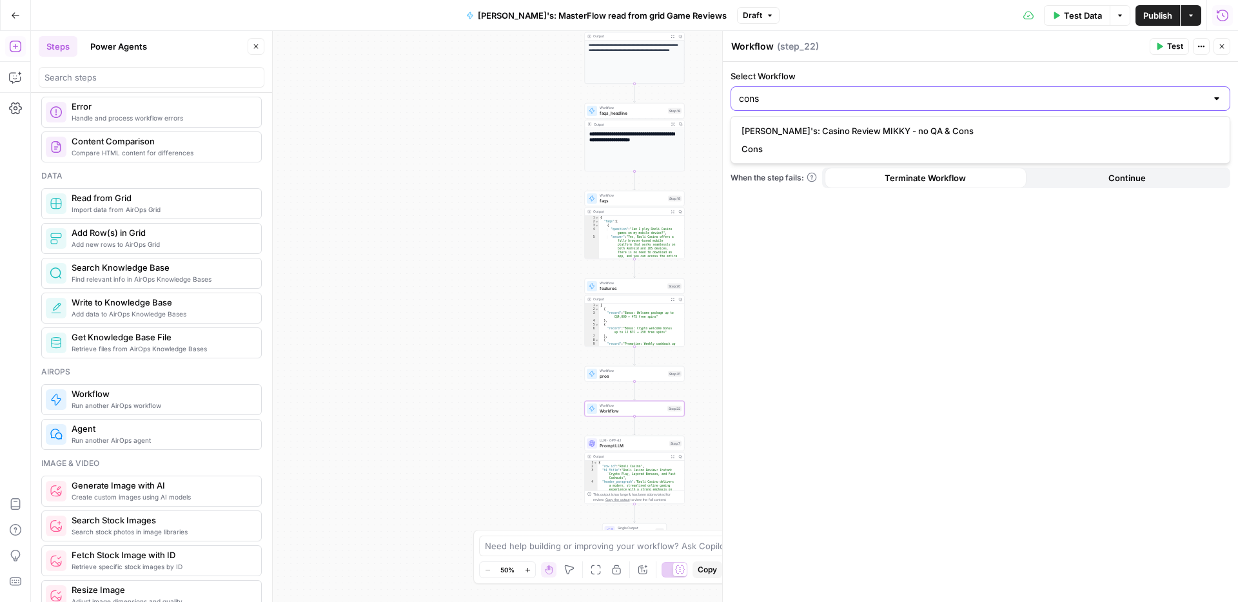
type input "cons"
click at [784, 150] on span "Cons" at bounding box center [977, 148] width 473 height 13
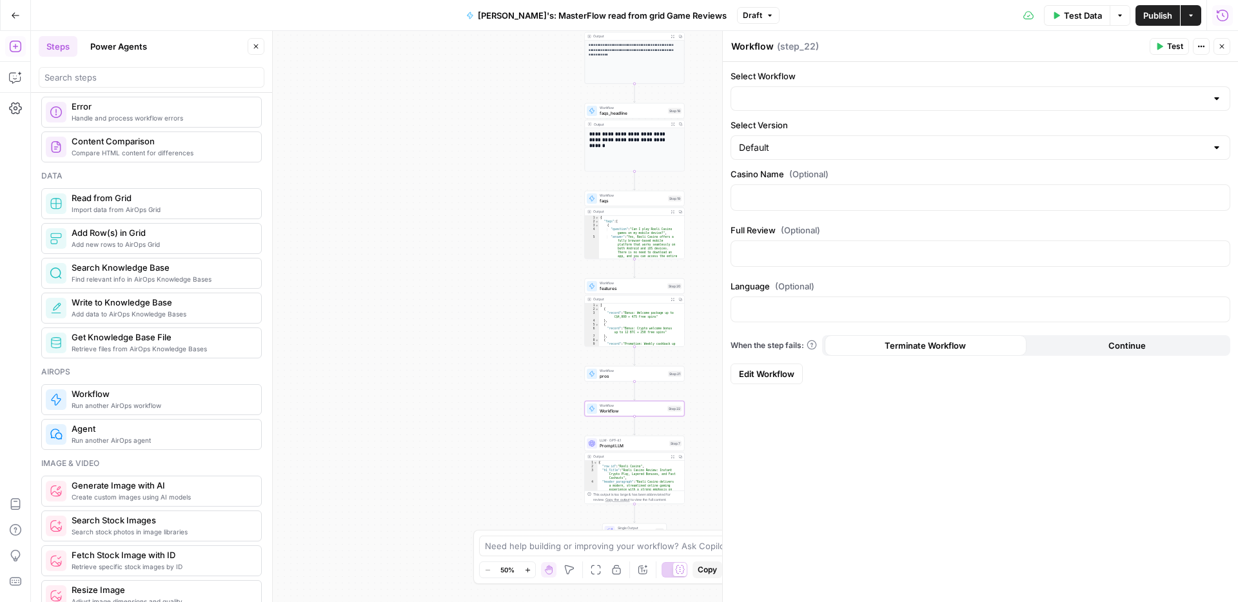
type input "Cons"
click at [784, 150] on input "Select Version" at bounding box center [972, 147] width 467 height 13
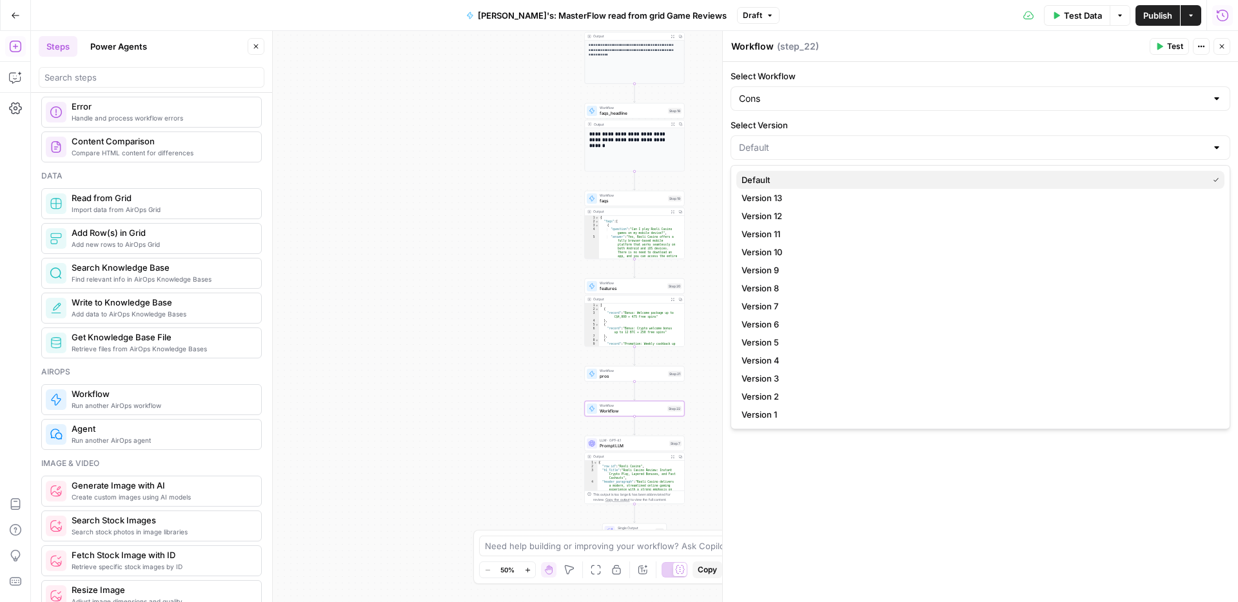
click at [763, 177] on span "Default" at bounding box center [971, 179] width 461 height 13
type input "Default"
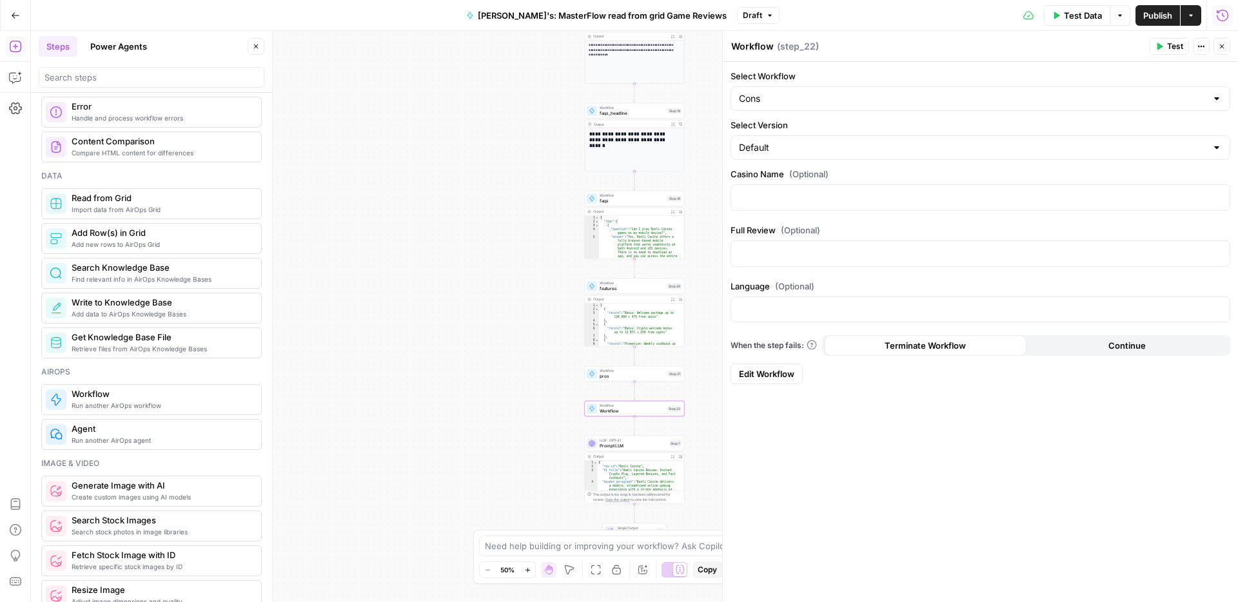
click at [737, 50] on textarea "Workflow" at bounding box center [752, 46] width 43 height 13
type textarea "cons"
click at [1150, 15] on span "Publish" at bounding box center [1157, 15] width 29 height 13
click at [528, 571] on icon "button" at bounding box center [527, 570] width 7 height 7
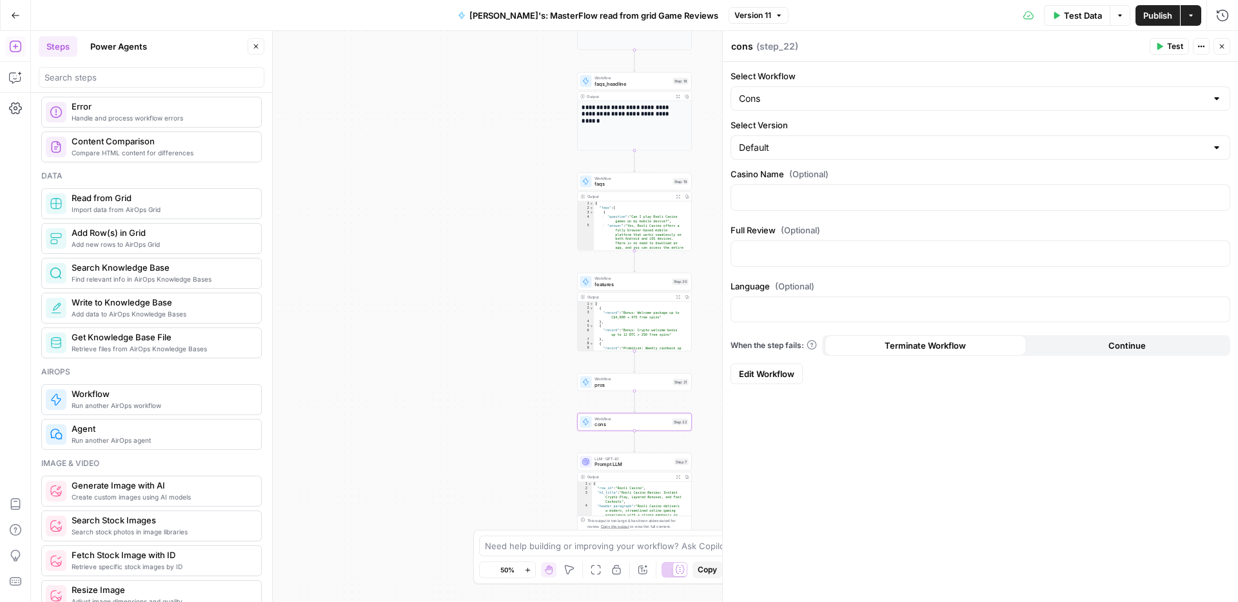
click at [528, 571] on icon "button" at bounding box center [527, 570] width 7 height 7
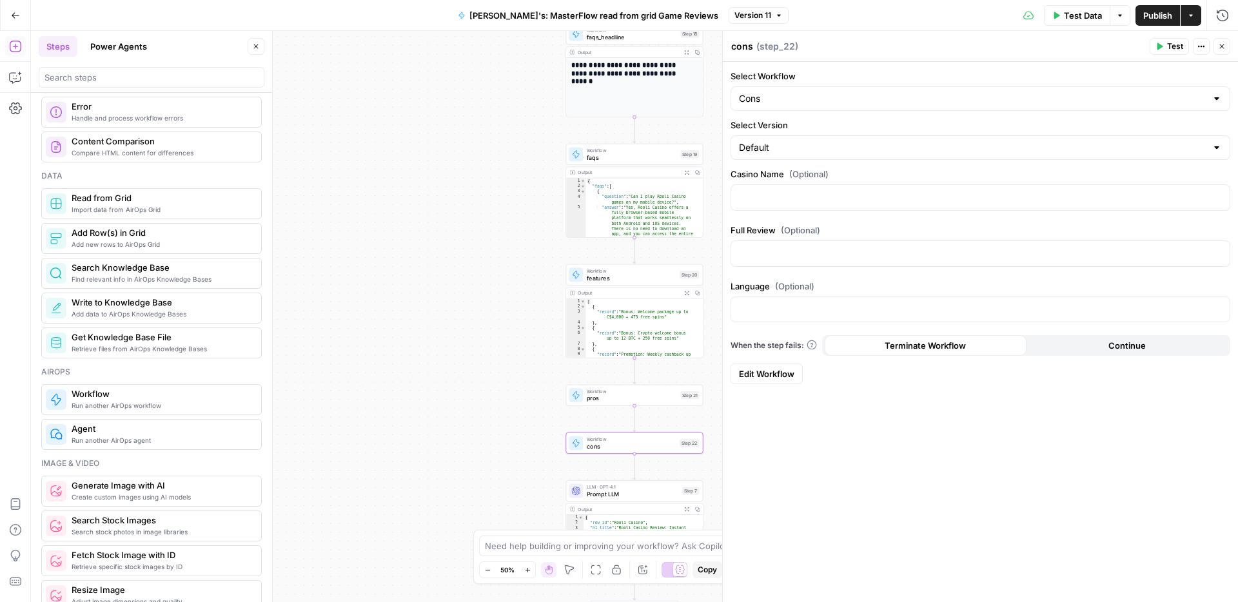
click at [528, 571] on icon "button" at bounding box center [527, 570] width 7 height 7
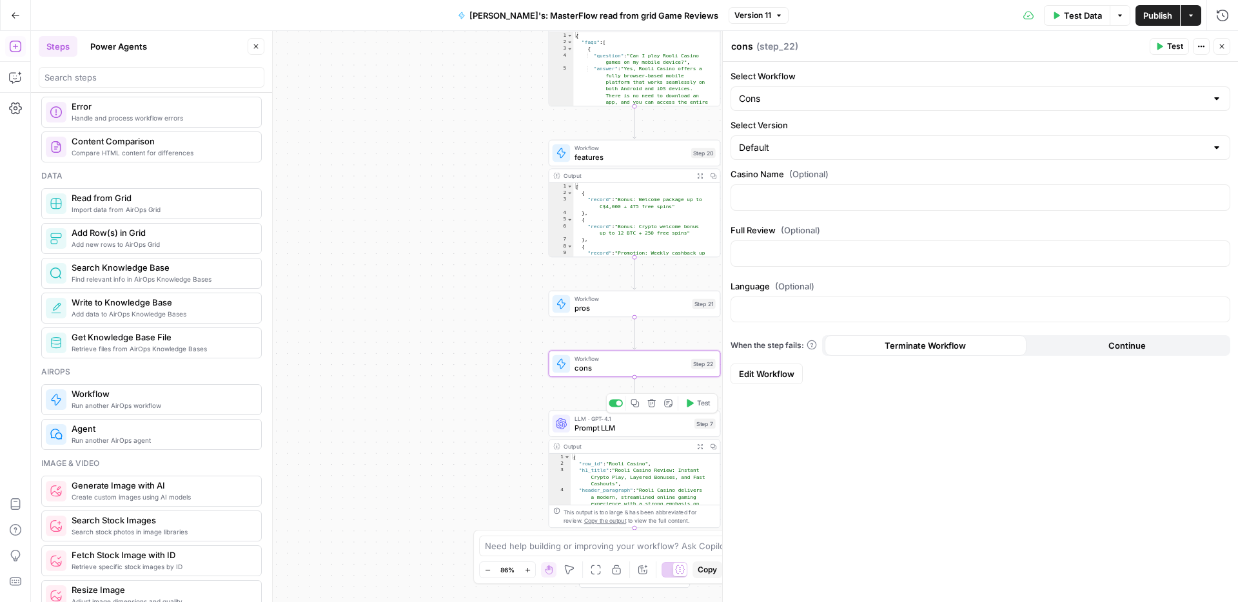
click at [662, 426] on span "Prompt LLM" at bounding box center [631, 427] width 115 height 11
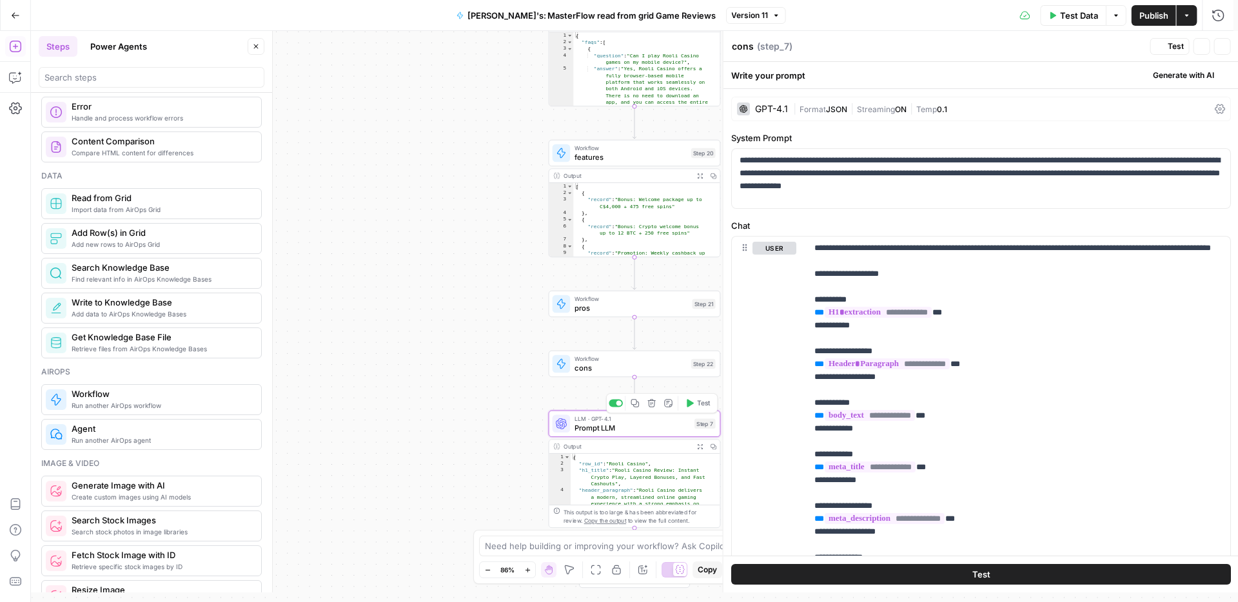
type textarea "Prompt LLM"
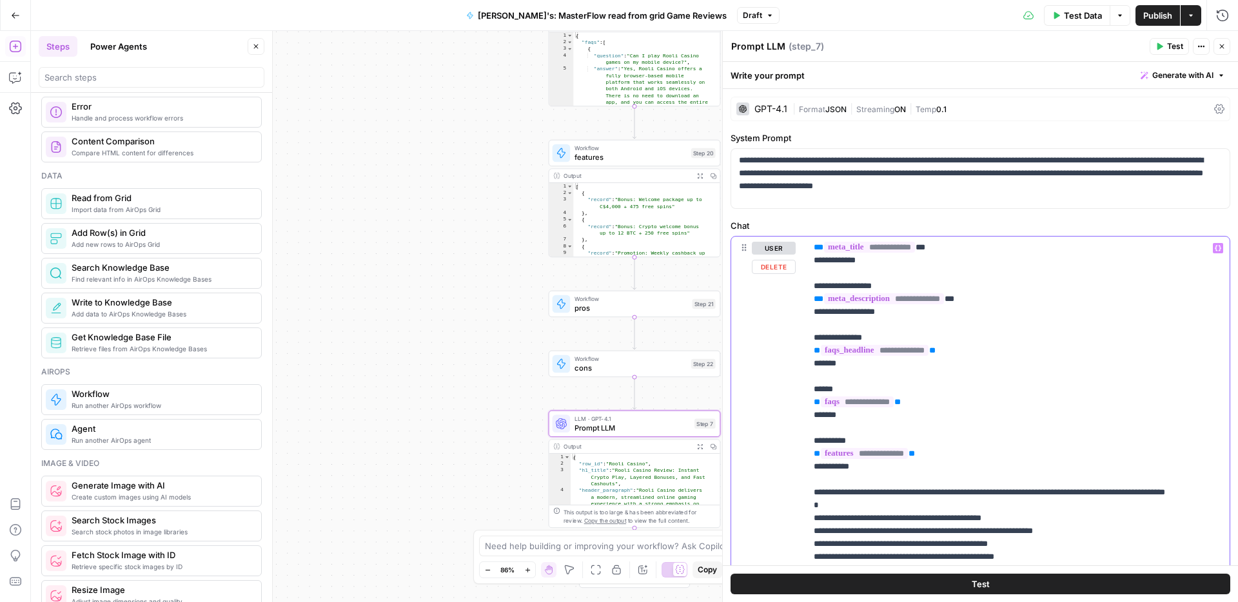
scroll to position [233, 0]
drag, startPoint x: 872, startPoint y: 472, endPoint x: 801, endPoint y: 444, distance: 76.4
click at [801, 444] on div "**********" at bounding box center [980, 515] width 498 height 556
copy p "**********"
click at [878, 477] on p "**********" at bounding box center [1008, 383] width 389 height 748
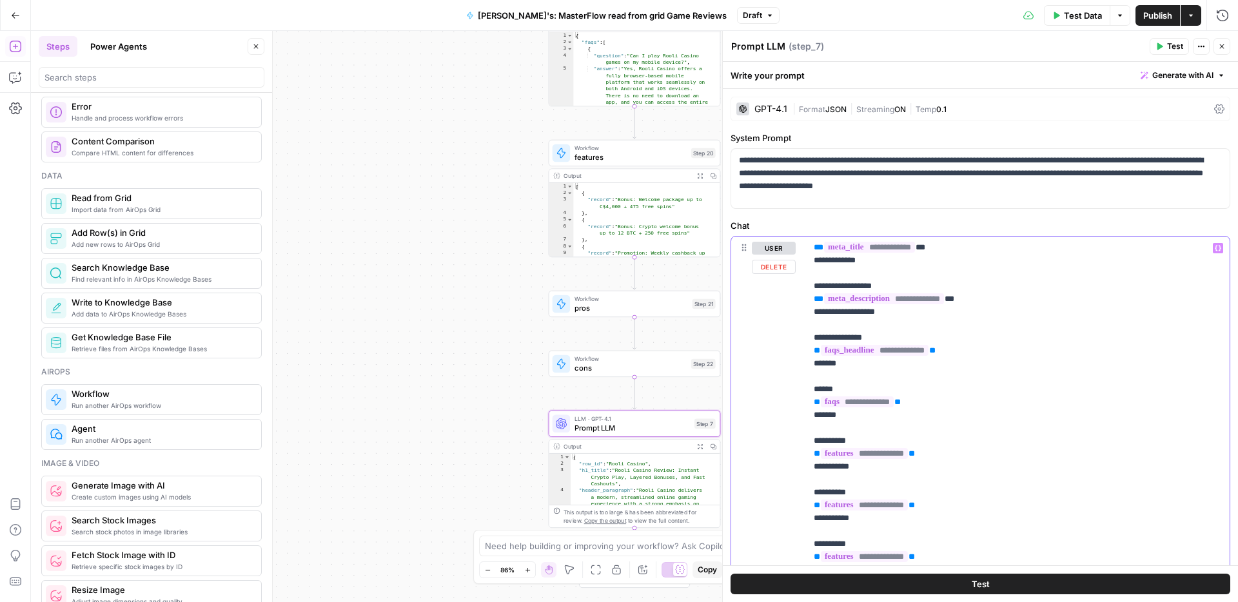
drag, startPoint x: 852, startPoint y: 492, endPoint x: 820, endPoint y: 494, distance: 32.9
click at [820, 494] on p "**********" at bounding box center [1008, 441] width 389 height 864
click at [823, 517] on p "**********" at bounding box center [1008, 441] width 389 height 864
click at [828, 544] on p "**********" at bounding box center [1008, 441] width 389 height 864
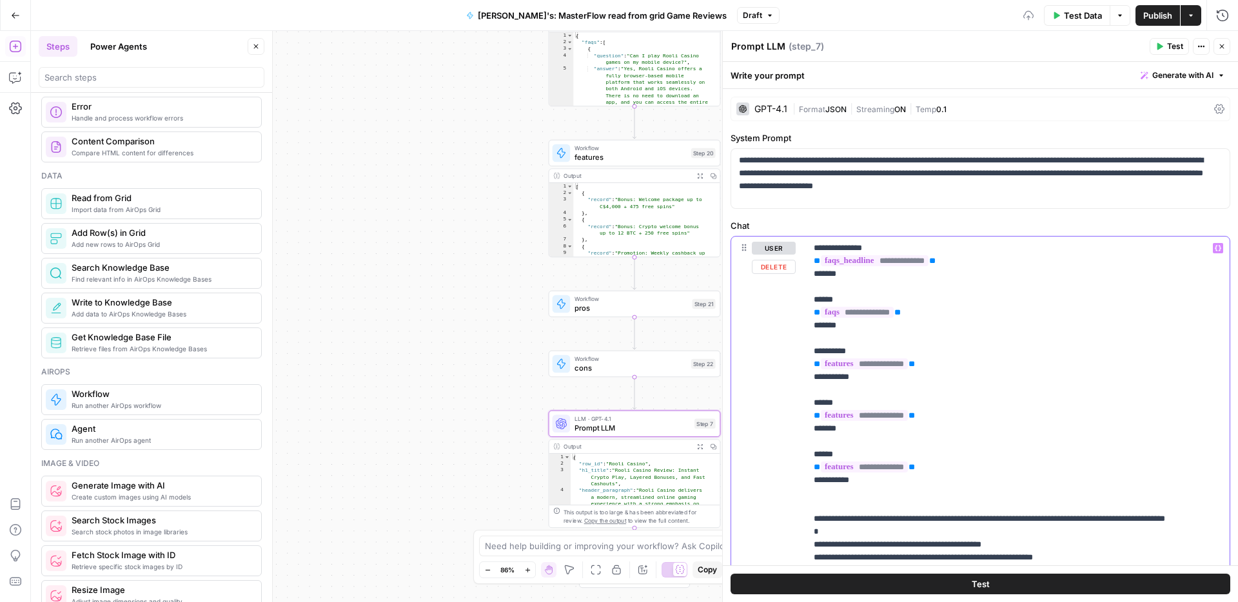
scroll to position [0, 0]
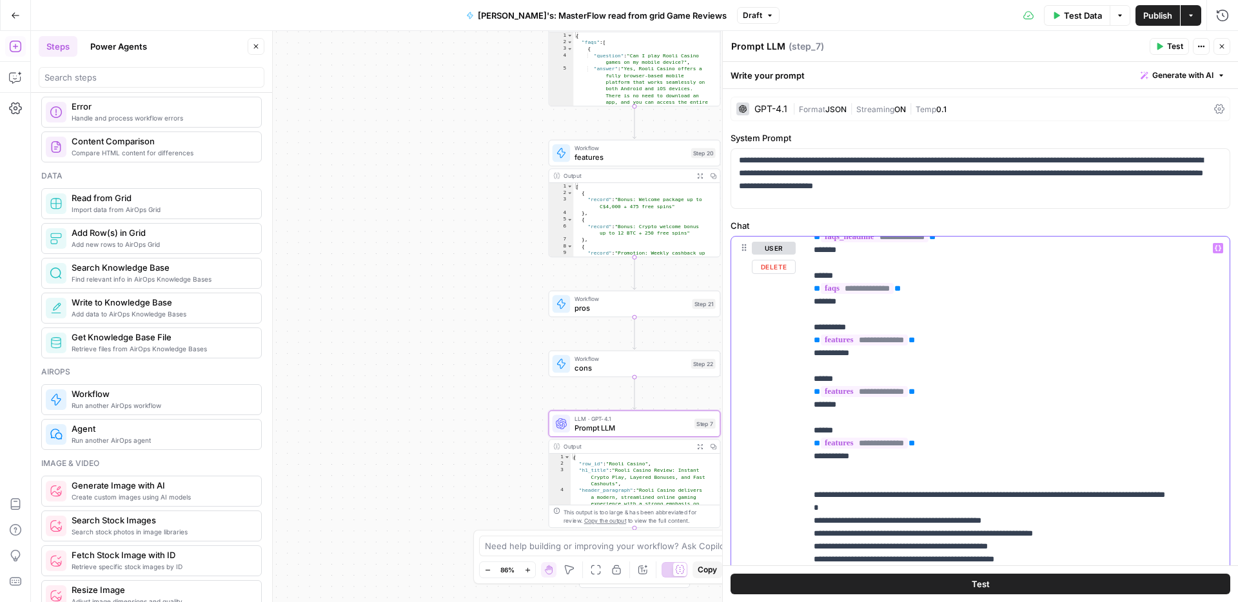
click at [849, 459] on p "**********" at bounding box center [1008, 328] width 389 height 864
click at [943, 393] on p "**********" at bounding box center [1008, 328] width 389 height 864
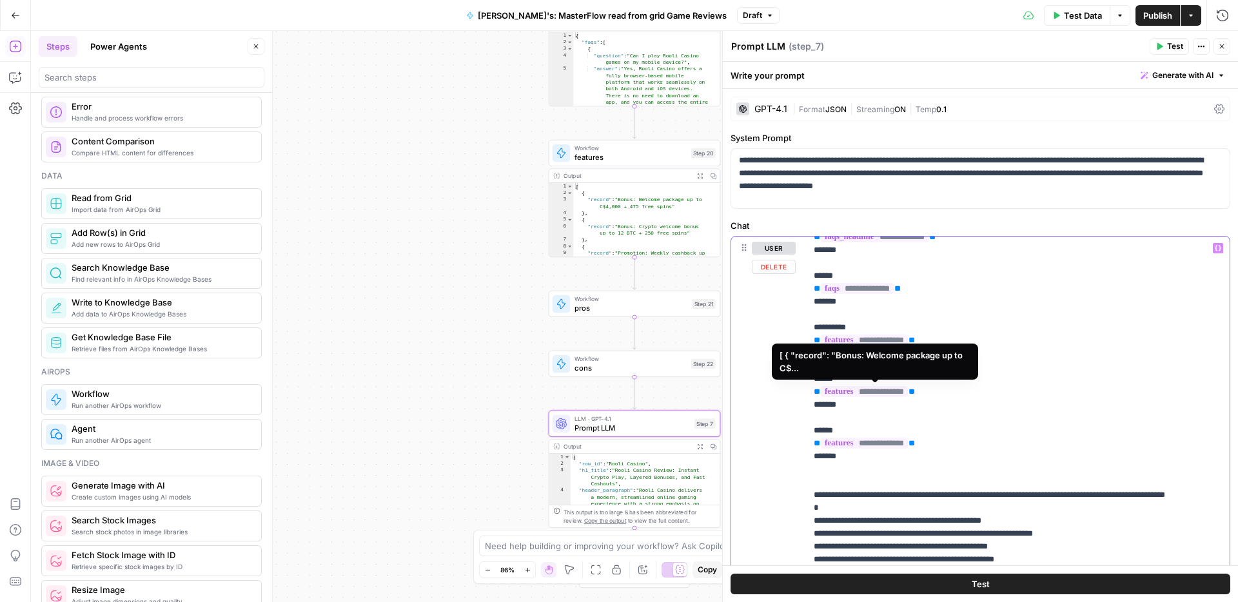
click at [897, 388] on span "**********" at bounding box center [864, 391] width 87 height 11
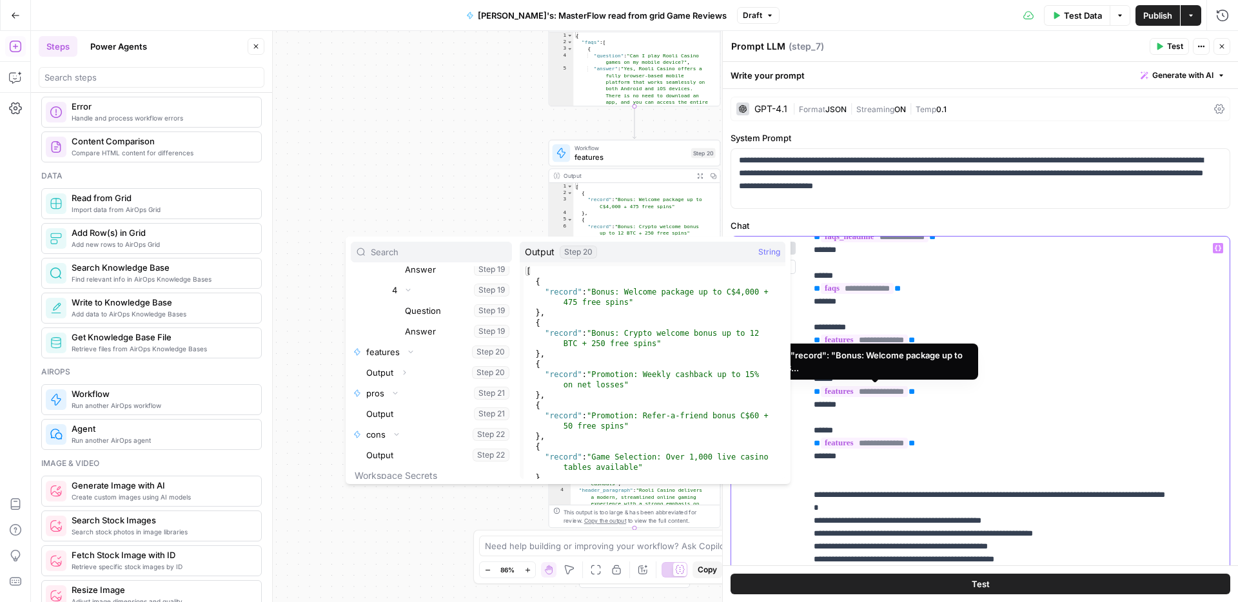
click at [894, 391] on span "**********" at bounding box center [864, 391] width 87 height 11
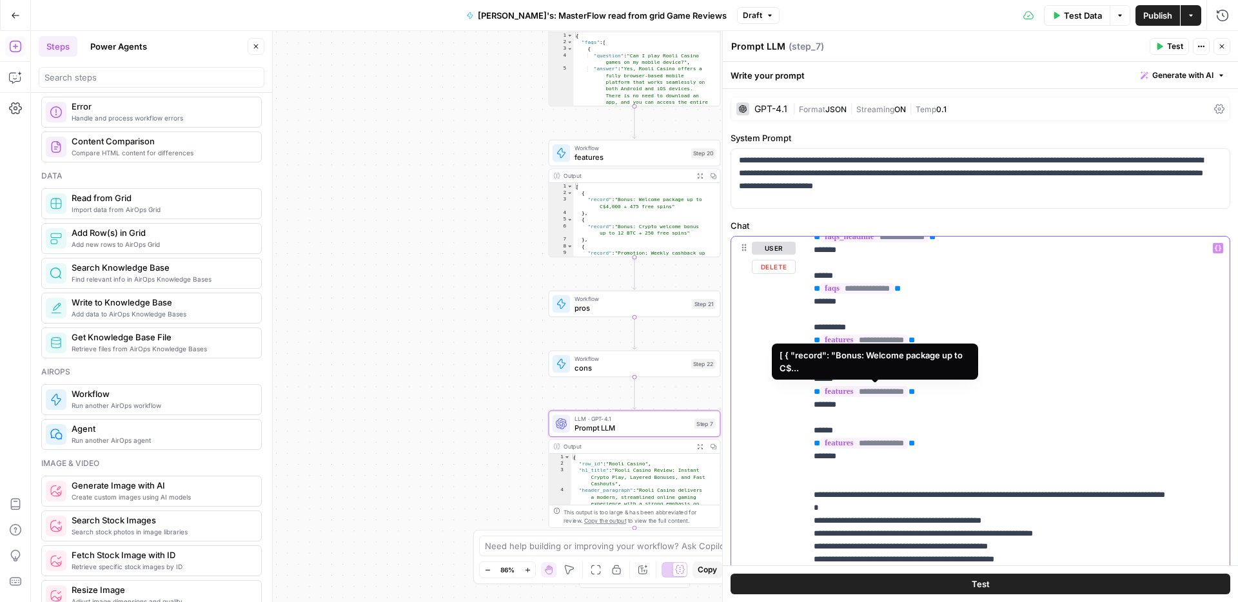
click at [894, 391] on span "**********" at bounding box center [864, 391] width 87 height 11
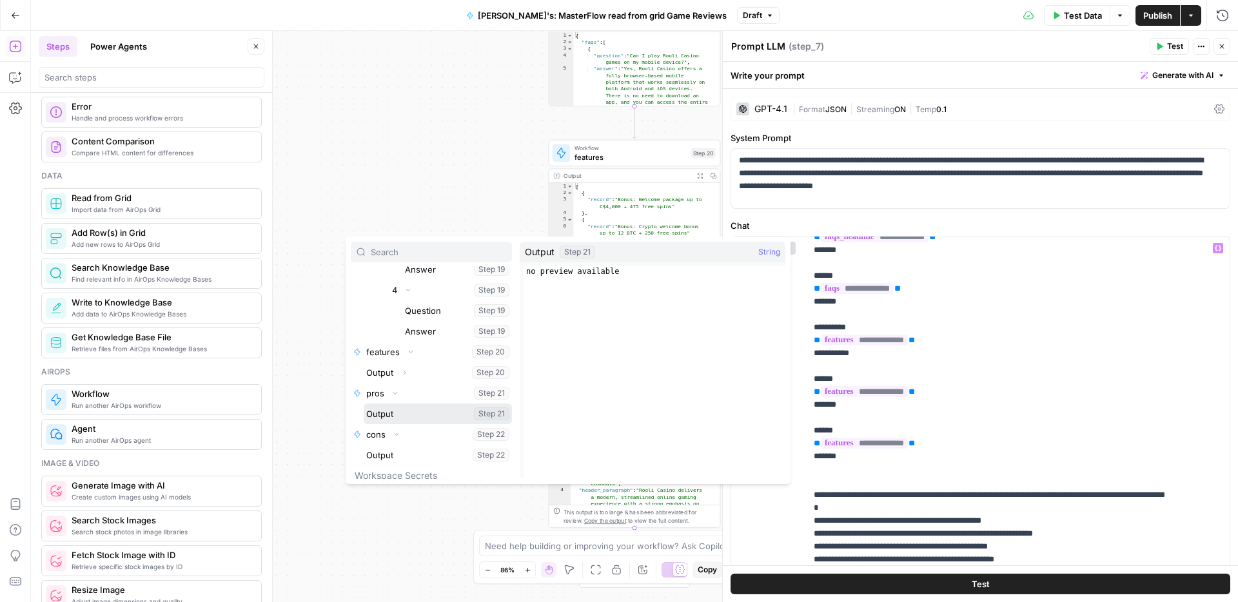
click at [387, 412] on button "Select variable Output" at bounding box center [438, 414] width 148 height 21
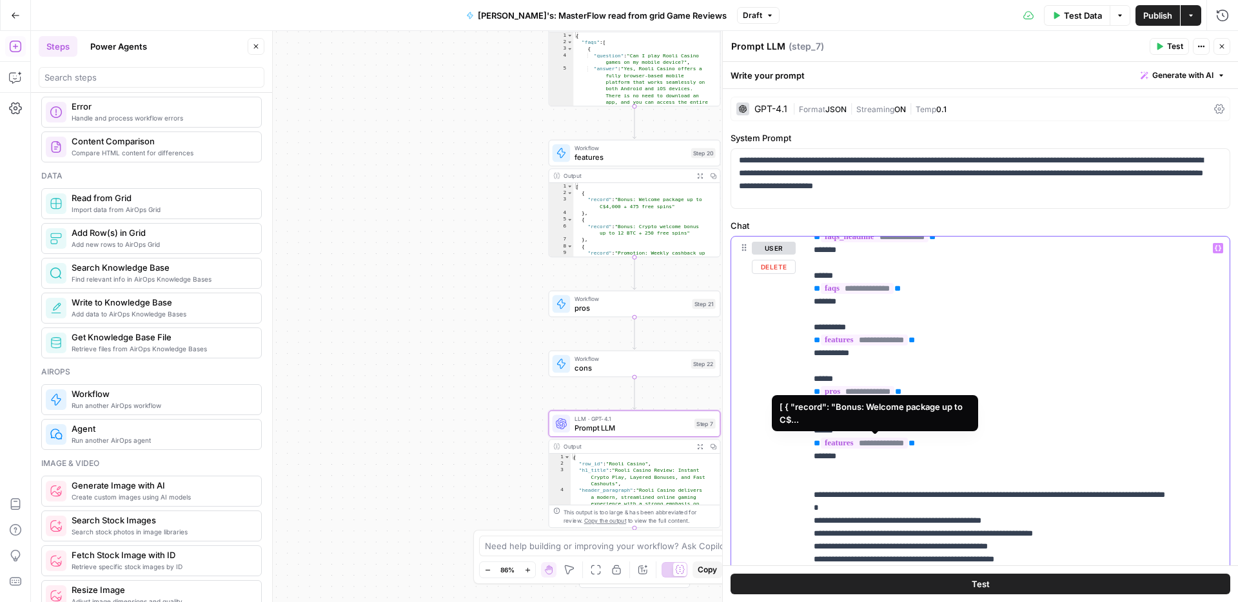
click at [905, 441] on span "**********" at bounding box center [864, 443] width 87 height 11
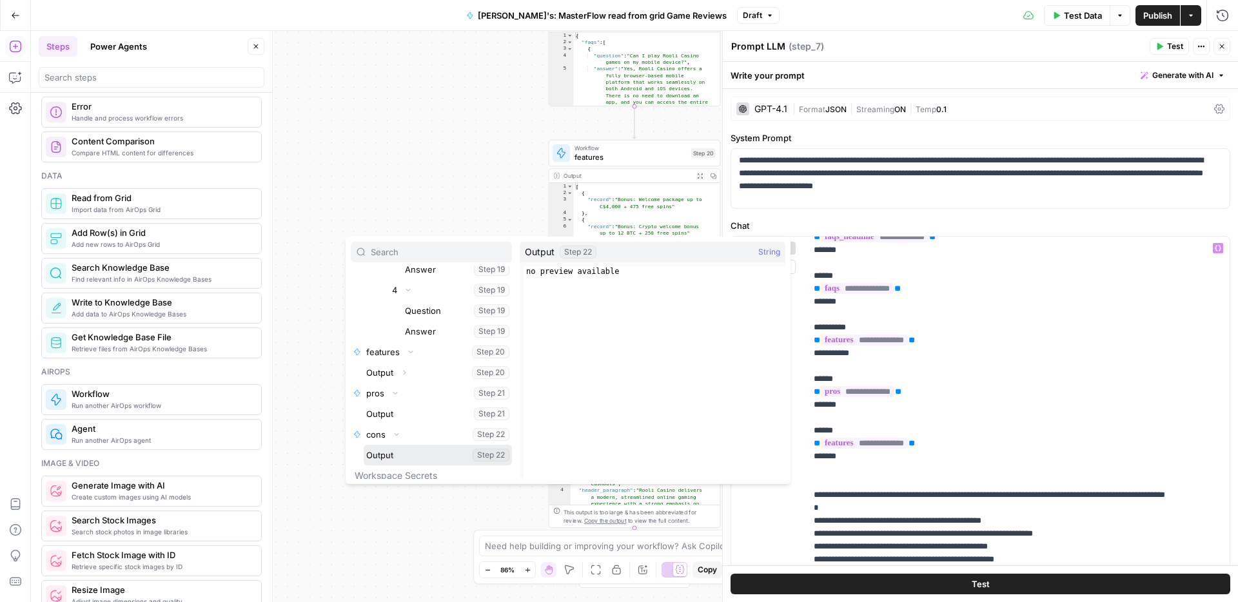
click at [409, 451] on button "Select variable Output" at bounding box center [438, 455] width 148 height 21
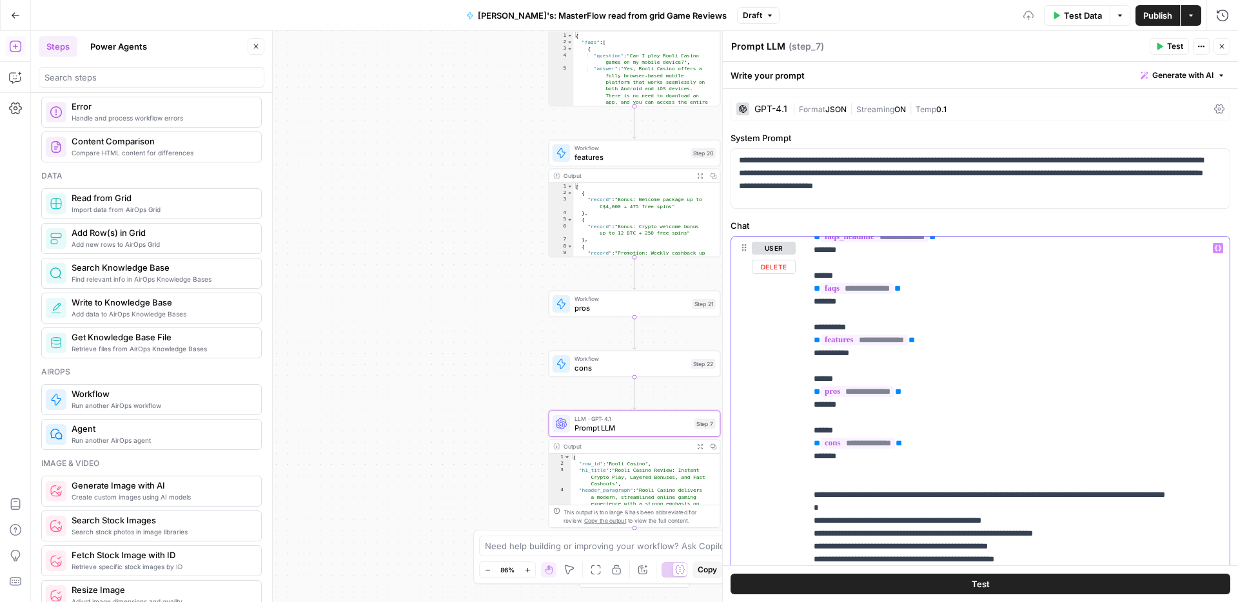
click at [1112, 434] on p "**********" at bounding box center [1008, 328] width 389 height 864
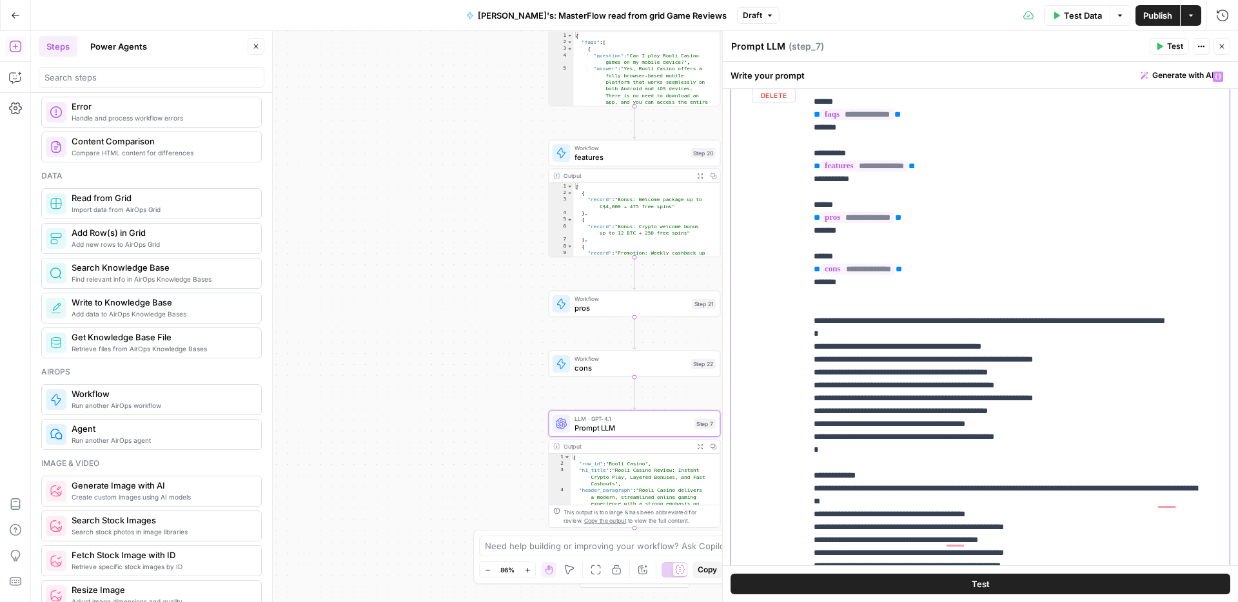
scroll to position [266, 0]
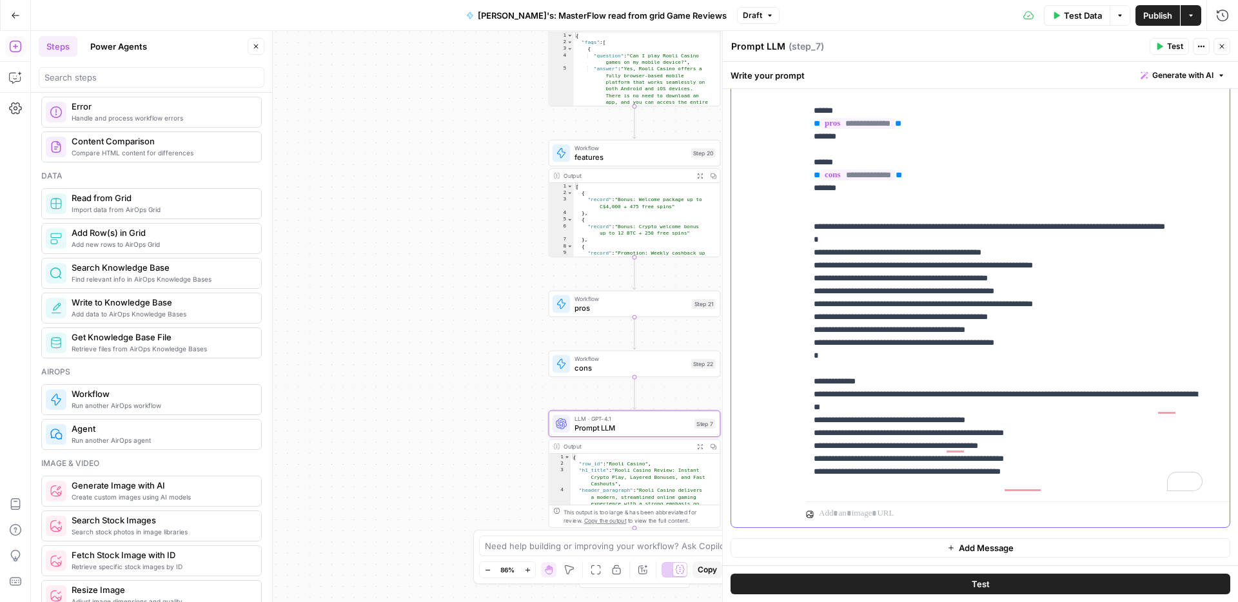
drag, startPoint x: 814, startPoint y: 355, endPoint x: 1047, endPoint y: 357, distance: 233.4
click at [1047, 357] on p "**********" at bounding box center [1008, 59] width 389 height 864
drag, startPoint x: 1049, startPoint y: 357, endPoint x: 820, endPoint y: 357, distance: 228.9
click at [820, 357] on p "**********" at bounding box center [1008, 59] width 389 height 864
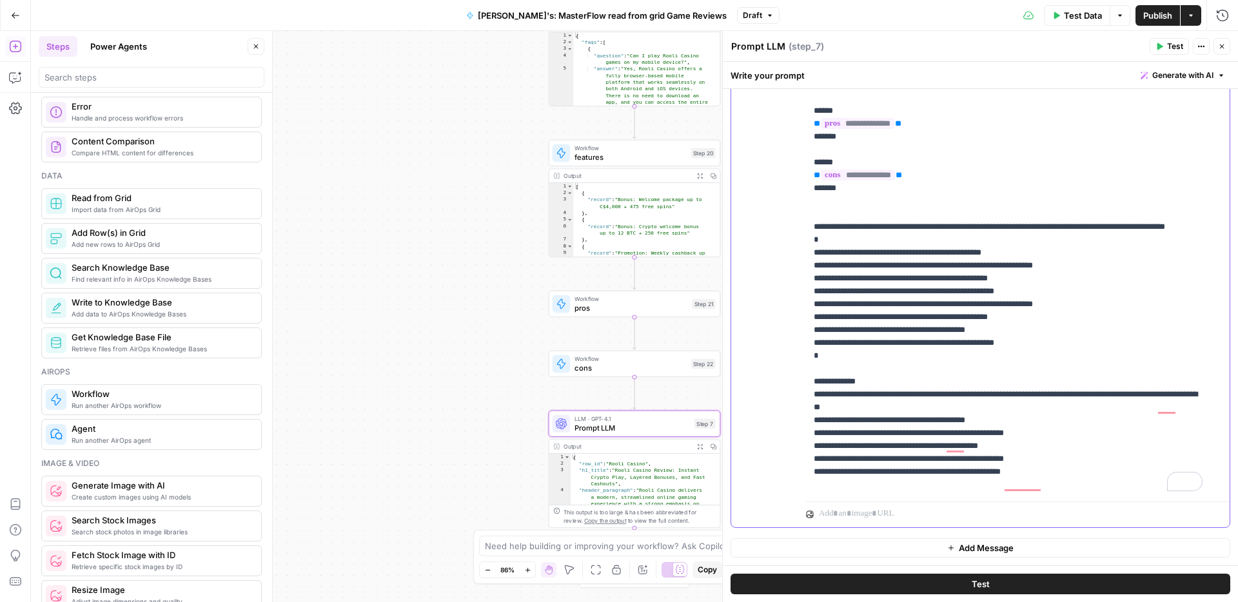
click at [1044, 358] on p "**********" at bounding box center [1008, 59] width 389 height 864
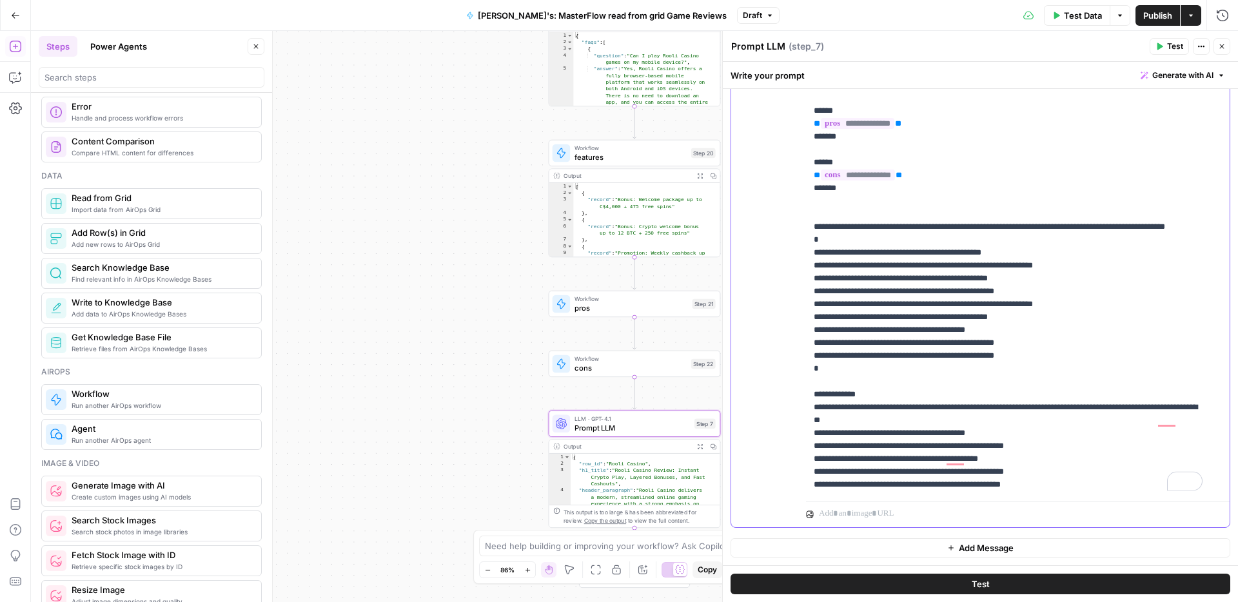
drag, startPoint x: 822, startPoint y: 368, endPoint x: 854, endPoint y: 366, distance: 32.3
click at [854, 366] on p "**********" at bounding box center [1008, 65] width 389 height 877
drag, startPoint x: 961, startPoint y: 368, endPoint x: 990, endPoint y: 364, distance: 29.8
click at [990, 364] on p "**********" at bounding box center [1008, 65] width 389 height 877
drag, startPoint x: 1008, startPoint y: 367, endPoint x: 817, endPoint y: 366, distance: 190.9
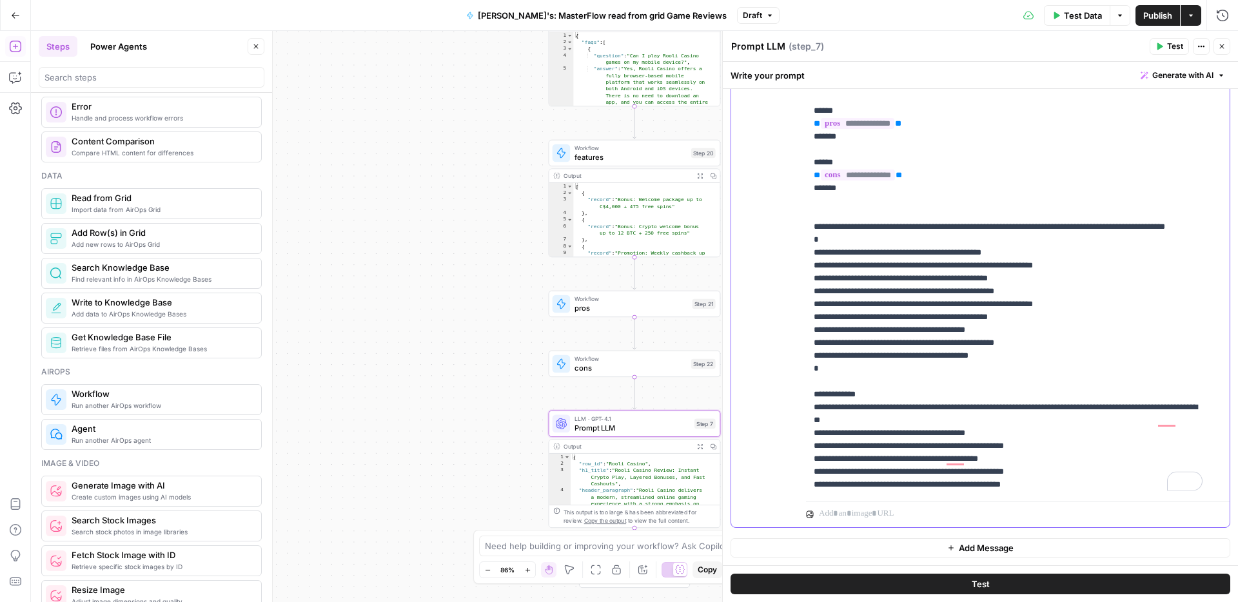
click at [817, 366] on p "**********" at bounding box center [1008, 65] width 389 height 877
click at [1014, 367] on p "**********" at bounding box center [1008, 65] width 389 height 877
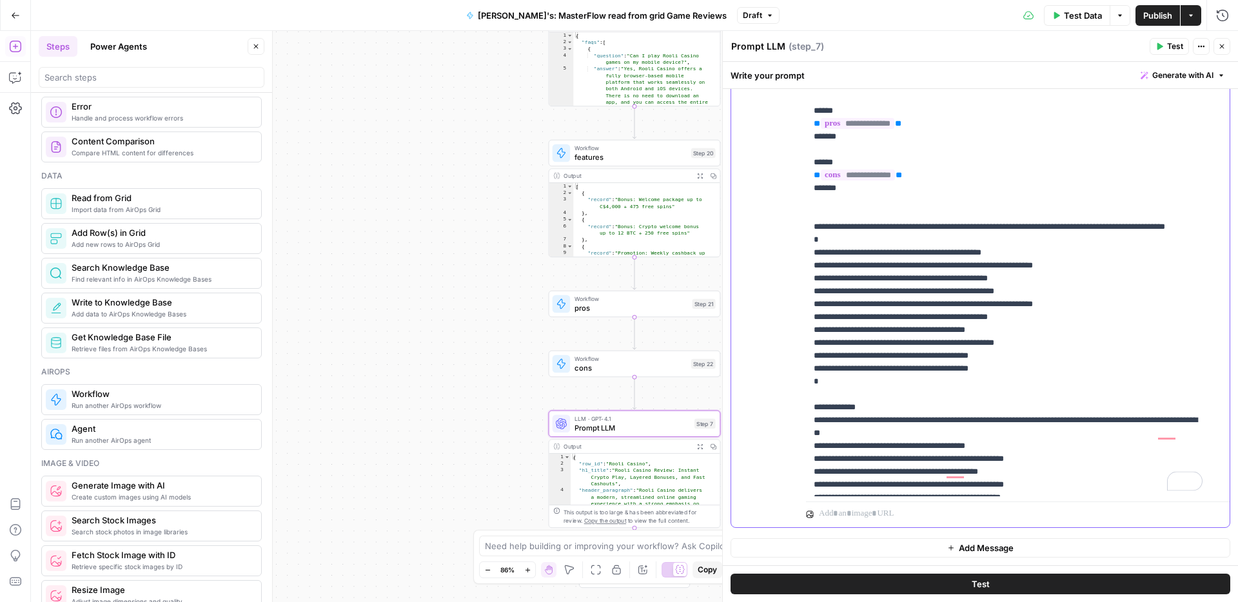
click at [822, 385] on p "**********" at bounding box center [1008, 72] width 389 height 890
drag, startPoint x: 961, startPoint y: 381, endPoint x: 979, endPoint y: 383, distance: 17.5
click at [979, 383] on p "**********" at bounding box center [1008, 72] width 389 height 890
drag, startPoint x: 817, startPoint y: 366, endPoint x: 1023, endPoint y: 380, distance: 206.8
click at [1023, 380] on p "**********" at bounding box center [1008, 72] width 389 height 890
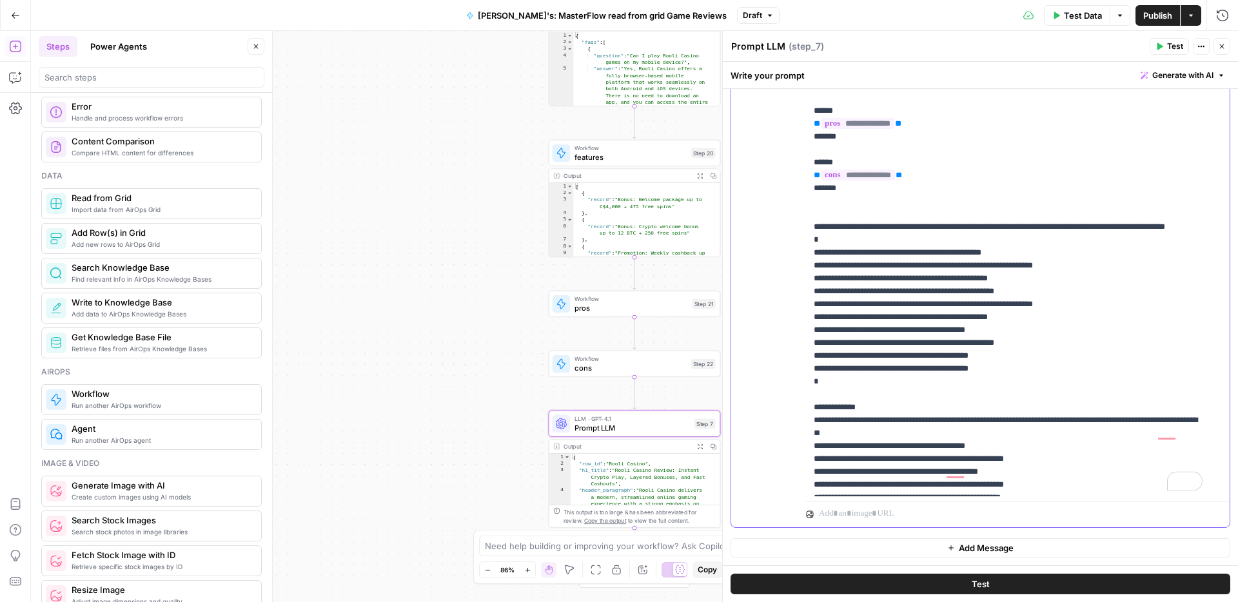
drag, startPoint x: 1012, startPoint y: 382, endPoint x: 809, endPoint y: 369, distance: 203.5
click at [809, 369] on div "**********" at bounding box center [980, 332] width 515 height 540
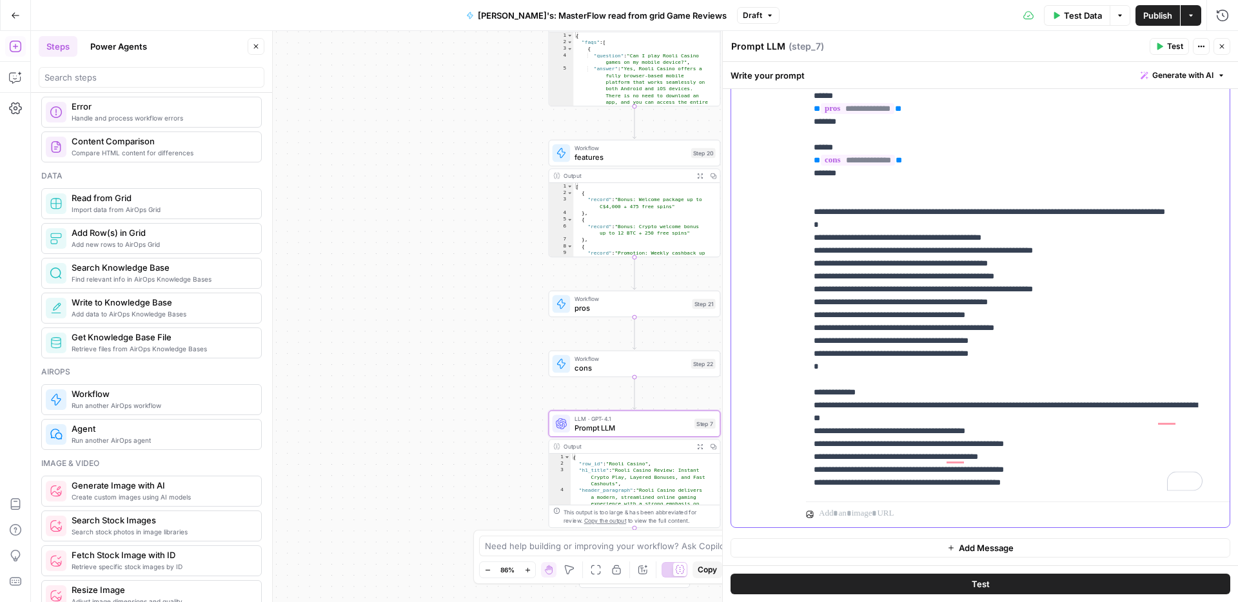
scroll to position [375, 0]
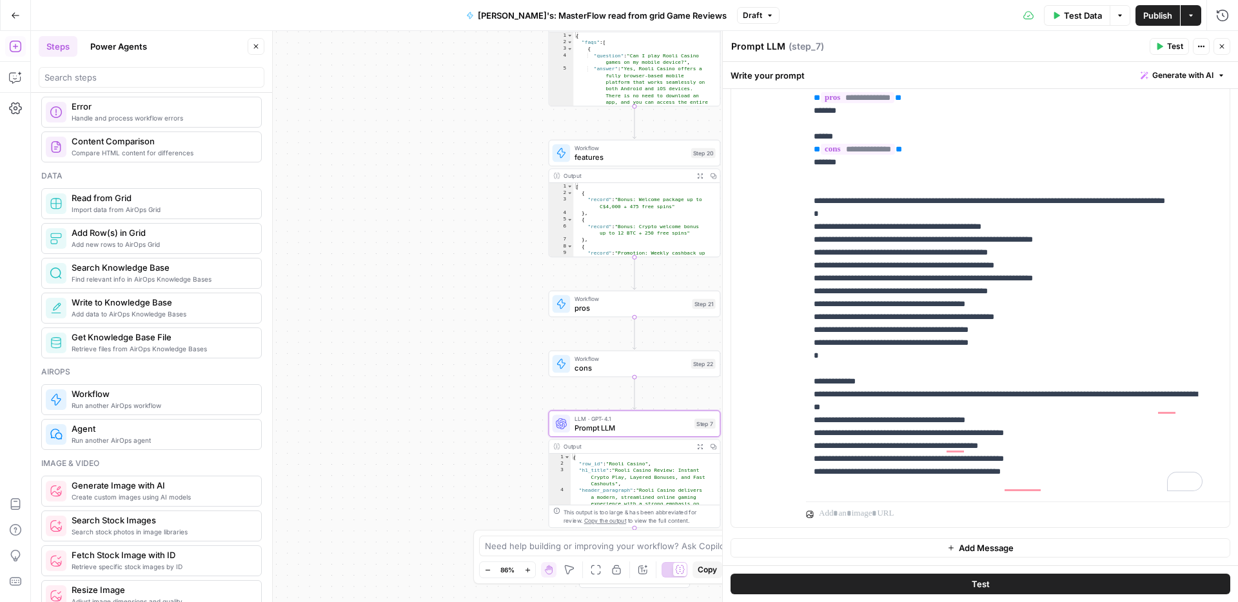
click at [1151, 14] on span "Publish" at bounding box center [1157, 15] width 29 height 13
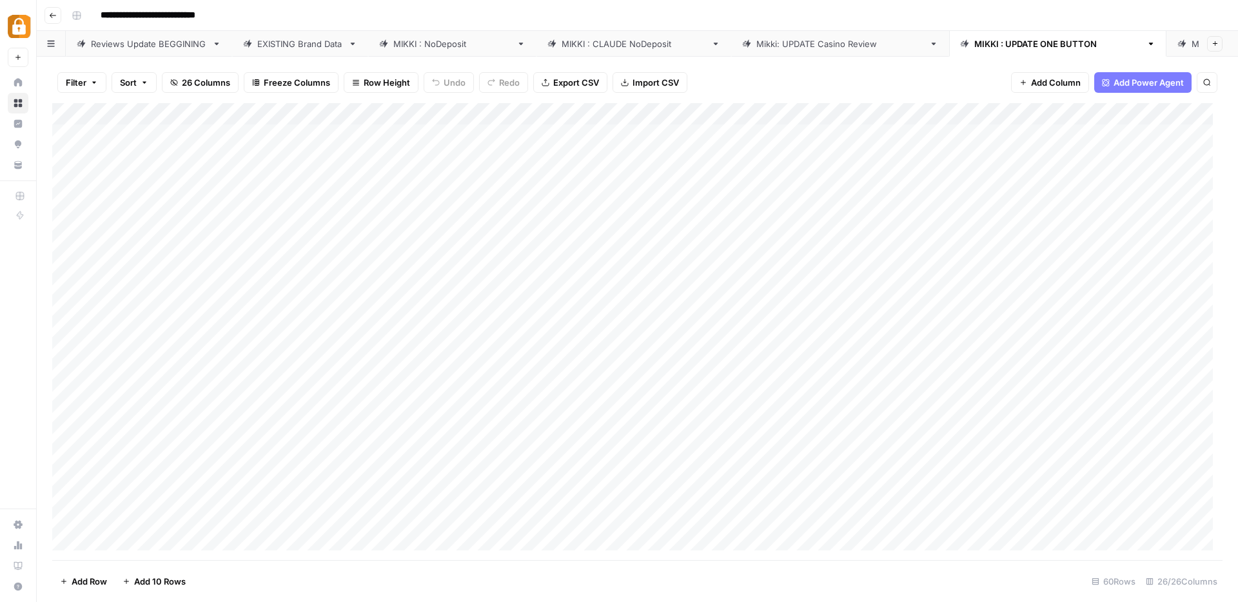
click at [309, 44] on div "EXISTING Brand Data" at bounding box center [300, 43] width 86 height 13
click at [838, 114] on div "Add Column" at bounding box center [637, 331] width 1170 height 457
click at [838, 114] on div at bounding box center [858, 116] width 370 height 26
click at [876, 120] on div at bounding box center [858, 116] width 370 height 26
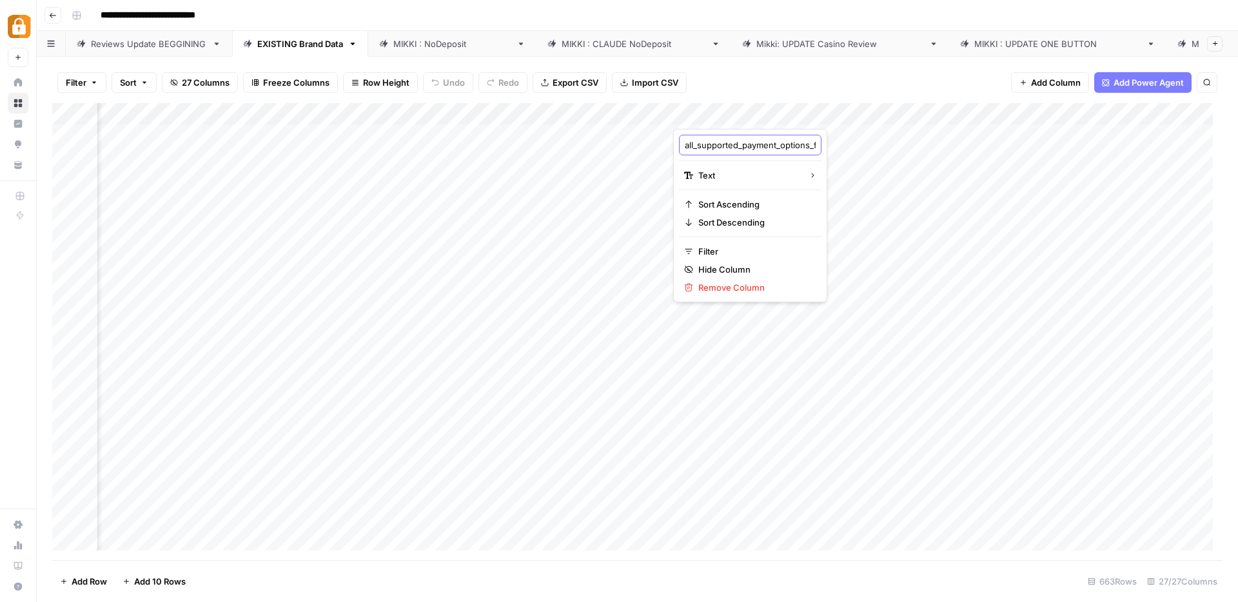
click at [716, 143] on input "all_supported_payment_options_for_deposits" at bounding box center [750, 145] width 131 height 13
click at [714, 113] on div "Add Column" at bounding box center [637, 331] width 1170 height 457
click at [714, 113] on div at bounding box center [858, 116] width 370 height 26
click at [734, 146] on input "all_supported_payment_options_for_deposits" at bounding box center [750, 145] width 131 height 13
type input "payment_taxonomy"
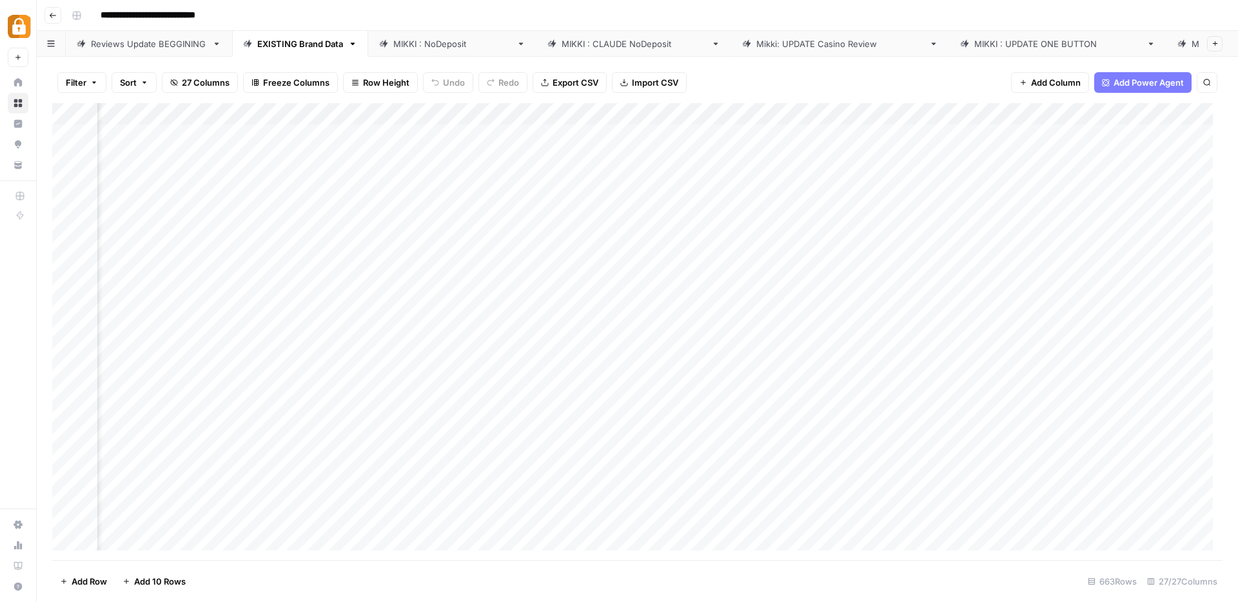
click at [796, 90] on div "Filter Sort 27 Columns Freeze Columns Row Height Undo Redo Export CSV Import CS…" at bounding box center [637, 82] width 1170 height 41
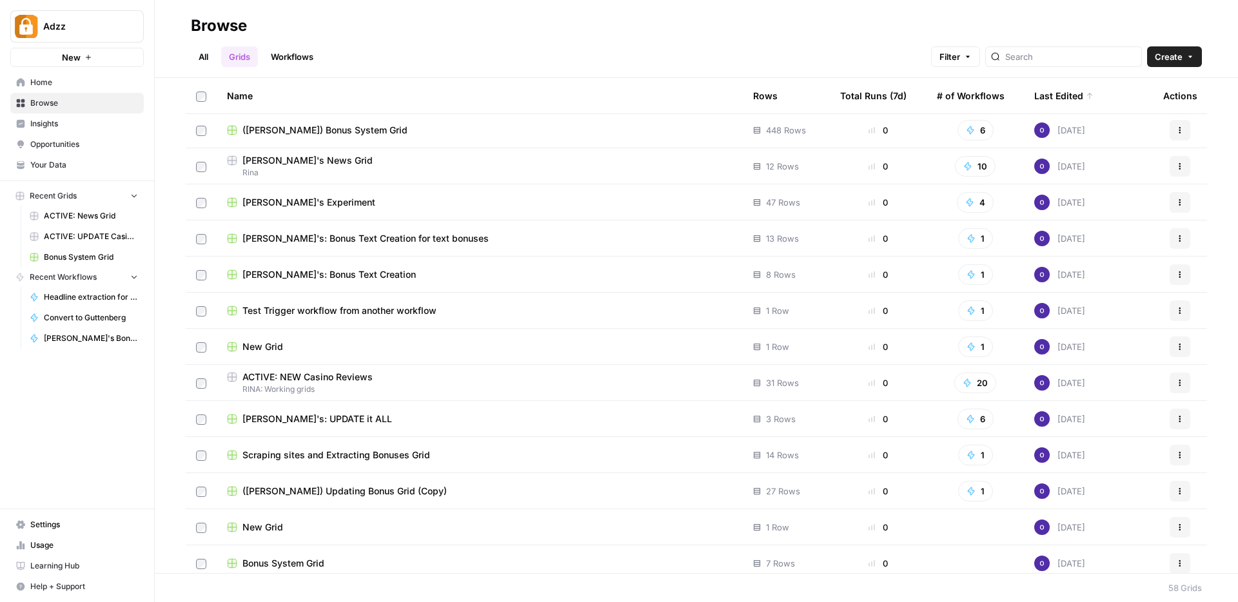
scroll to position [476, 0]
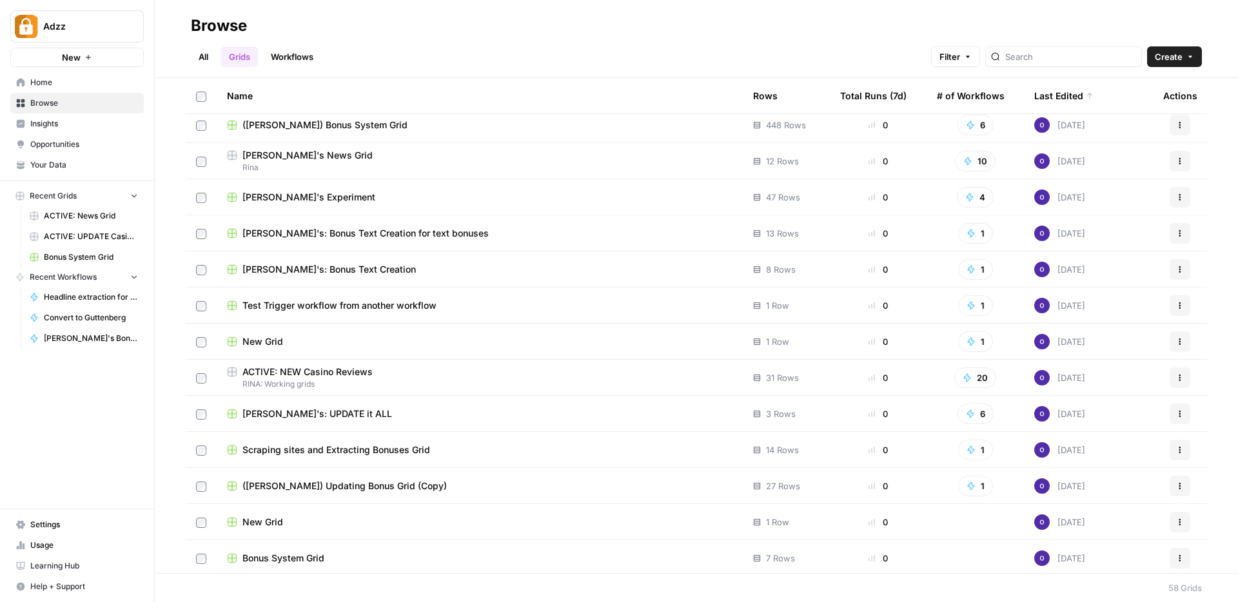
click at [354, 378] on span "RINA: Working grids" at bounding box center [480, 384] width 506 height 12
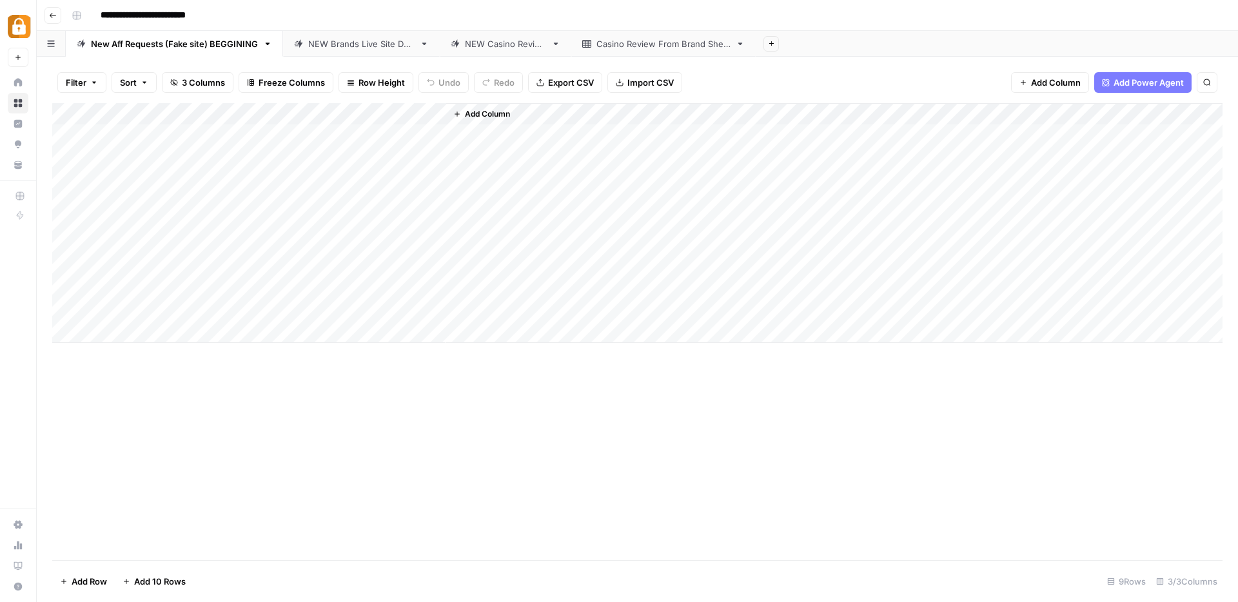
click at [530, 50] on link "NEW Casino Review" at bounding box center [506, 44] width 132 height 26
click at [366, 46] on div "NEW Brands Live Site Data" at bounding box center [361, 43] width 106 height 13
click at [610, 114] on div "Add Column" at bounding box center [637, 234] width 1170 height 262
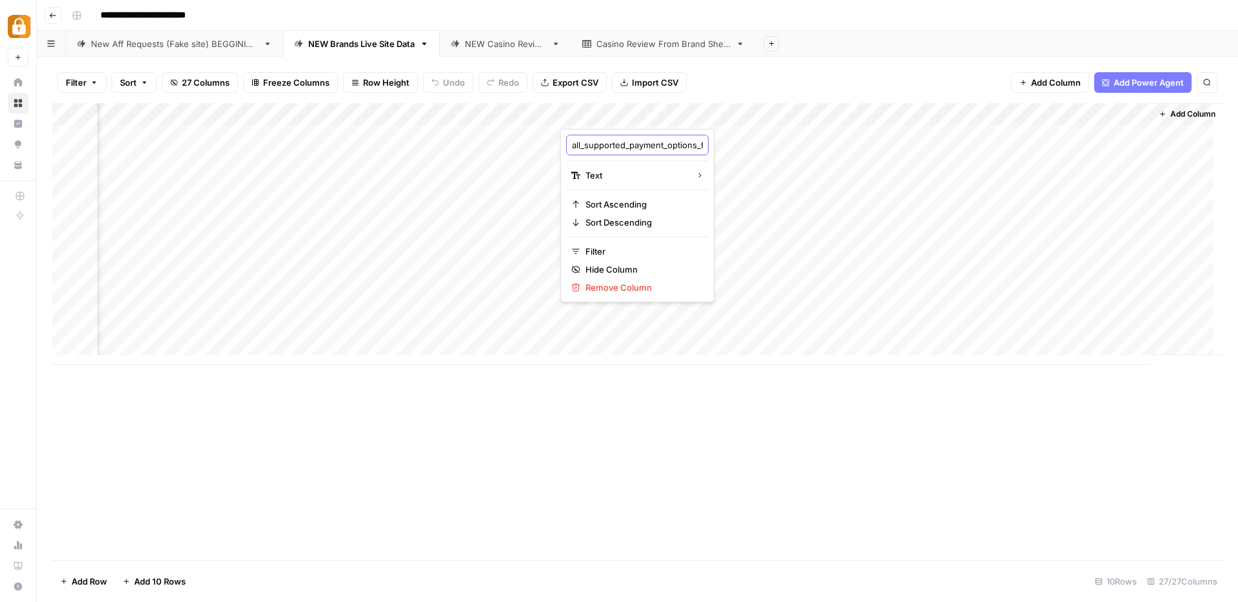
click at [651, 141] on input "all_supported_payment_options_for_deposits" at bounding box center [637, 145] width 131 height 13
type input "payment_taxonomy"
drag, startPoint x: 676, startPoint y: 107, endPoint x: 729, endPoint y: 109, distance: 52.3
click at [729, 109] on div "Add Column" at bounding box center [637, 234] width 1170 height 262
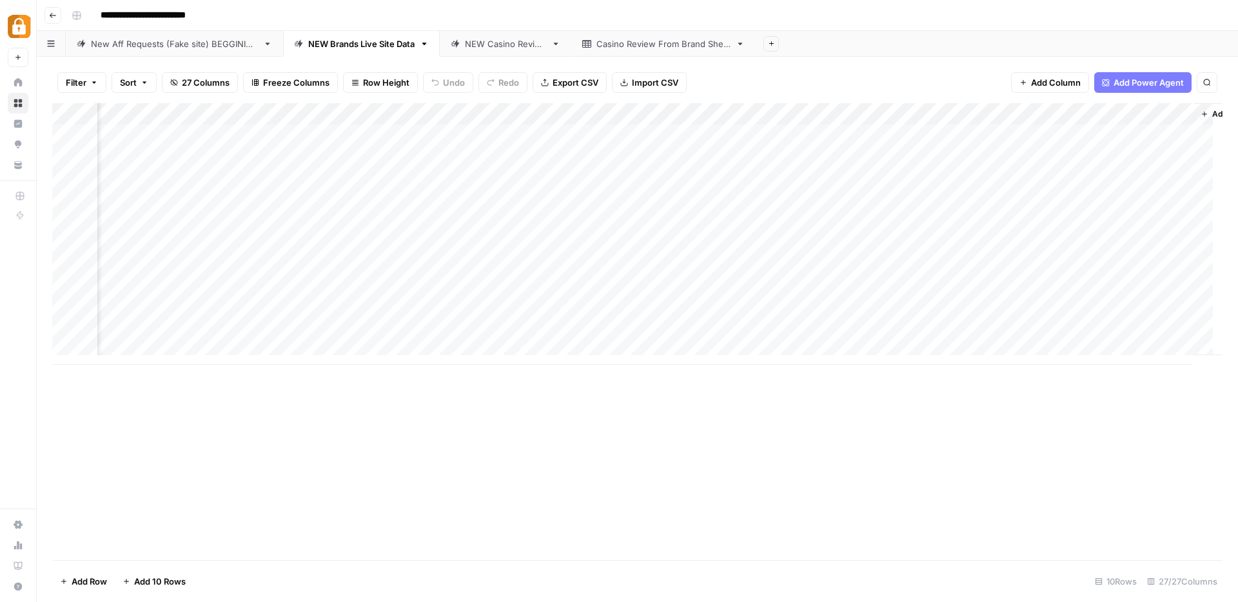
scroll to position [1, 2209]
click at [729, 109] on div "Add Column" at bounding box center [637, 234] width 1170 height 262
click at [917, 182] on div "Add Column" at bounding box center [637, 234] width 1170 height 262
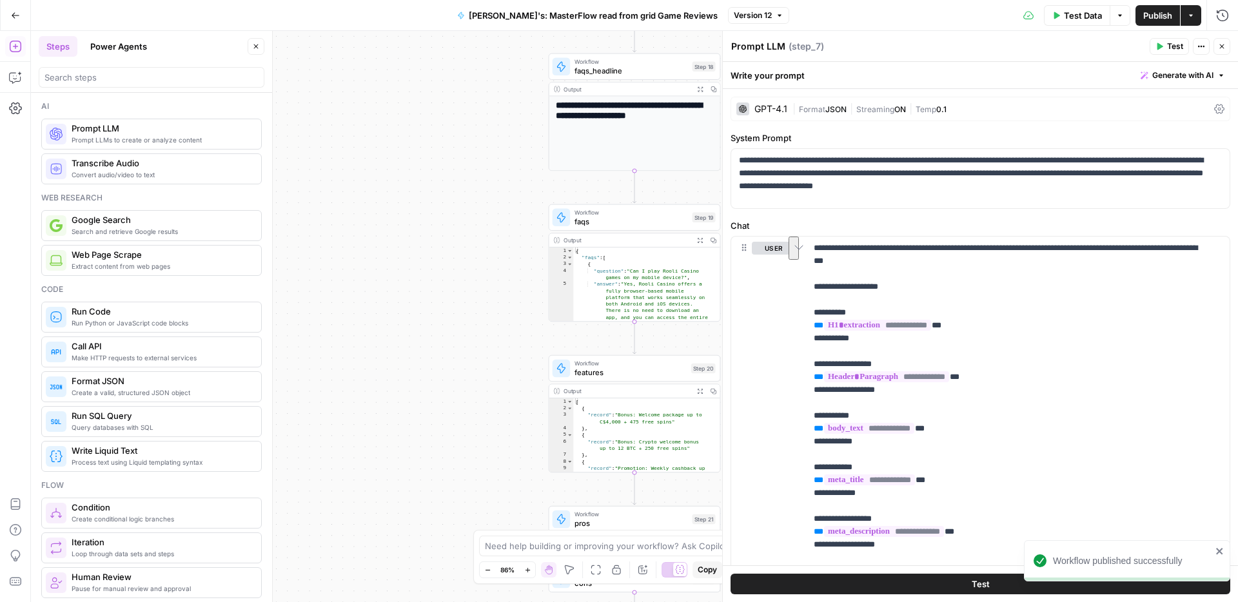
scroll to position [375, 0]
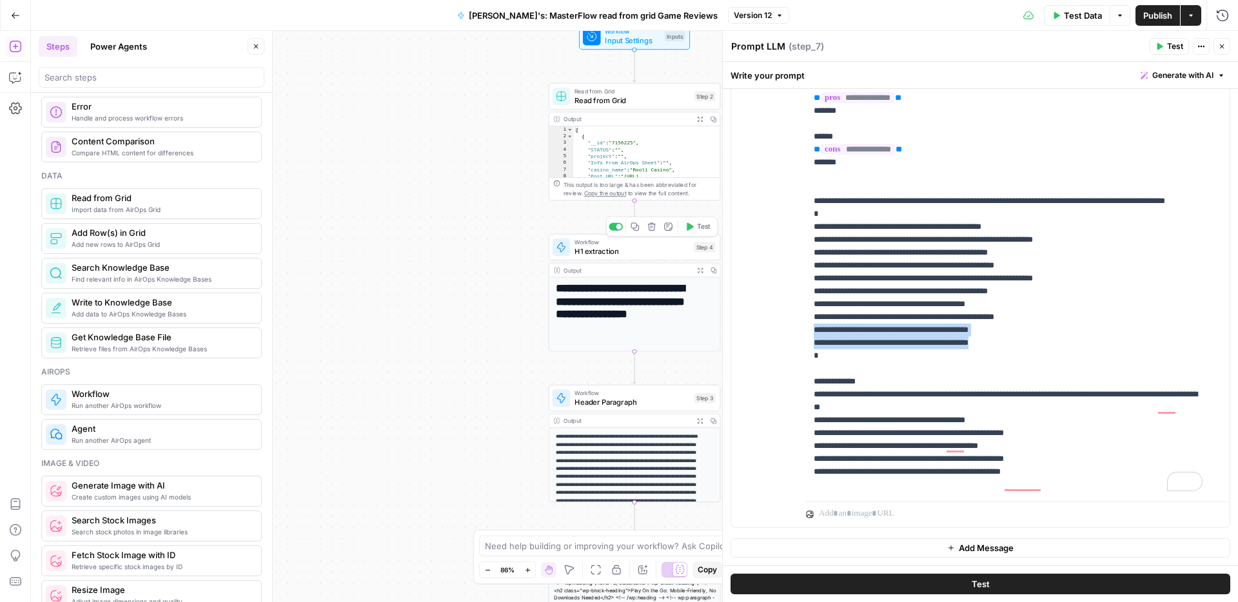
click at [635, 258] on div "Workflow H1 extraction Step 4 Copy step Delete step Add Note Test" at bounding box center [635, 247] width 172 height 26
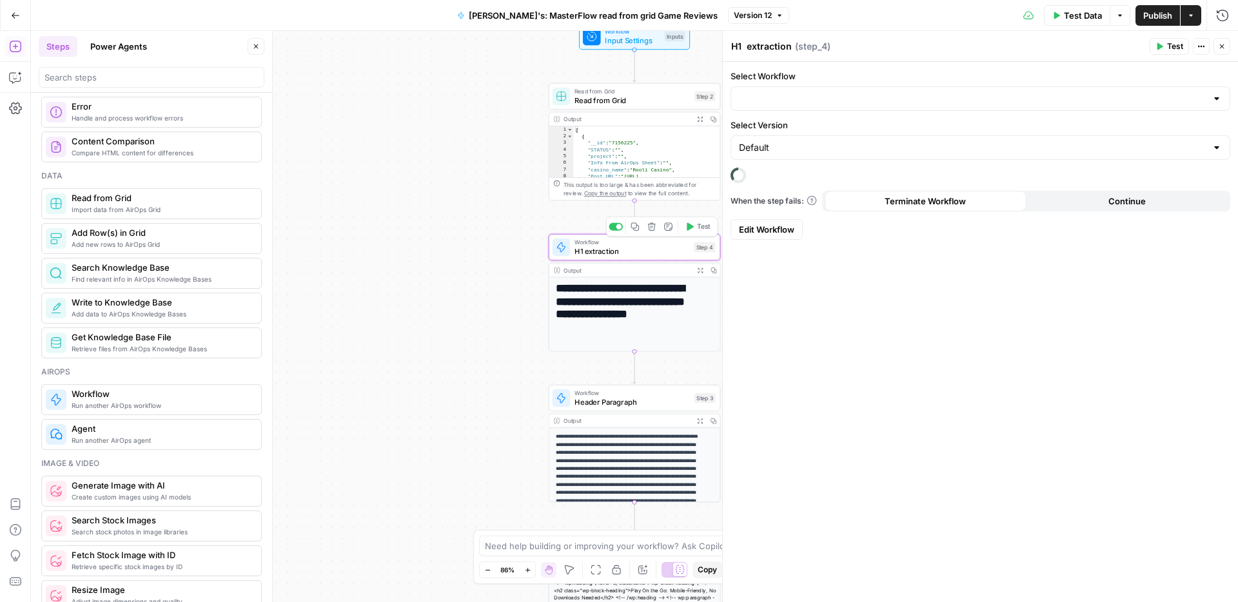
type input "Headline extraction for grid"
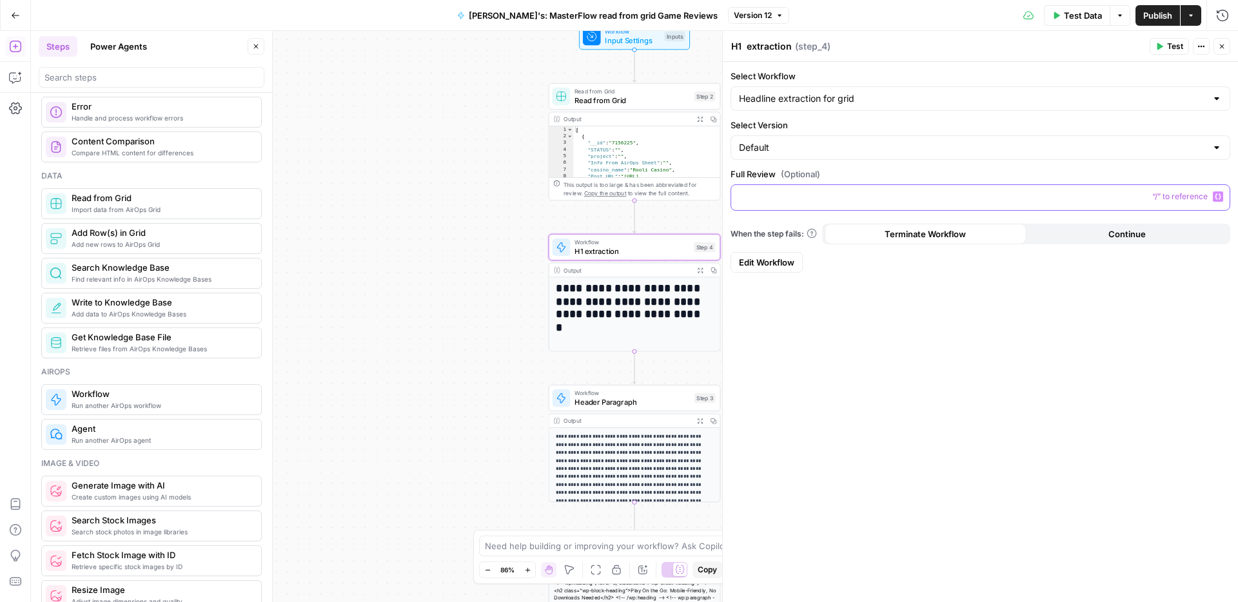
click at [1220, 199] on icon "button" at bounding box center [1218, 196] width 6 height 6
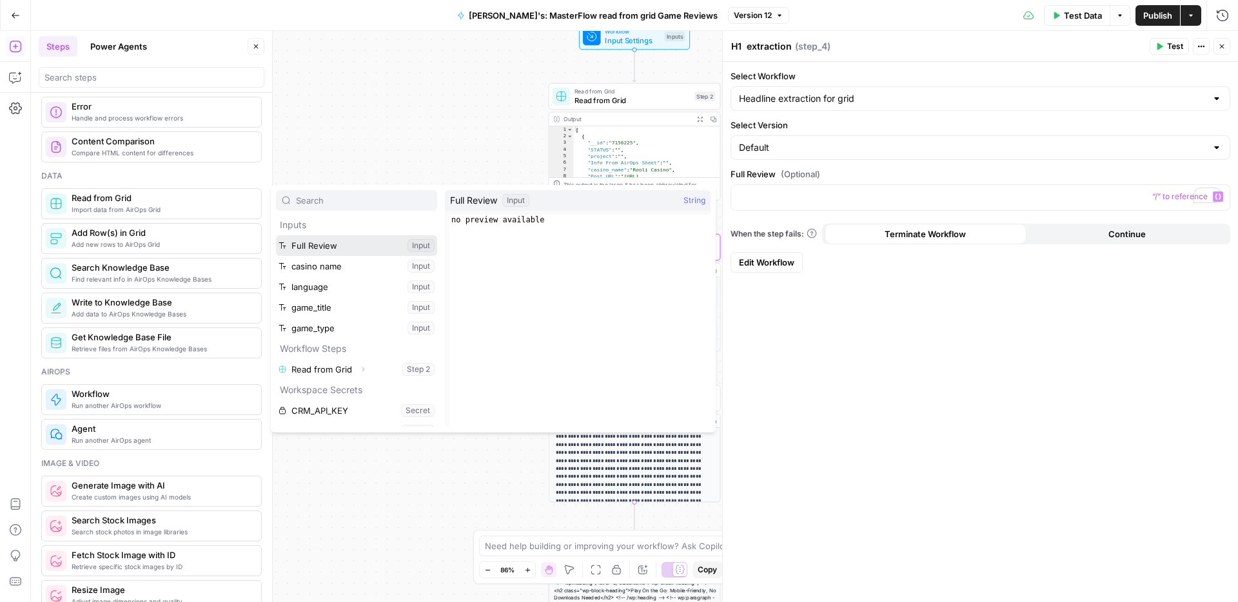
click at [326, 251] on button "Select variable Full Review" at bounding box center [356, 245] width 161 height 21
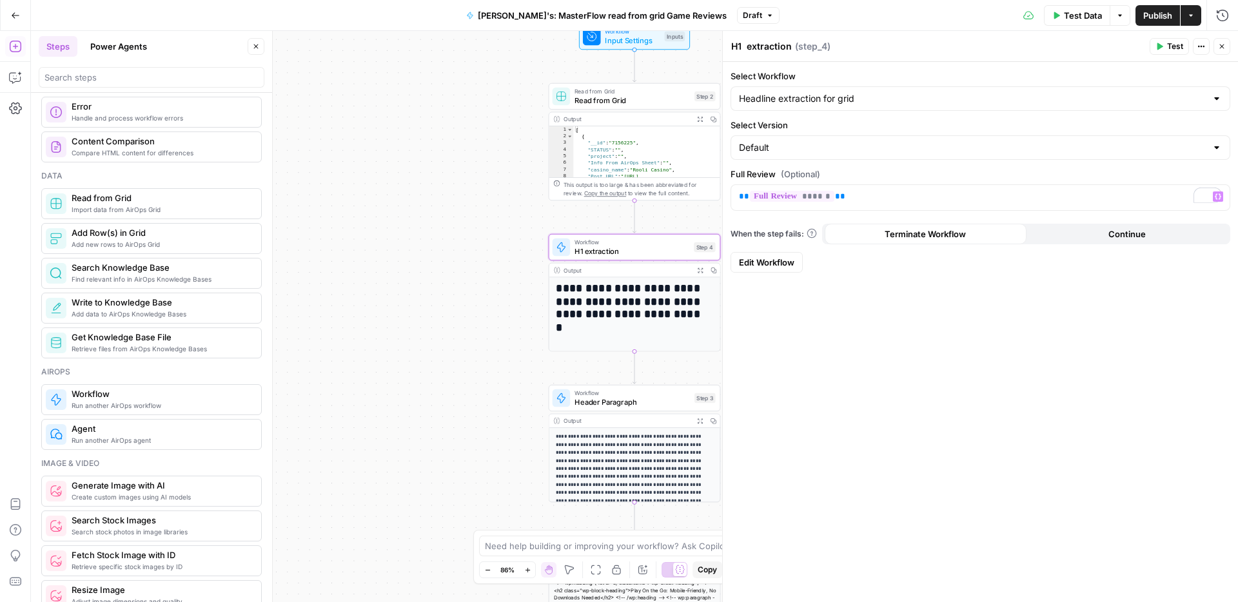
click at [1152, 16] on span "Publish" at bounding box center [1157, 15] width 29 height 13
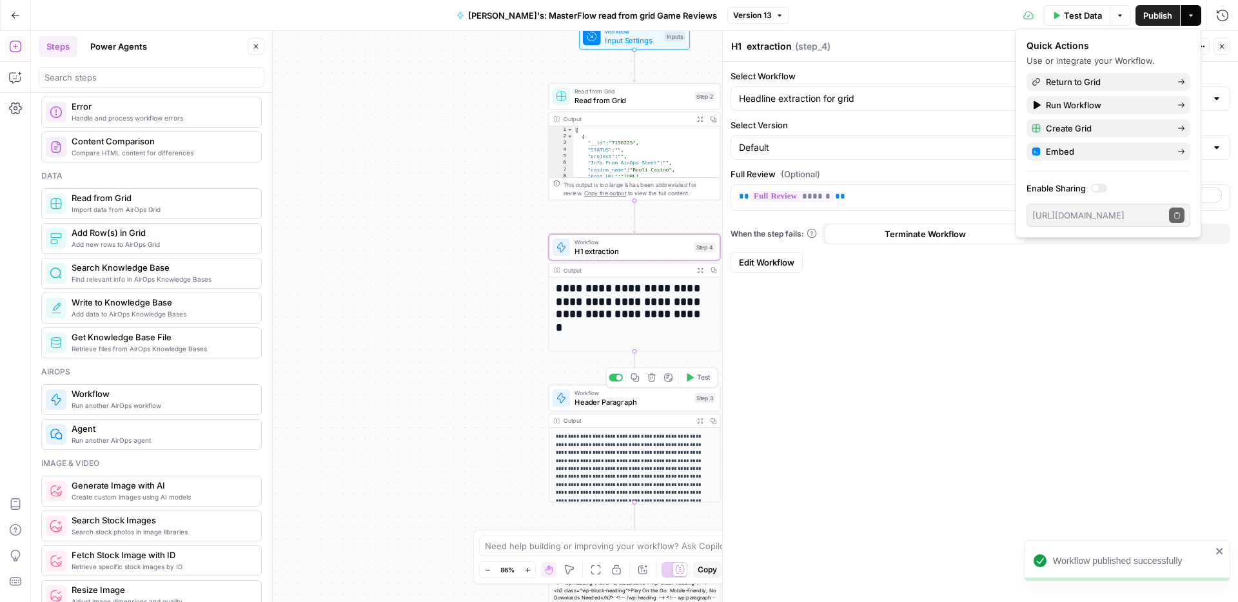
click at [614, 406] on span "Header Paragraph" at bounding box center [631, 402] width 115 height 11
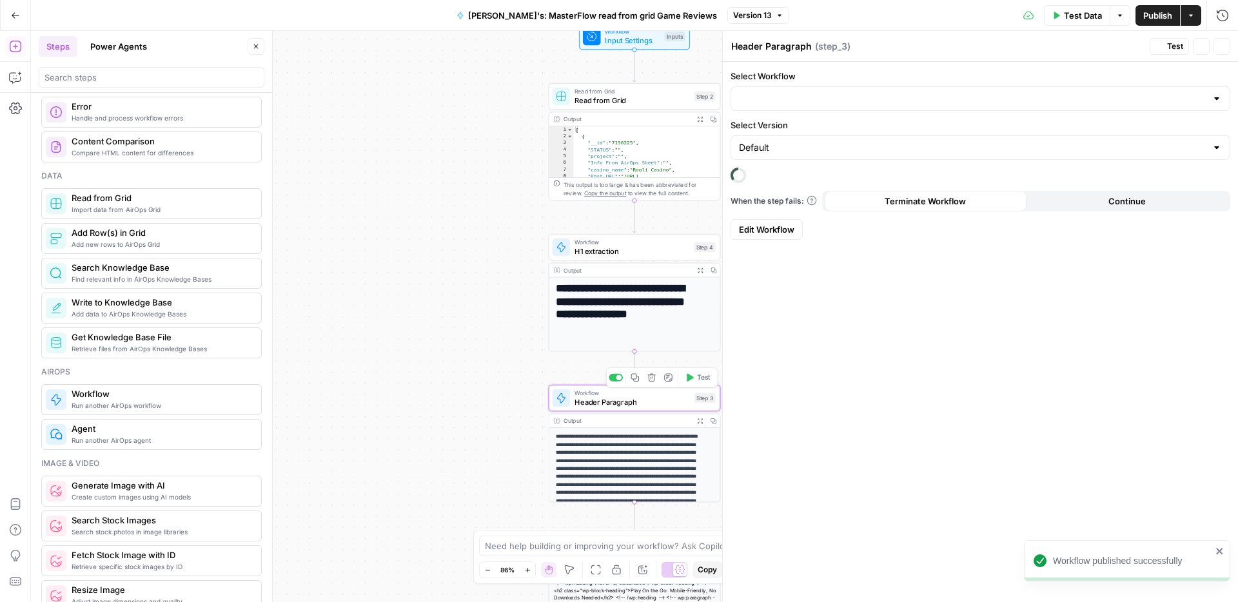
type input "Header Paragraph Extraction"
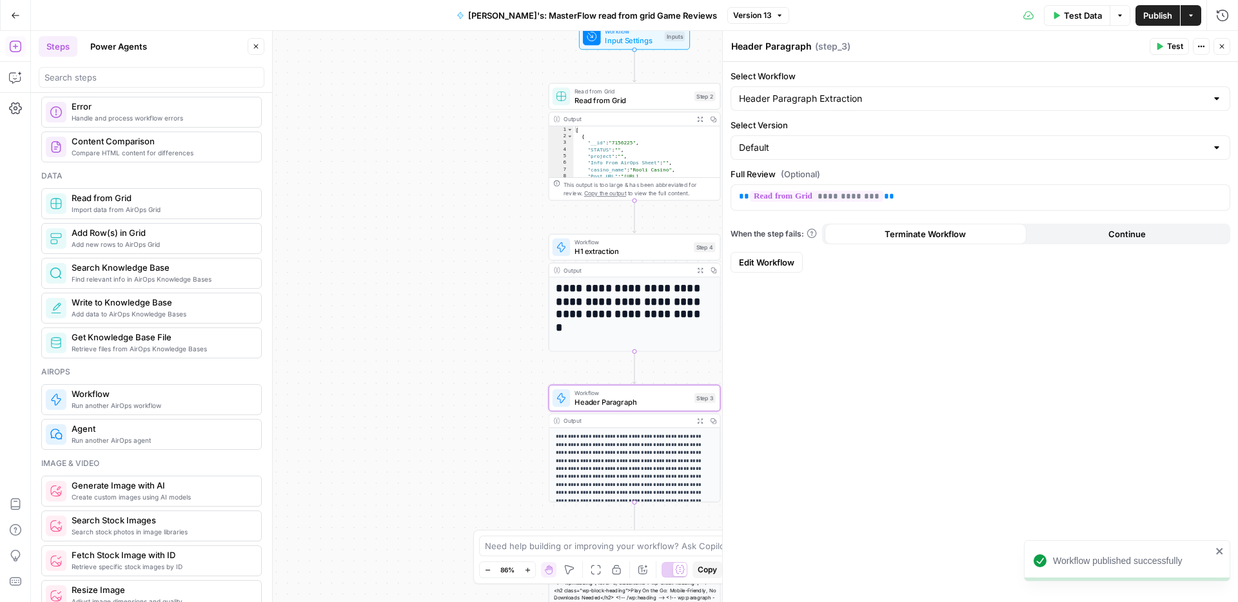
click at [631, 248] on span "H1 extraction" at bounding box center [631, 251] width 115 height 11
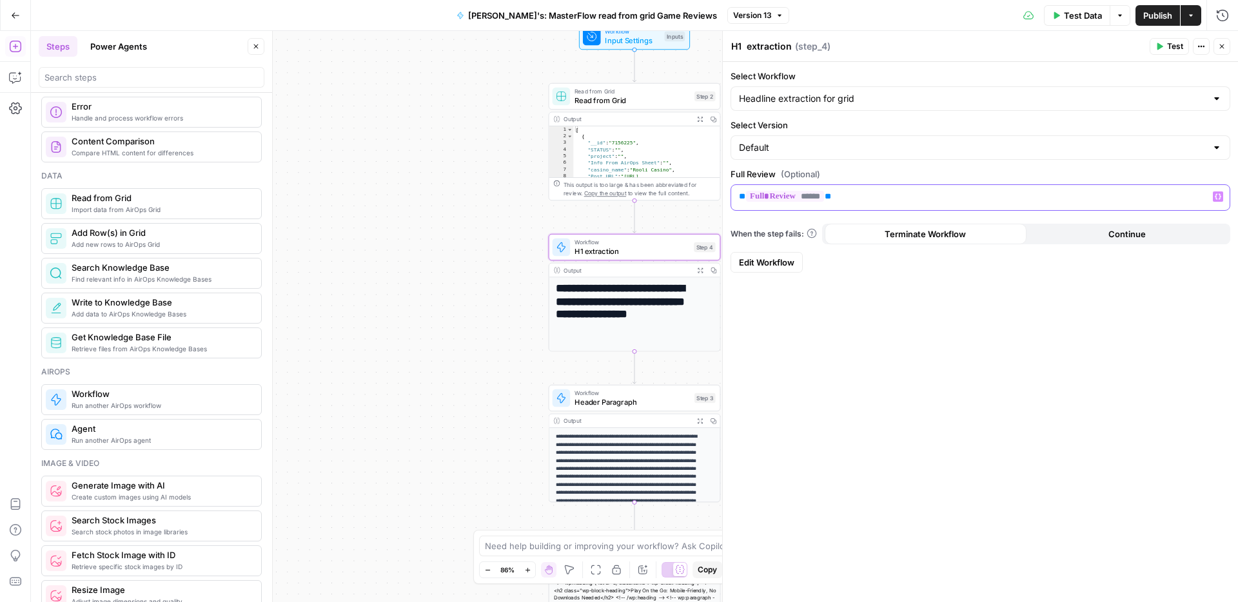
click at [1219, 193] on icon "button" at bounding box center [1218, 196] width 6 height 6
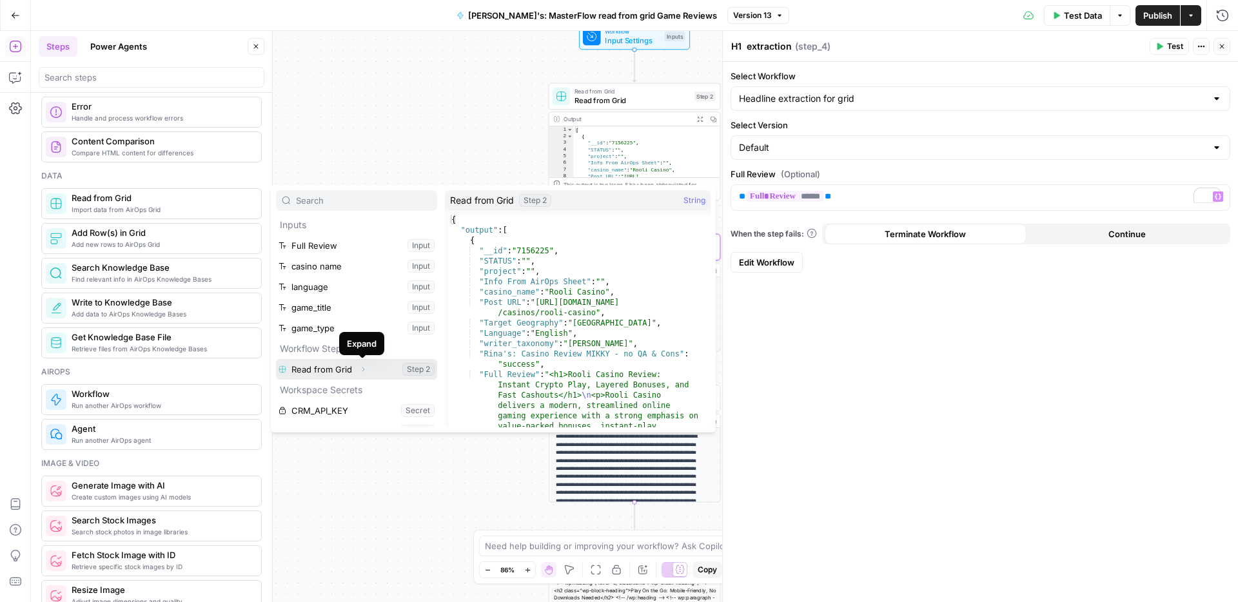
click at [365, 371] on icon "button" at bounding box center [363, 370] width 8 height 8
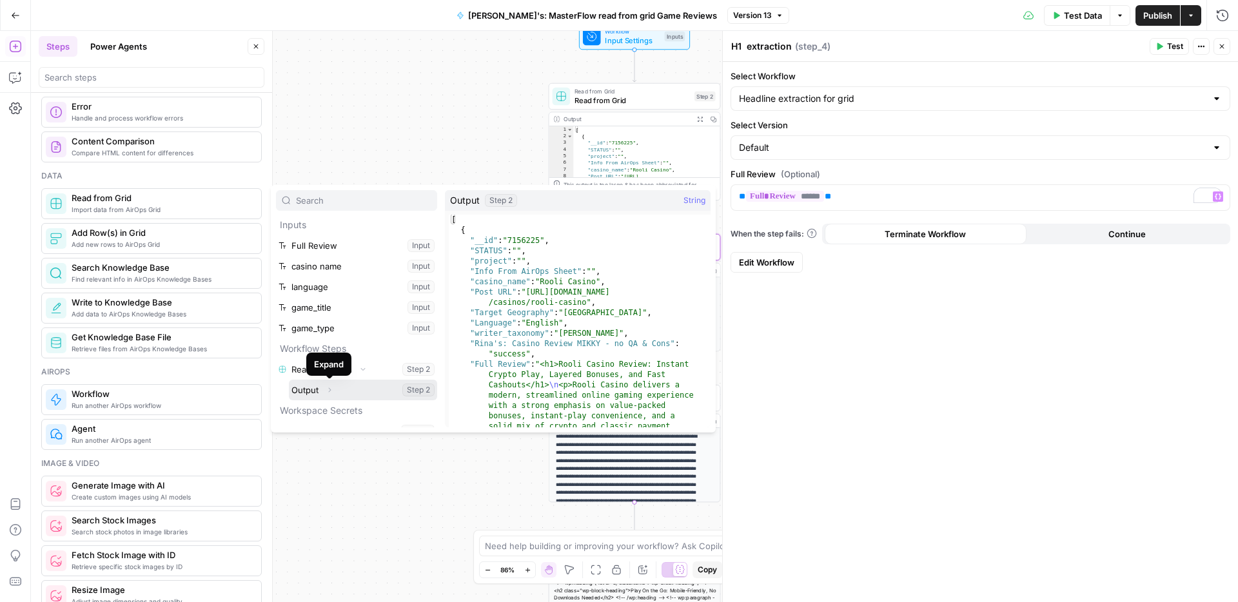
click at [326, 395] on button "Expand" at bounding box center [329, 390] width 17 height 17
click at [355, 387] on button "Select variable Output" at bounding box center [363, 390] width 148 height 21
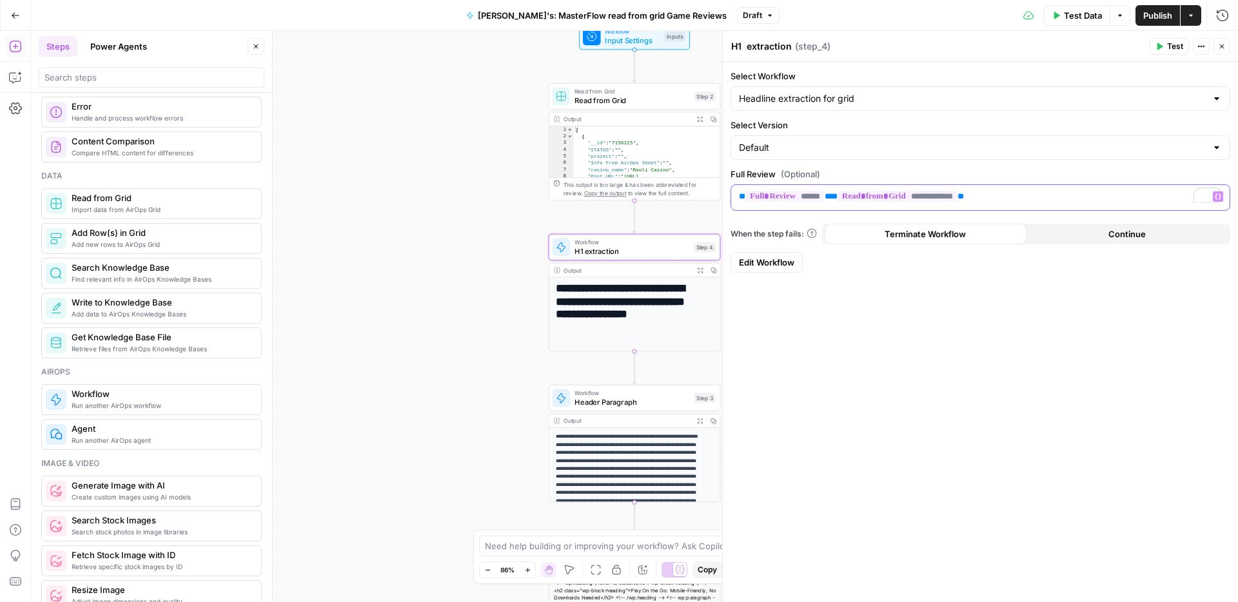
click at [838, 197] on span "**" at bounding box center [834, 196] width 6 height 8
drag, startPoint x: 912, startPoint y: 195, endPoint x: 737, endPoint y: 193, distance: 174.7
click at [737, 193] on div "**********" at bounding box center [980, 197] width 498 height 25
click at [1219, 197] on icon "button" at bounding box center [1218, 197] width 6 height 6
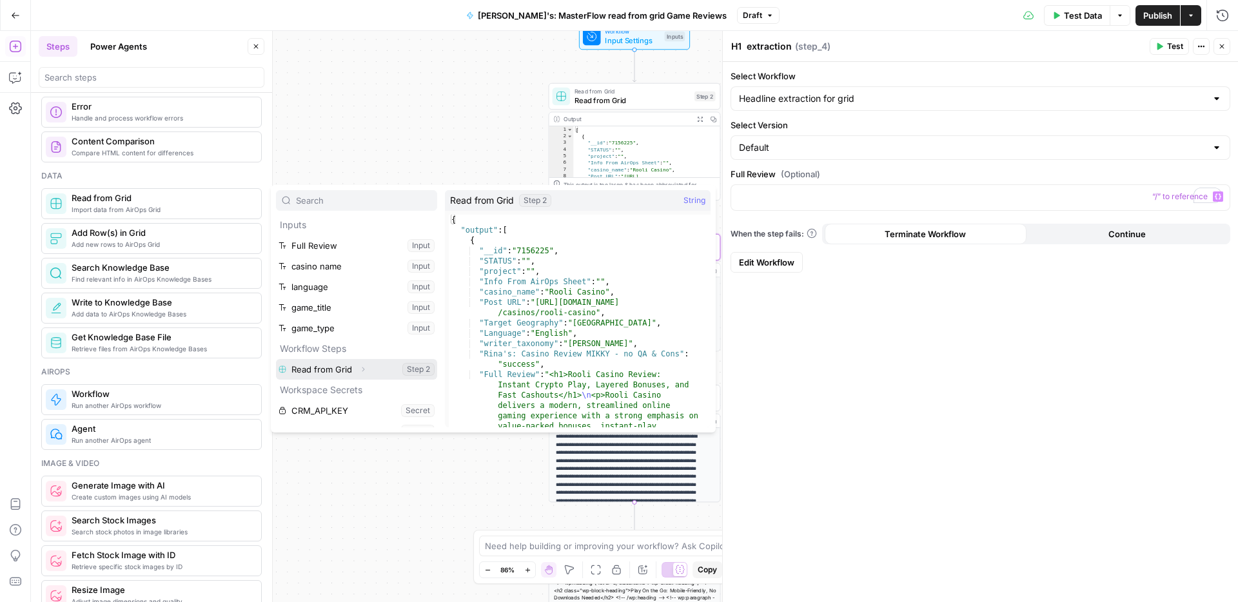
click at [363, 373] on icon "button" at bounding box center [363, 370] width 8 height 8
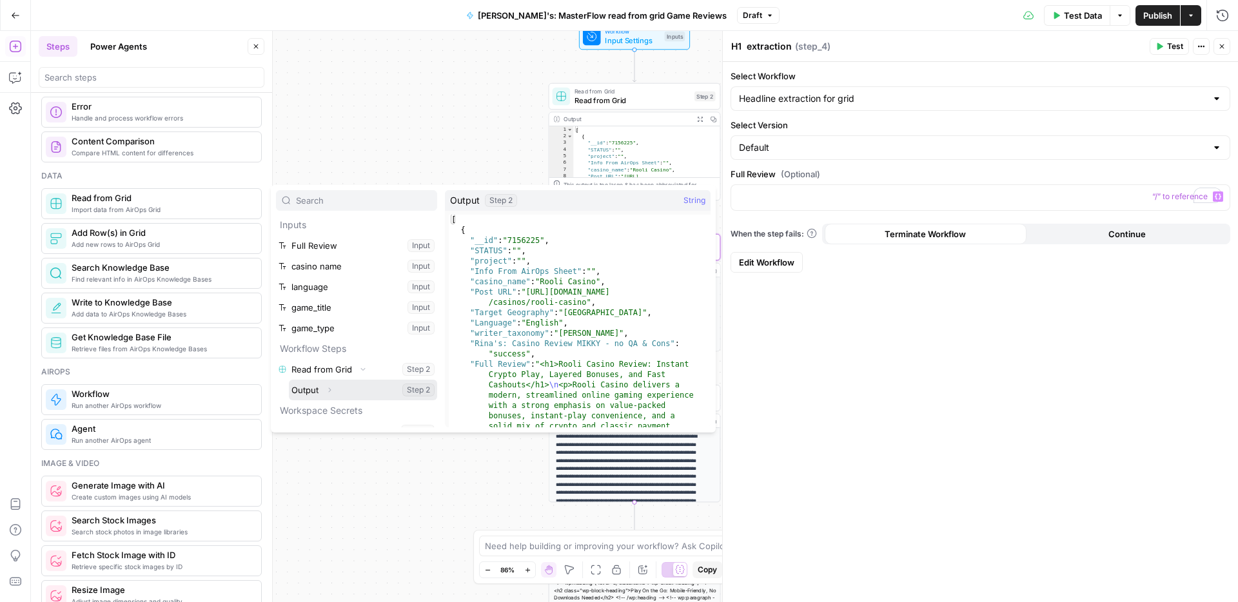
click at [344, 393] on button "Select variable Output" at bounding box center [363, 390] width 148 height 21
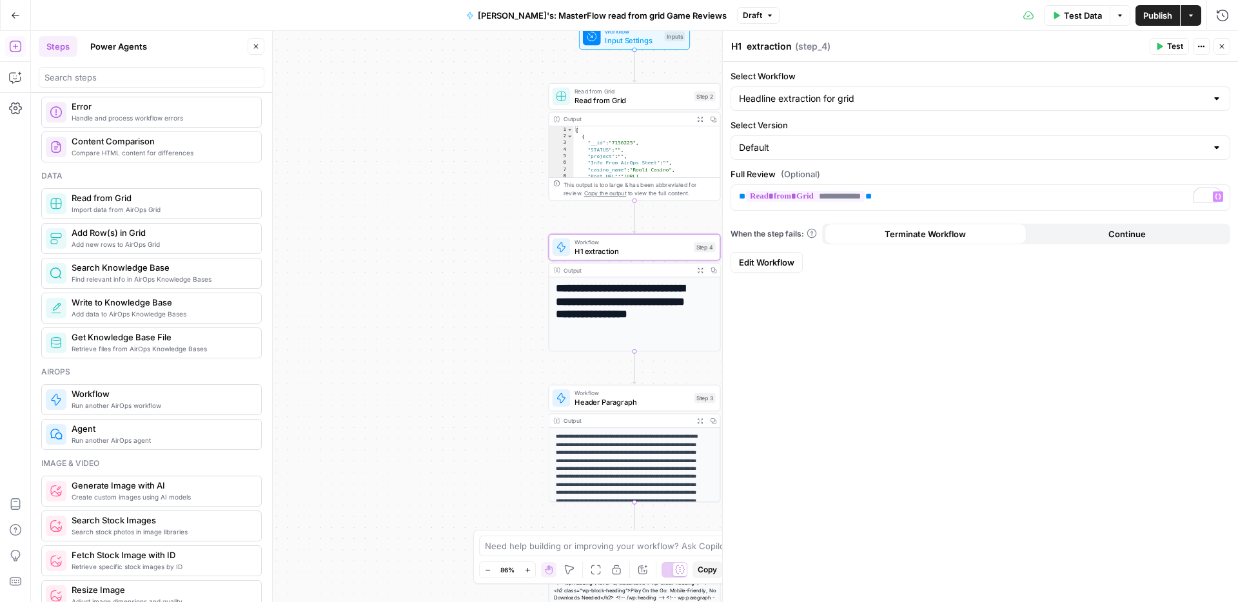
click at [1151, 17] on span "Publish" at bounding box center [1157, 15] width 29 height 13
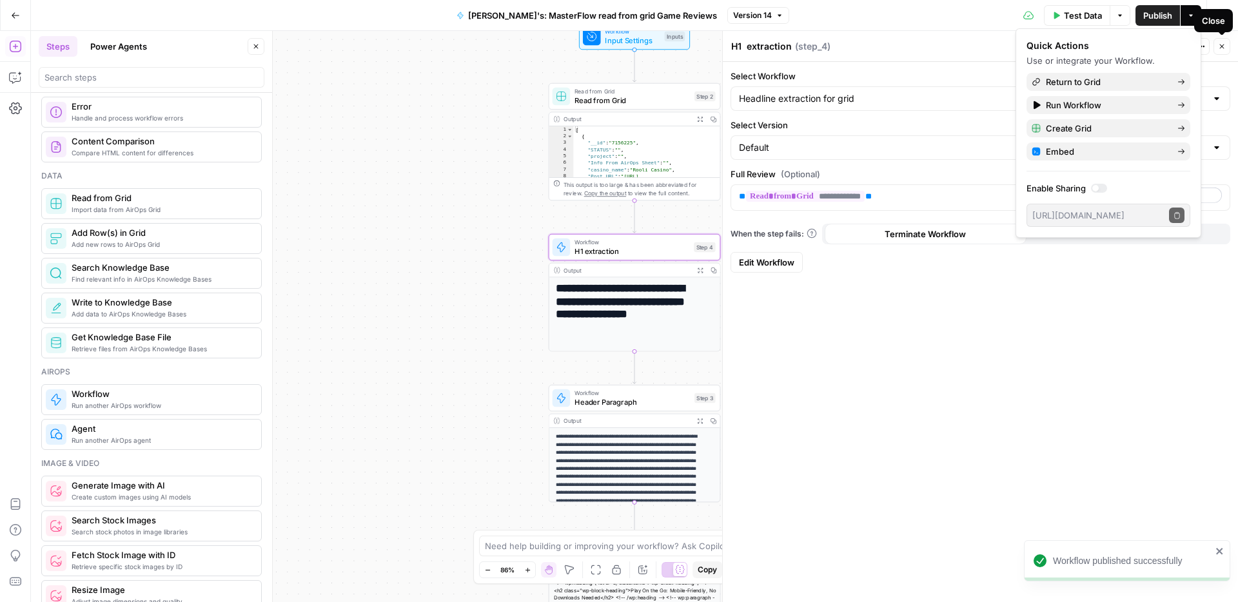
click at [1227, 46] on button "Close" at bounding box center [1221, 46] width 17 height 17
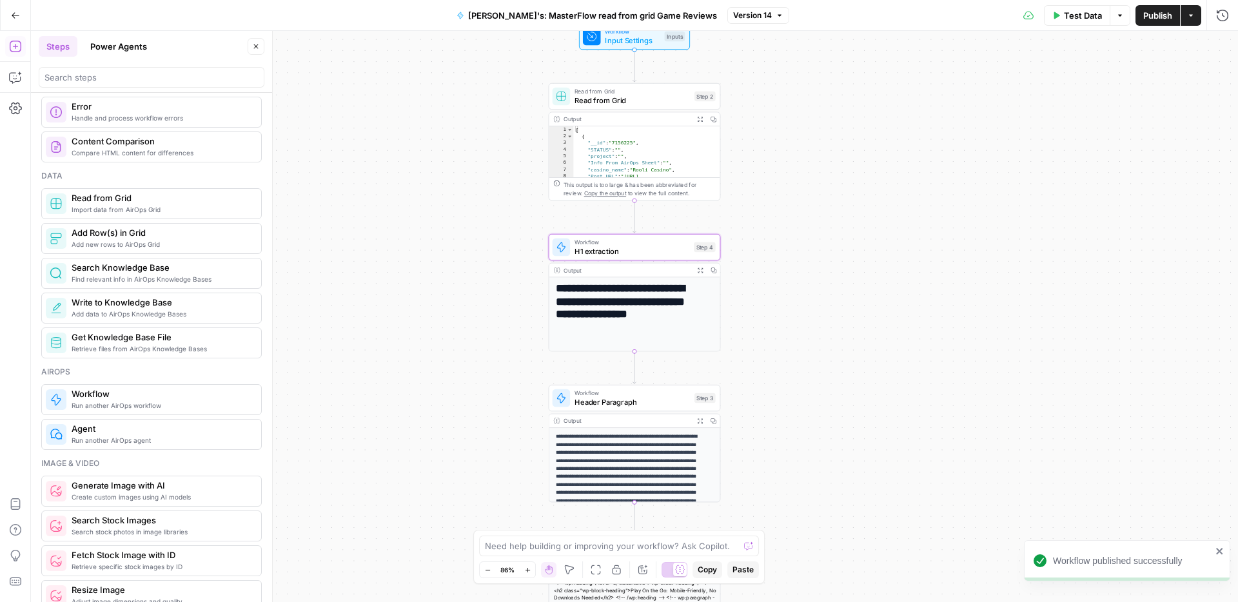
click at [647, 402] on span "Header Paragraph" at bounding box center [631, 402] width 115 height 11
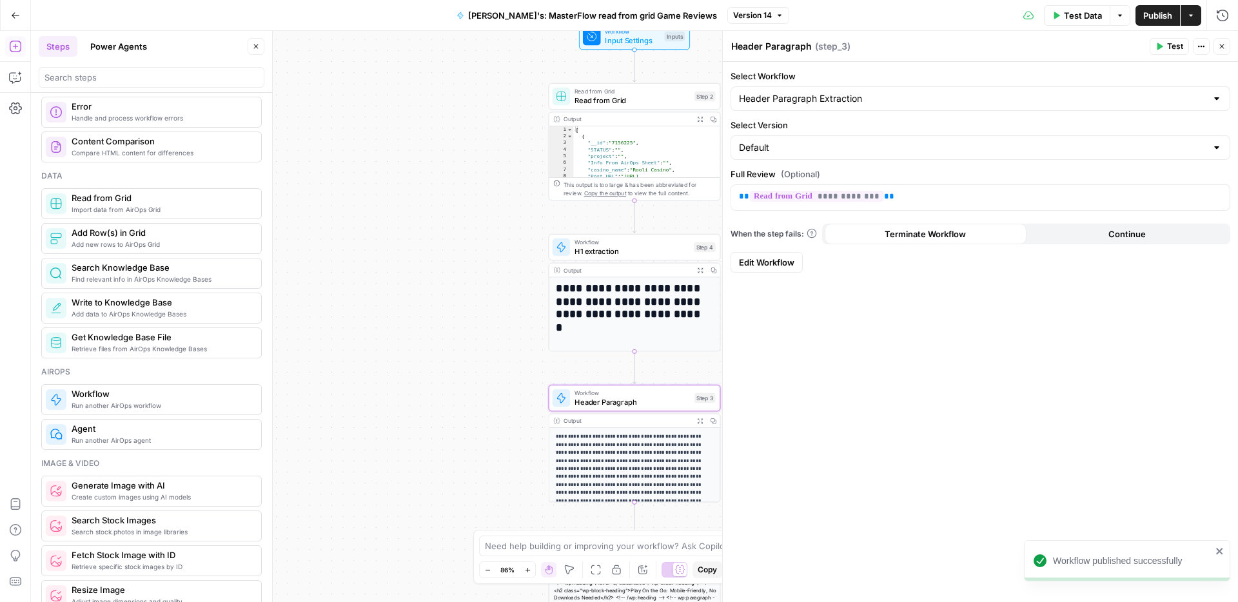
scroll to position [28, 0]
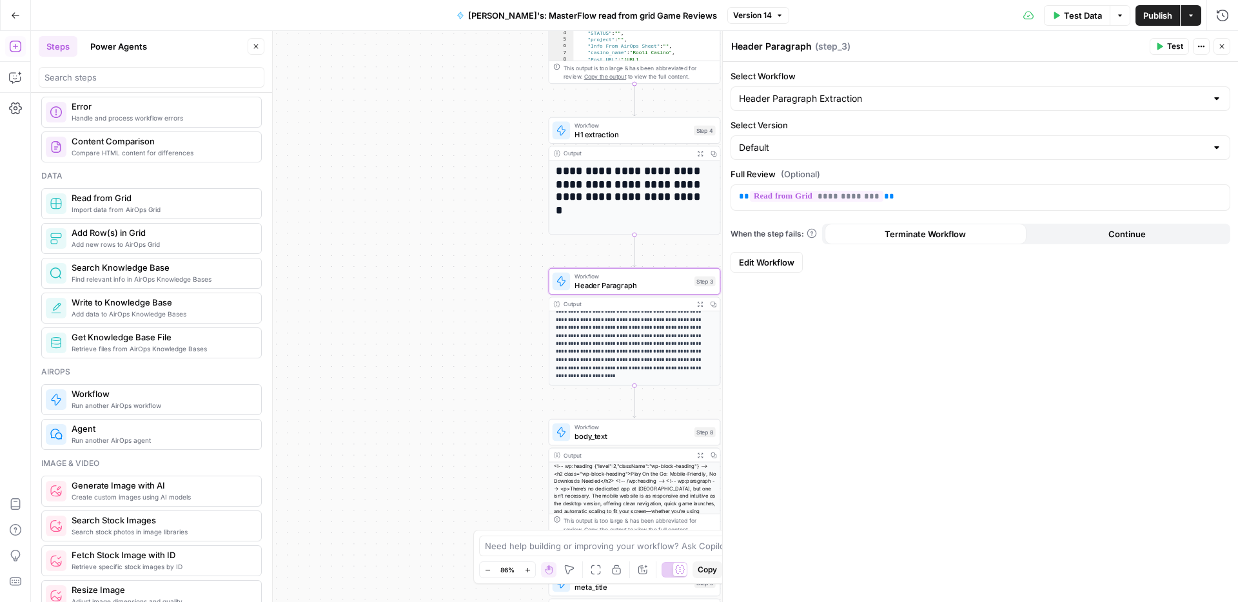
click at [571, 436] on div "Workflow body_text Step 8 Copy step Delete step Add Note Test" at bounding box center [634, 432] width 163 height 19
type input "Body Text starting from H2"
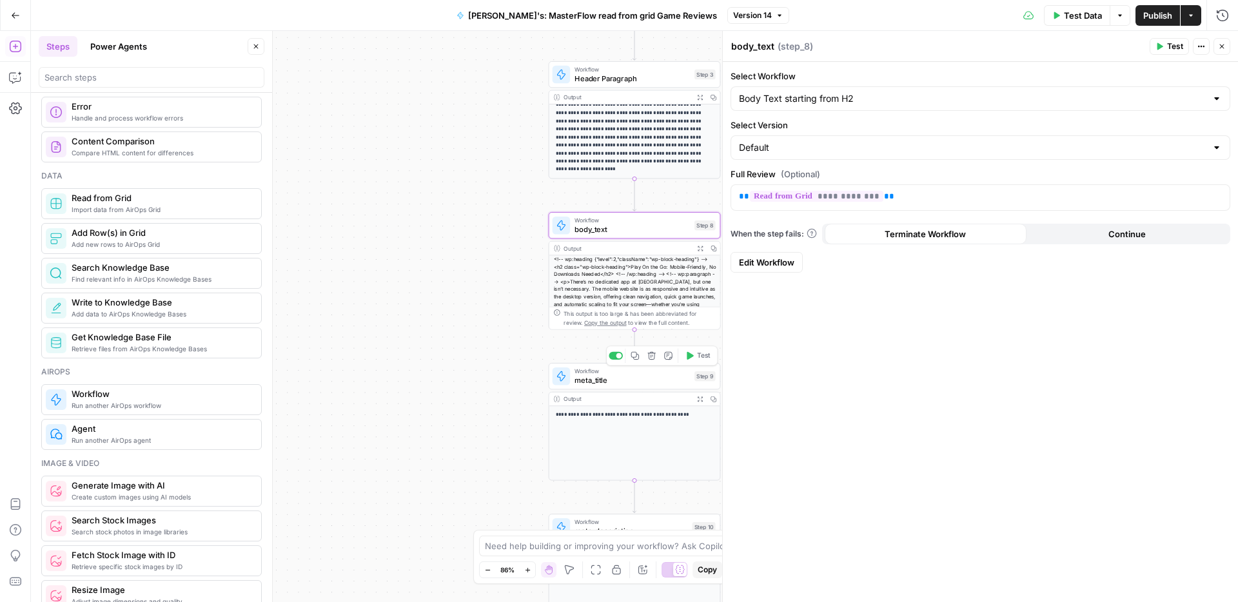
click at [601, 384] on span "meta_title" at bounding box center [631, 380] width 115 height 11
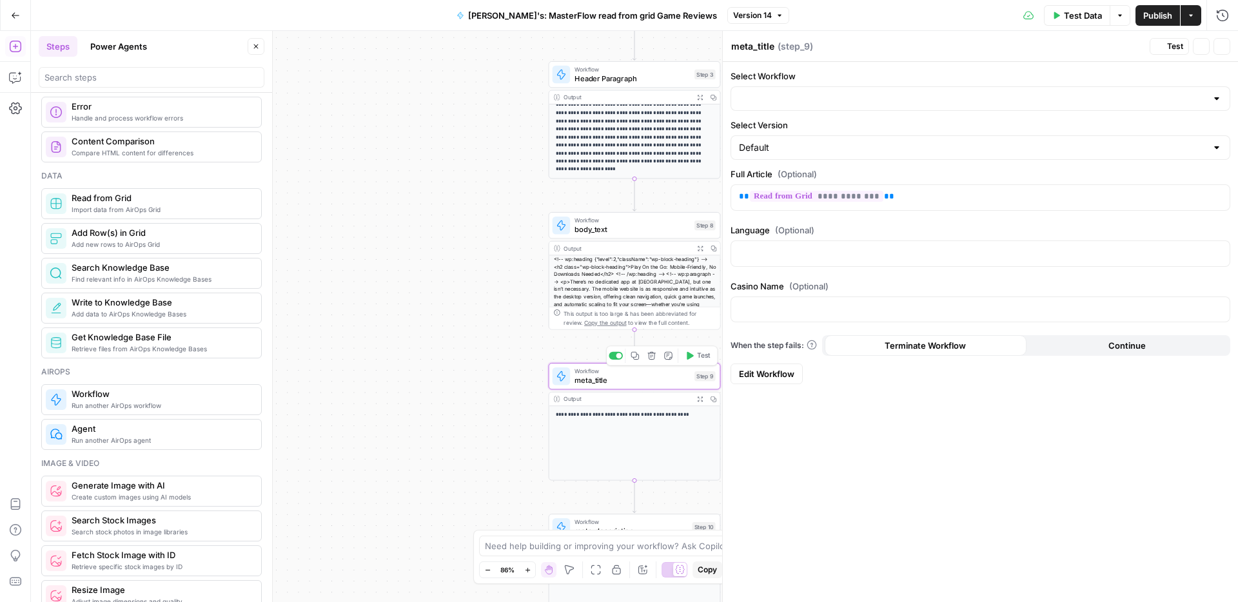
type input "Meta Title For Casino Reviews"
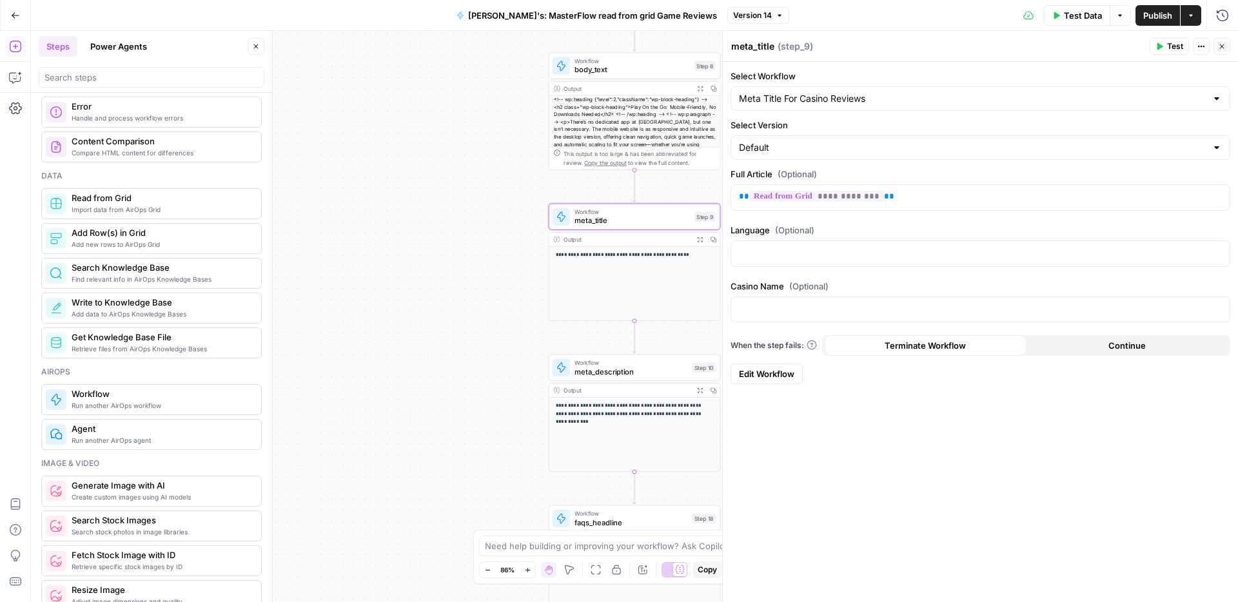
click at [593, 371] on span "meta_description" at bounding box center [630, 371] width 113 height 11
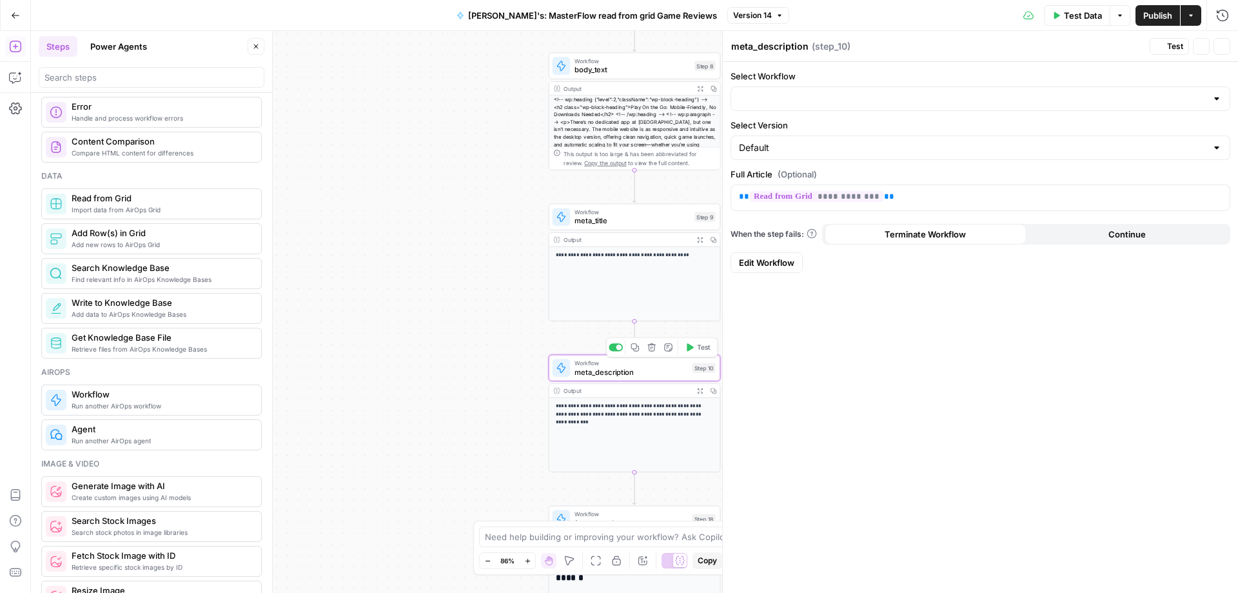
type input "Meta Description For Casino Reviews"
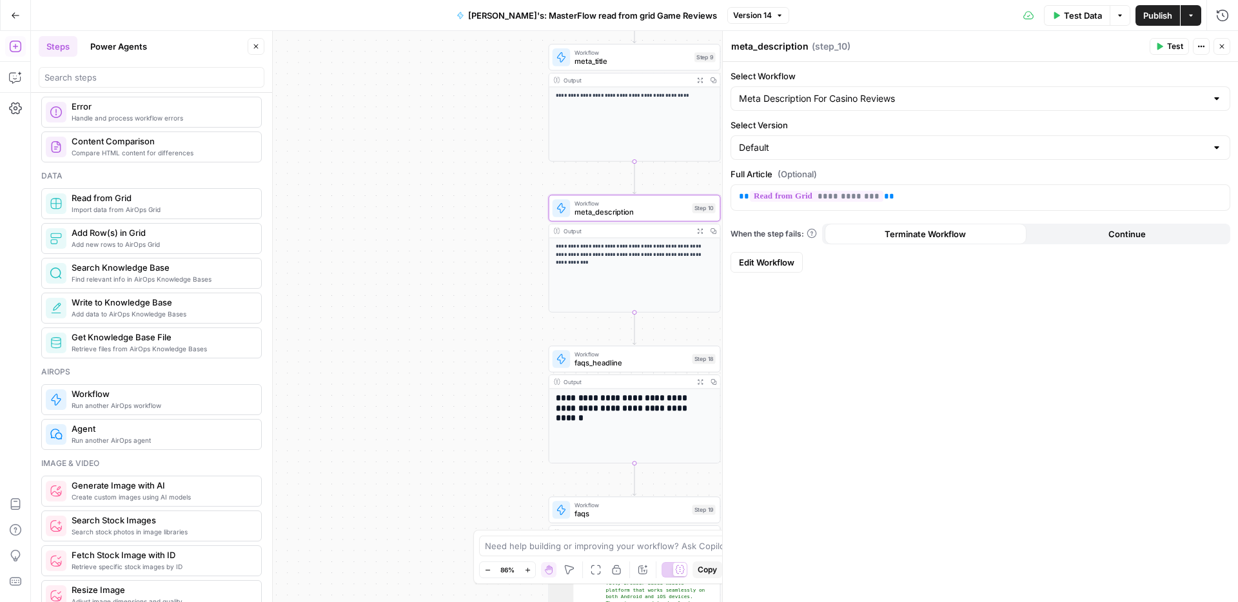
click at [590, 364] on span "faqs_headline" at bounding box center [630, 362] width 113 height 11
type input "FAQ headline creation"
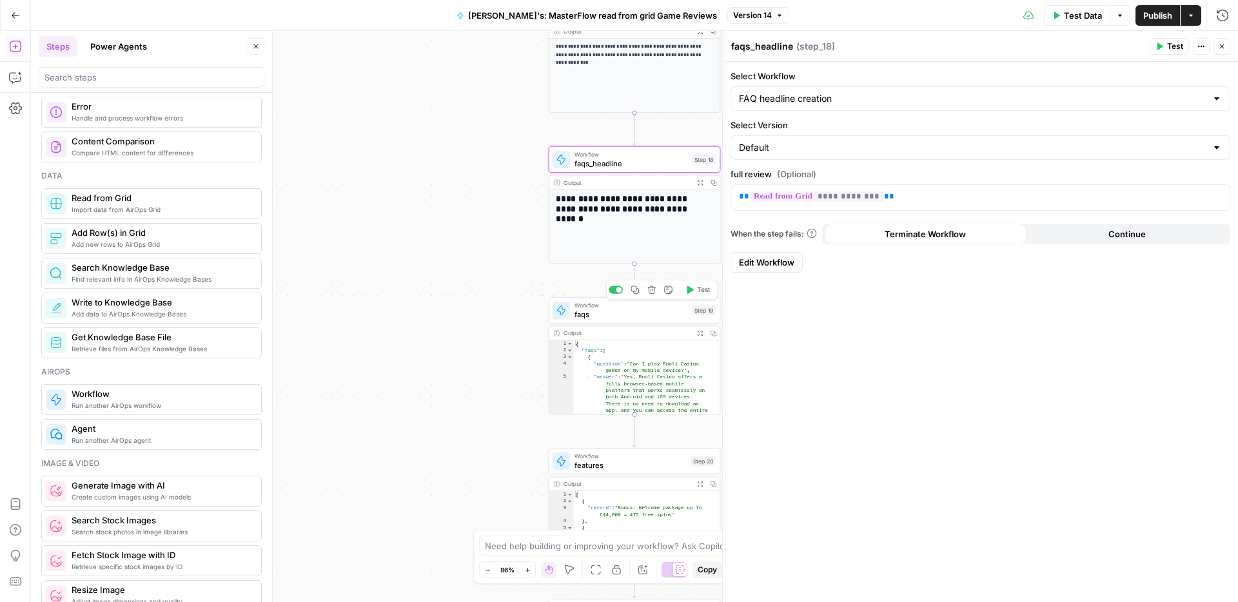
click at [613, 319] on span "faqs" at bounding box center [630, 314] width 113 height 11
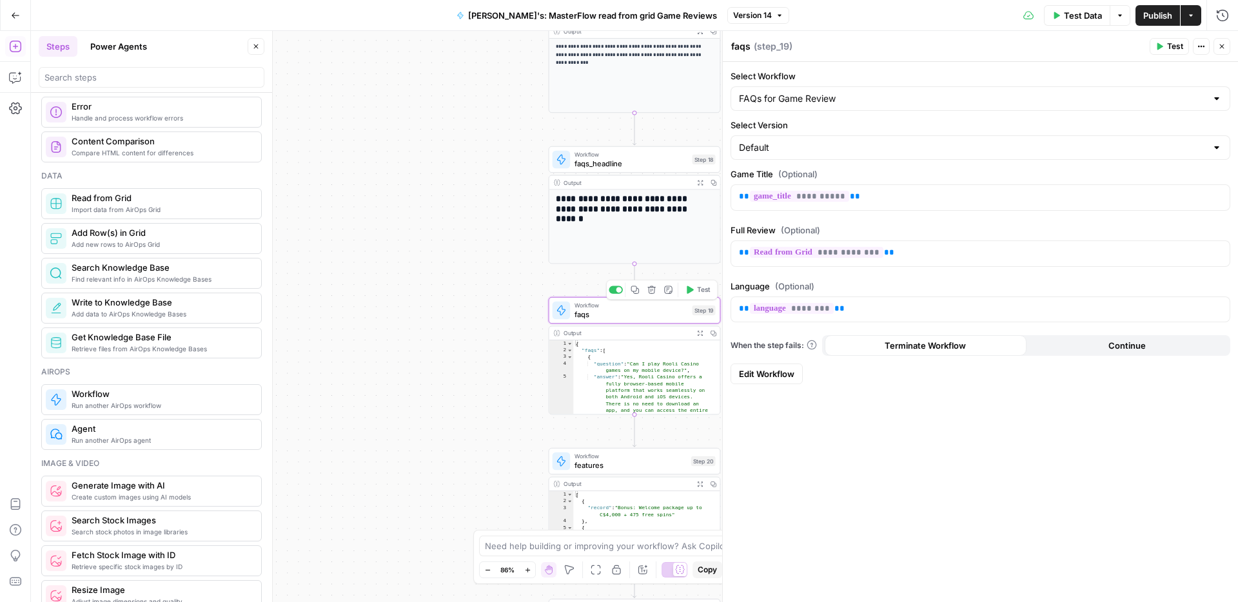
type input "FAQs for Game Review"
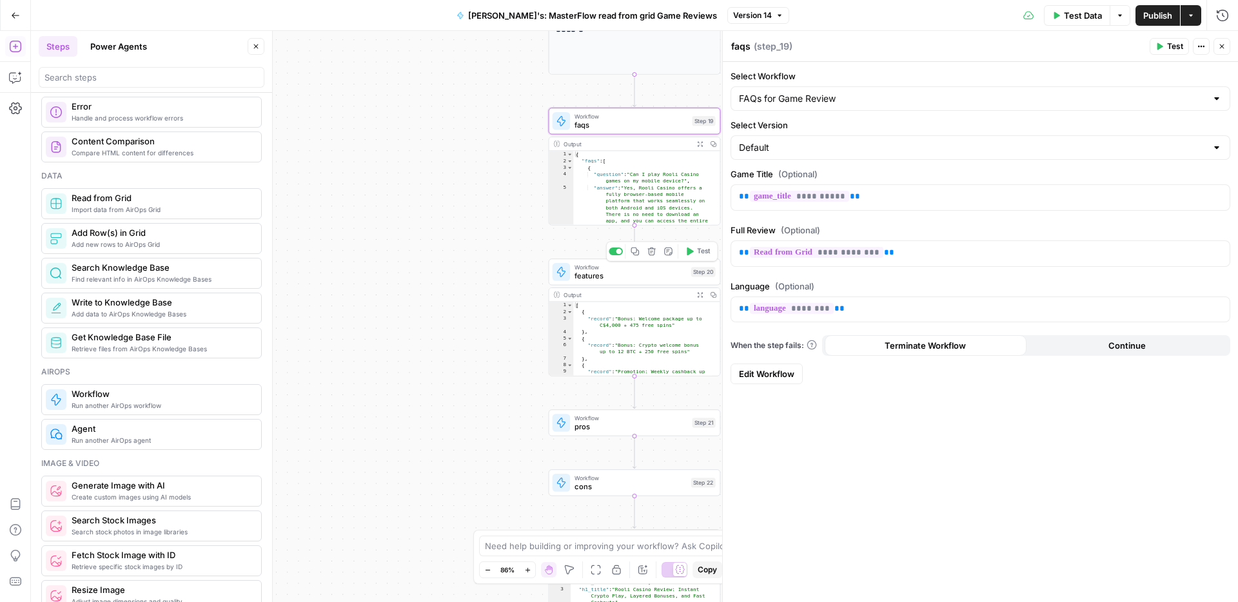
click at [606, 274] on span "features" at bounding box center [630, 275] width 112 height 11
type input "Features Games"
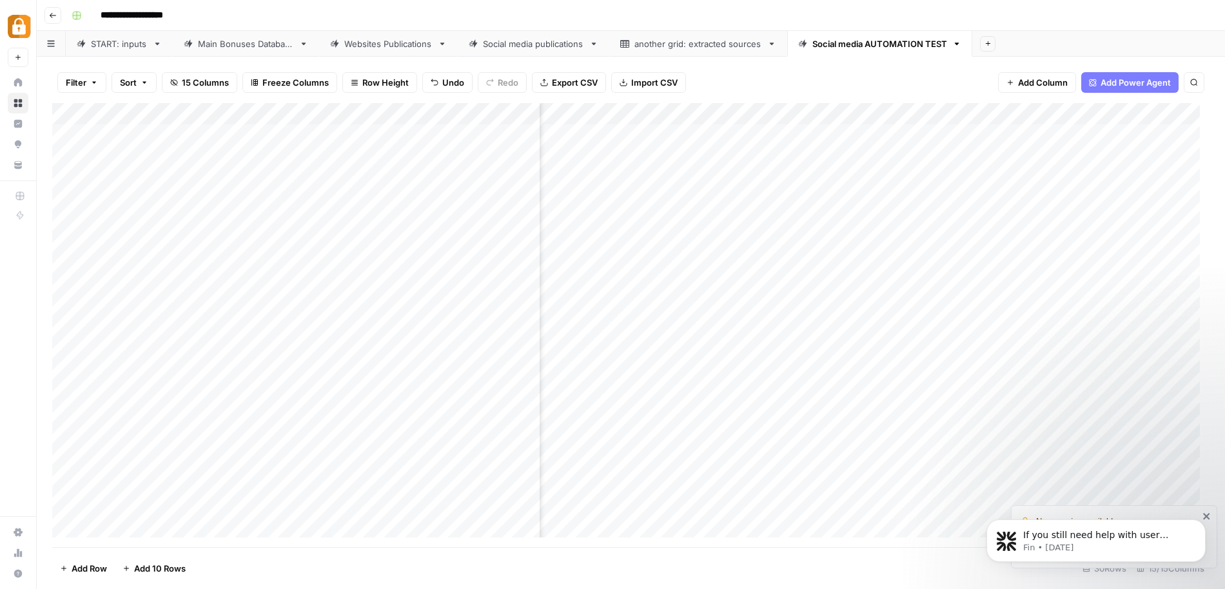
scroll to position [0, 974]
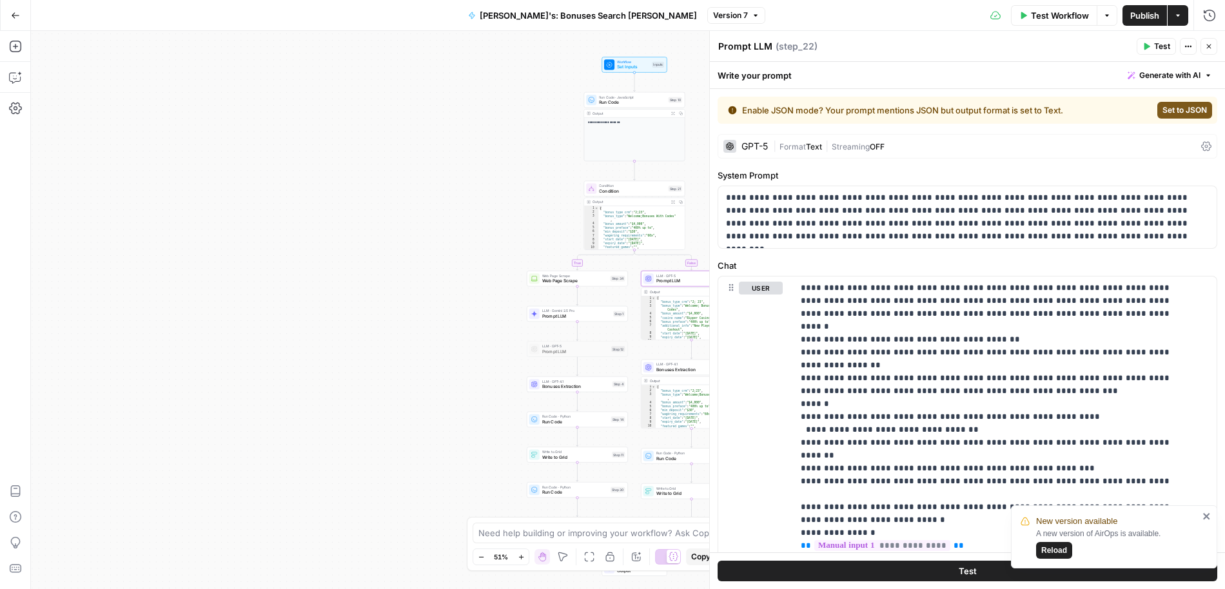
scroll to position [3482, 0]
